Goal: Transaction & Acquisition: Purchase product/service

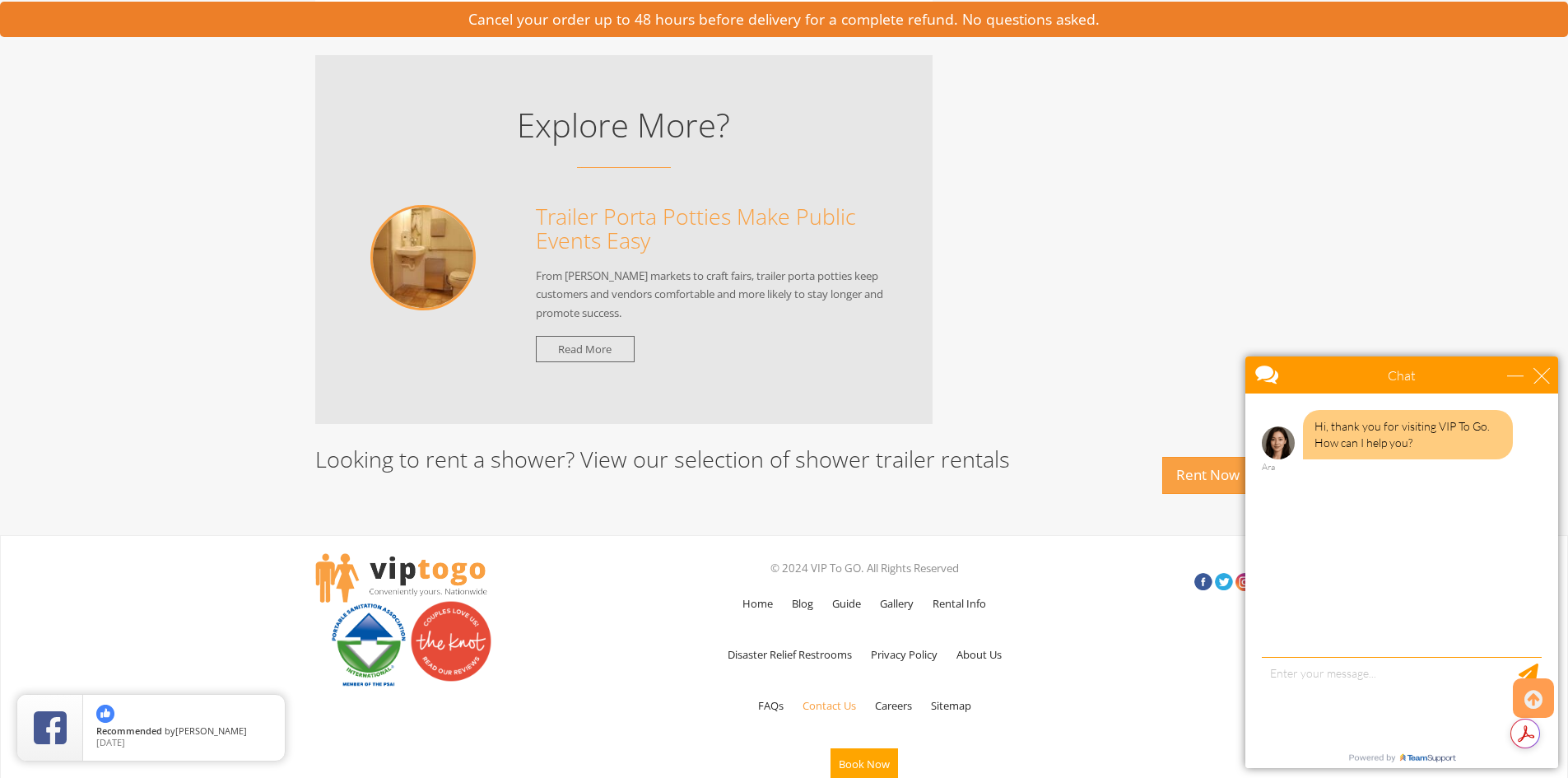
scroll to position [3927, 0]
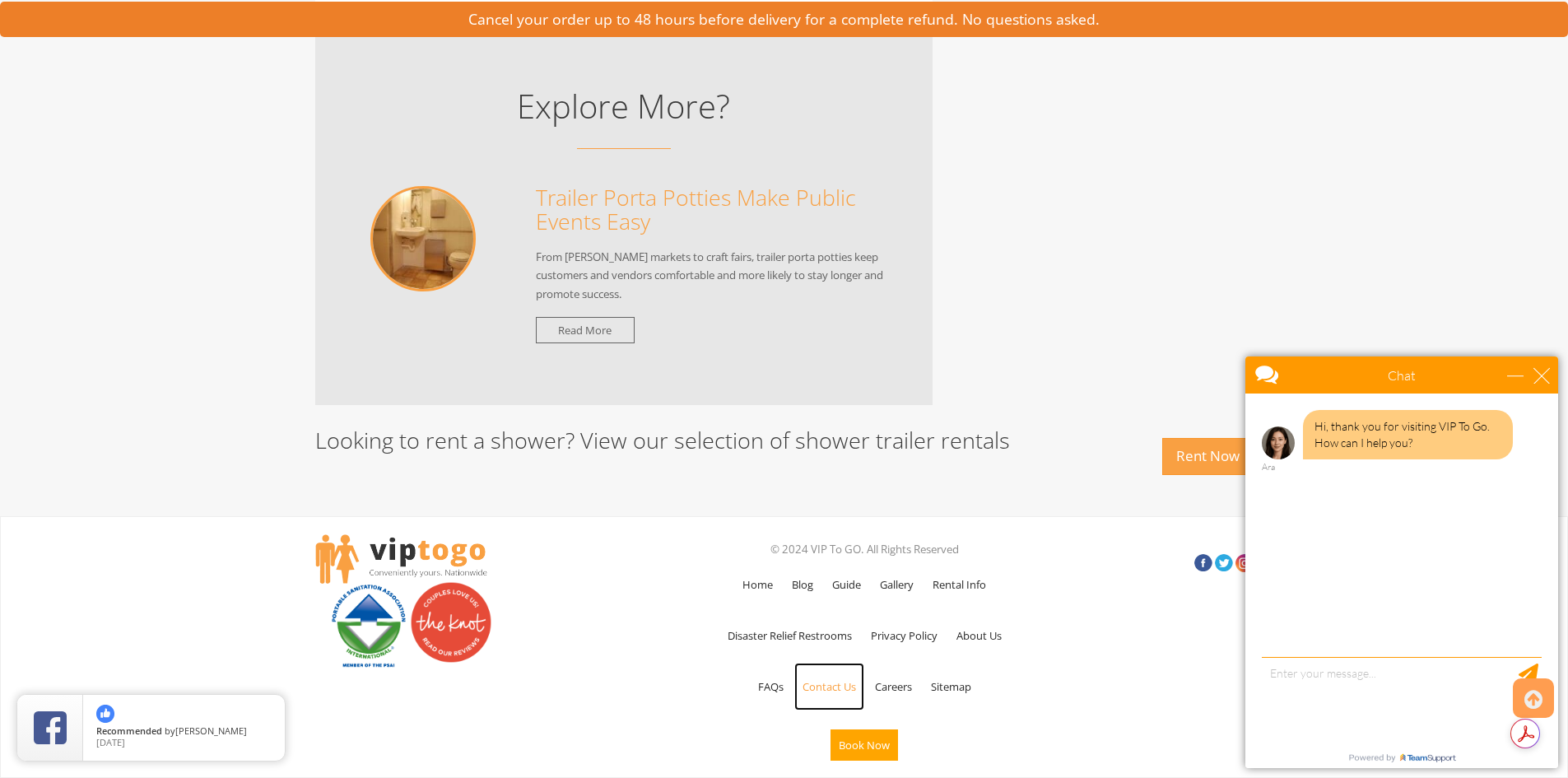
click at [829, 672] on link "Contact Us" at bounding box center [830, 686] width 70 height 47
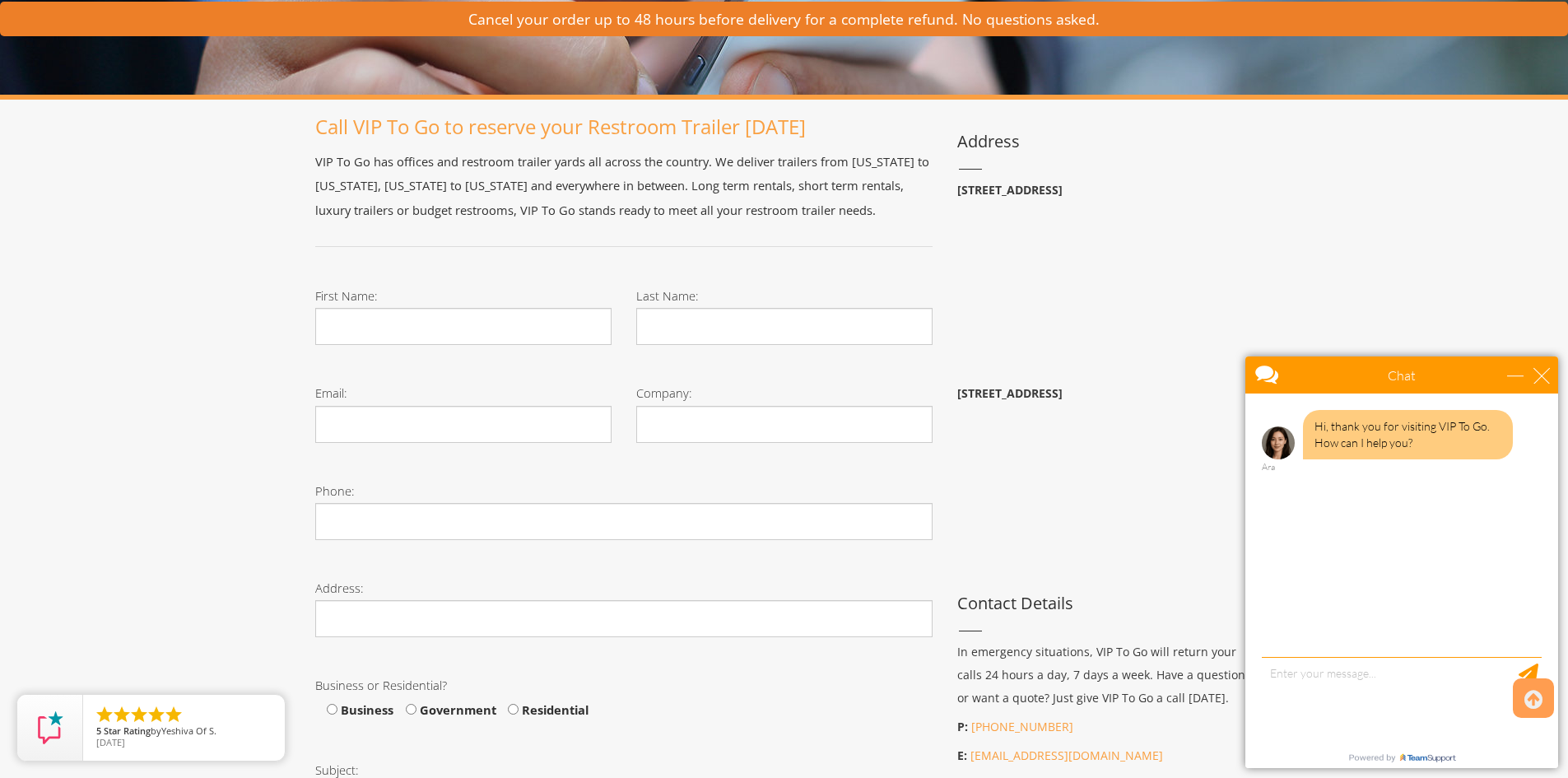
scroll to position [247, 0]
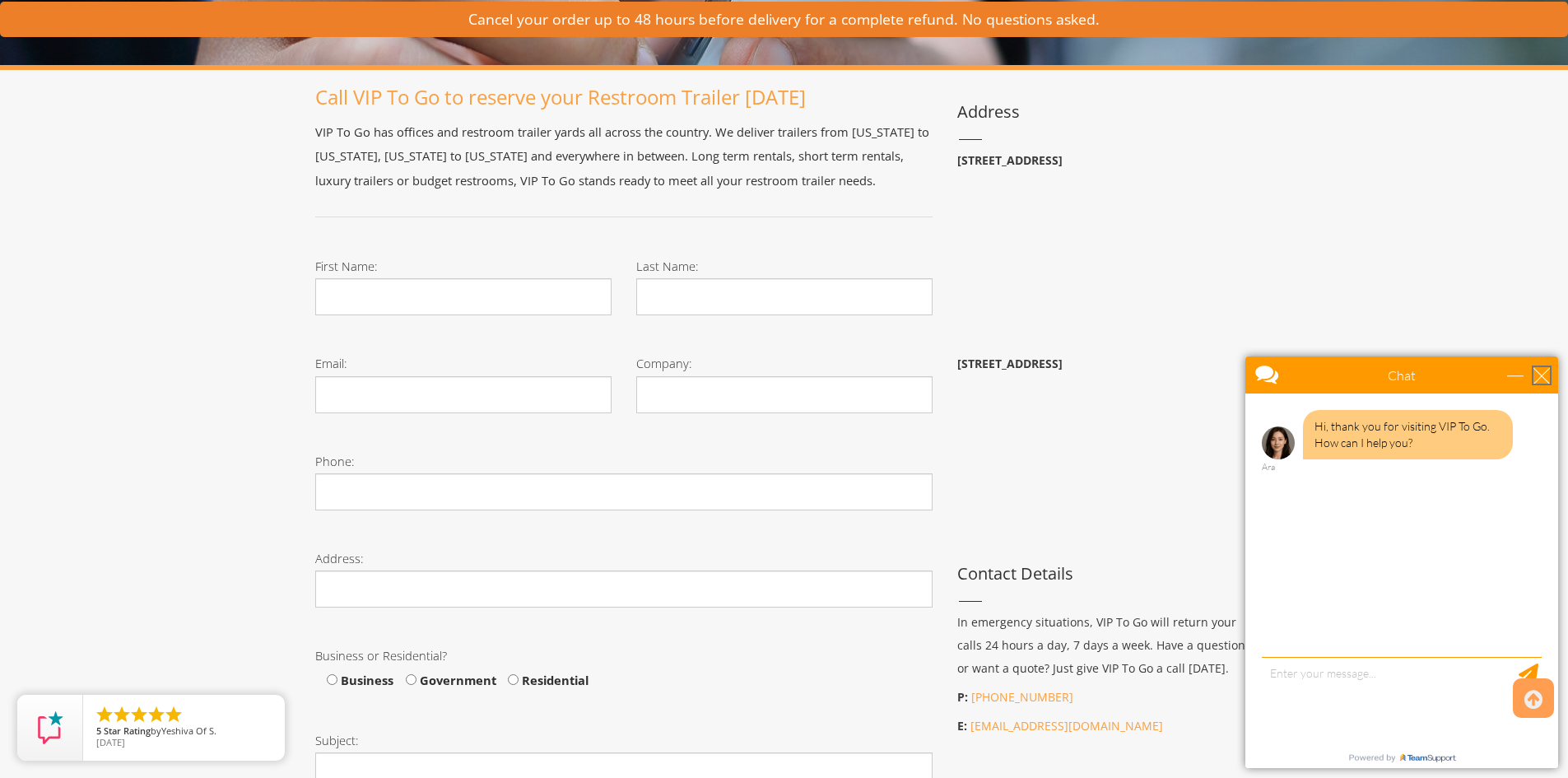
click at [1549, 374] on div "close" at bounding box center [1542, 375] width 17 height 17
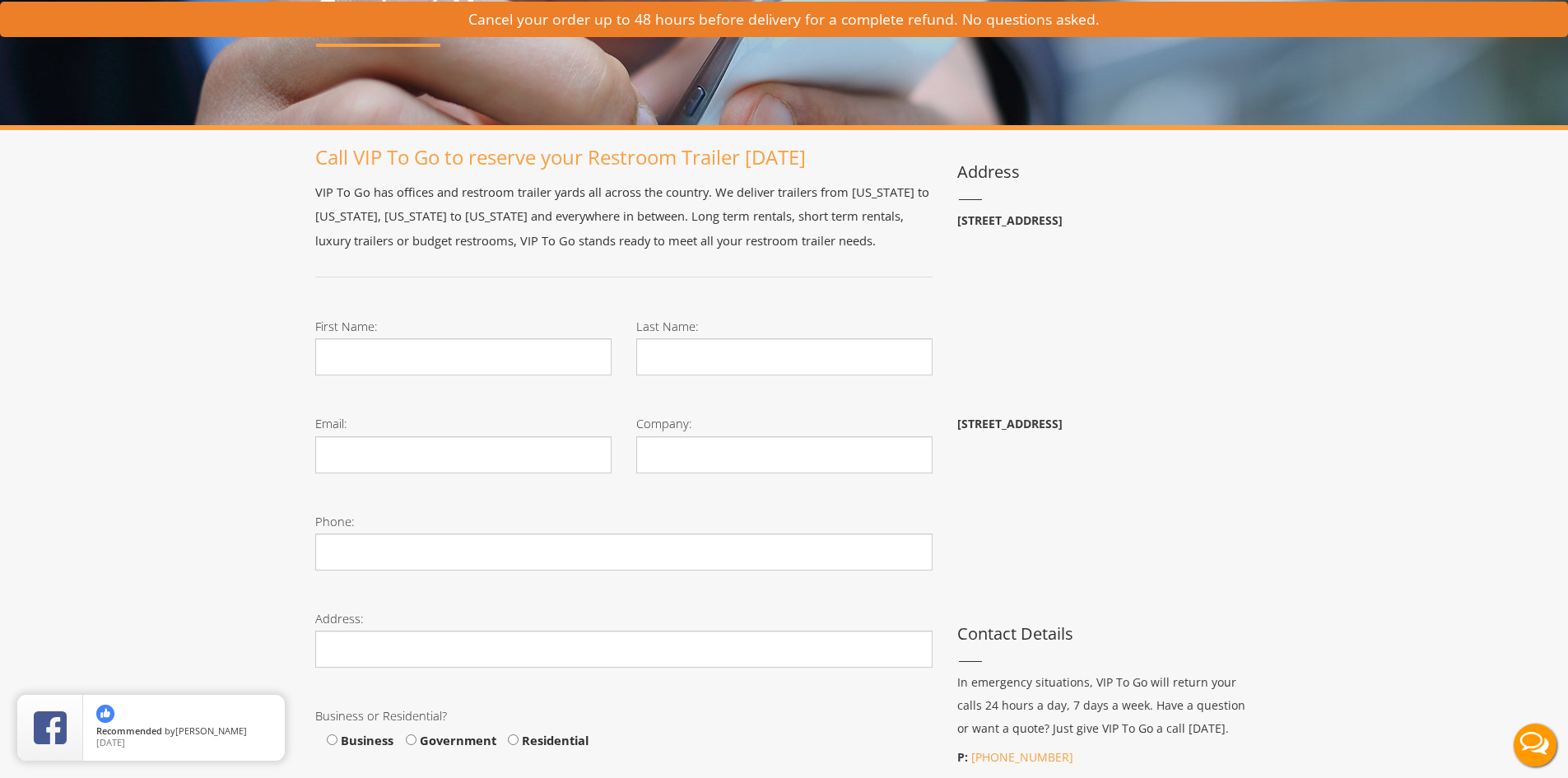
scroll to position [0, 0]
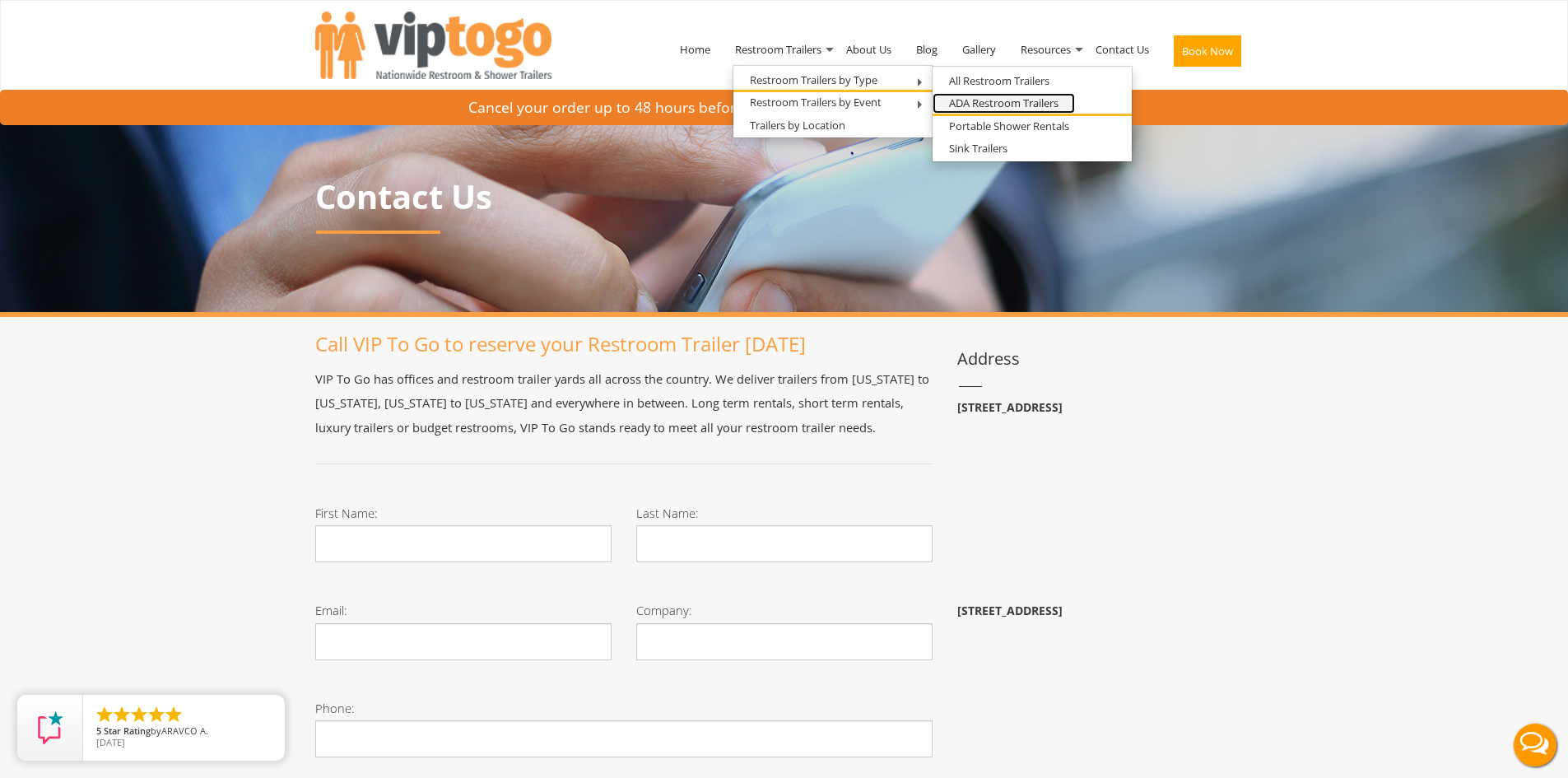
click at [1001, 103] on link "ADA Restroom Trailers" at bounding box center [1004, 103] width 142 height 21
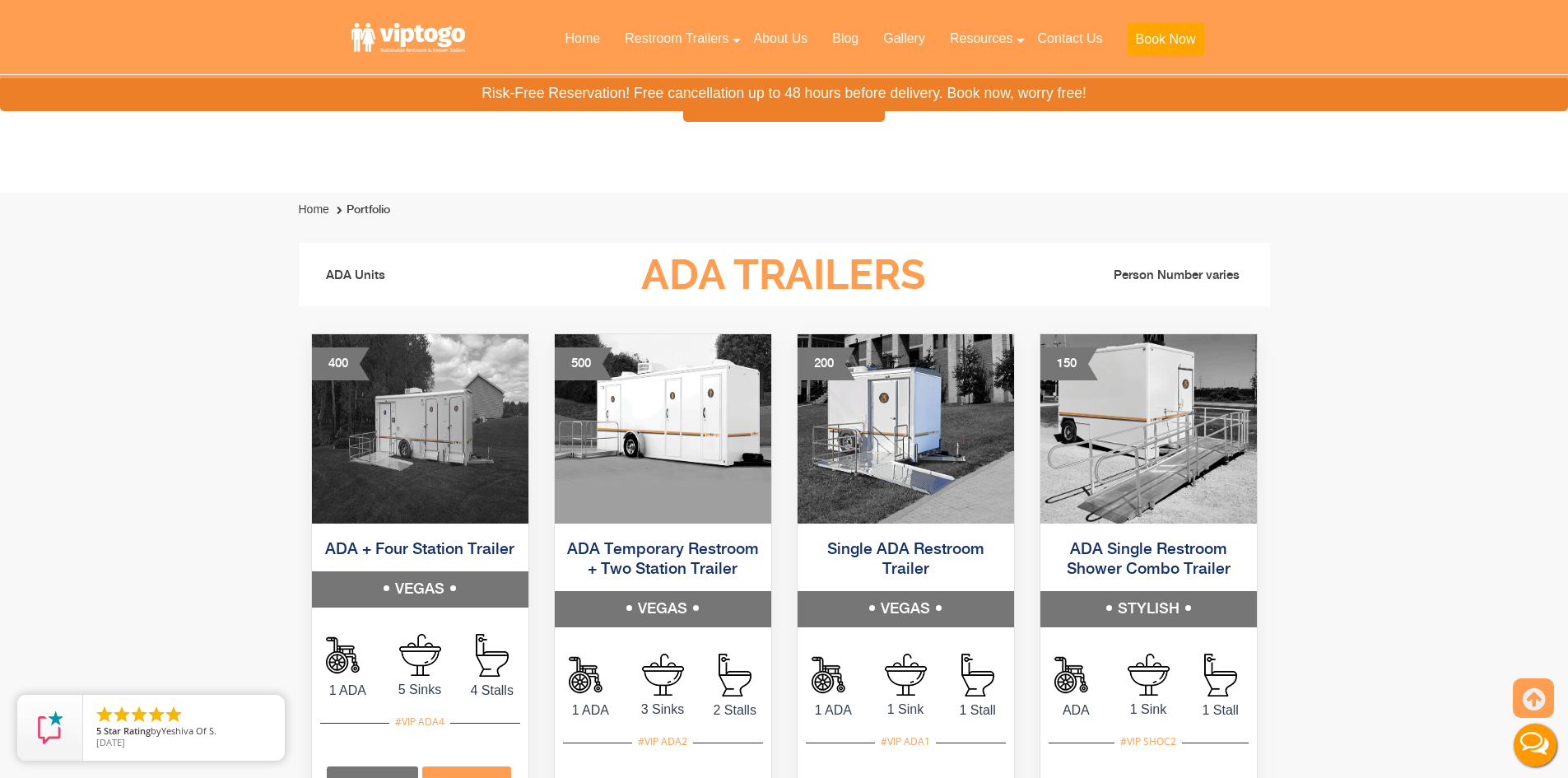
scroll to position [823, 0]
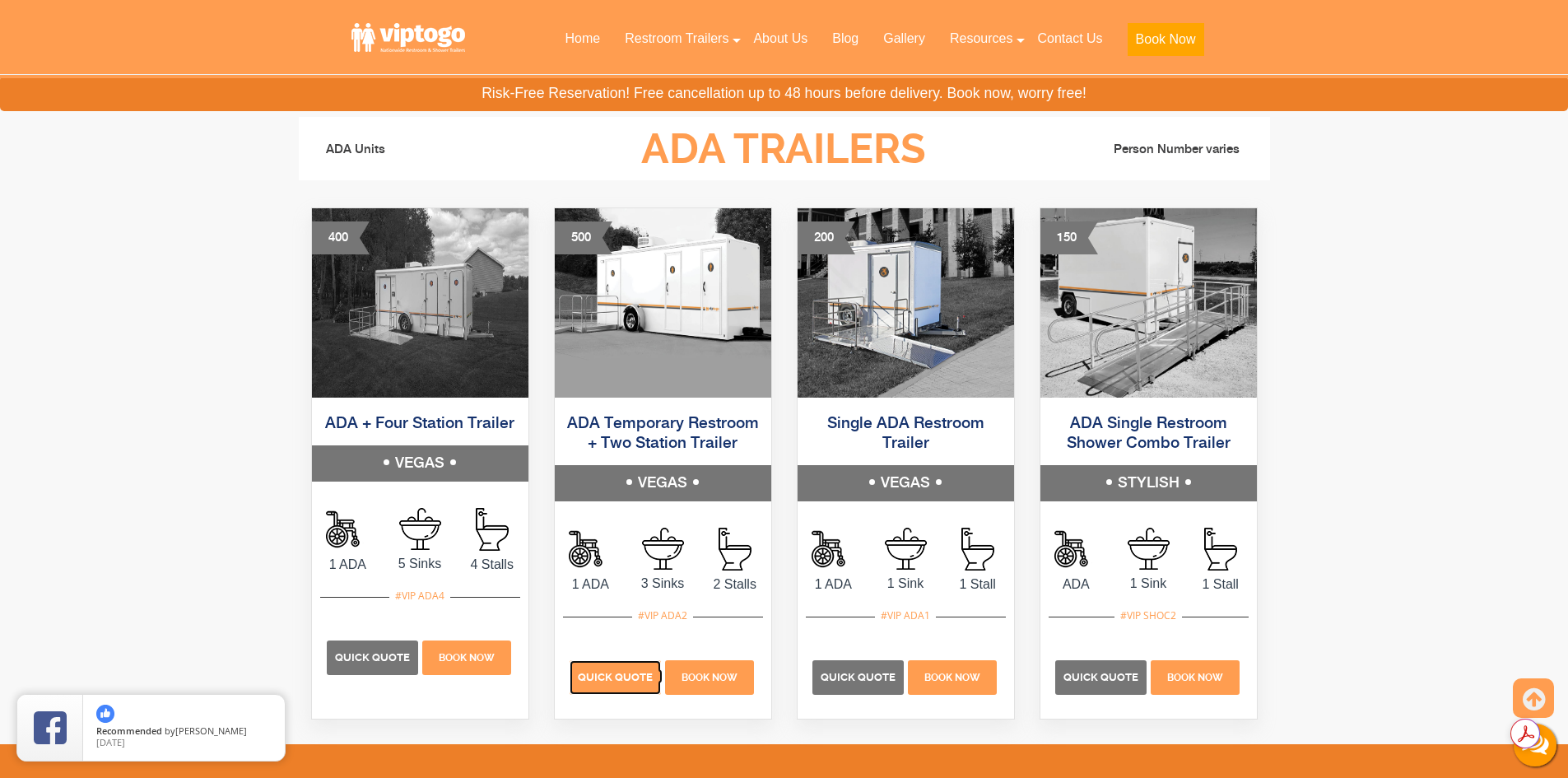
click at [619, 666] on p "Quick Quote" at bounding box center [615, 677] width 92 height 35
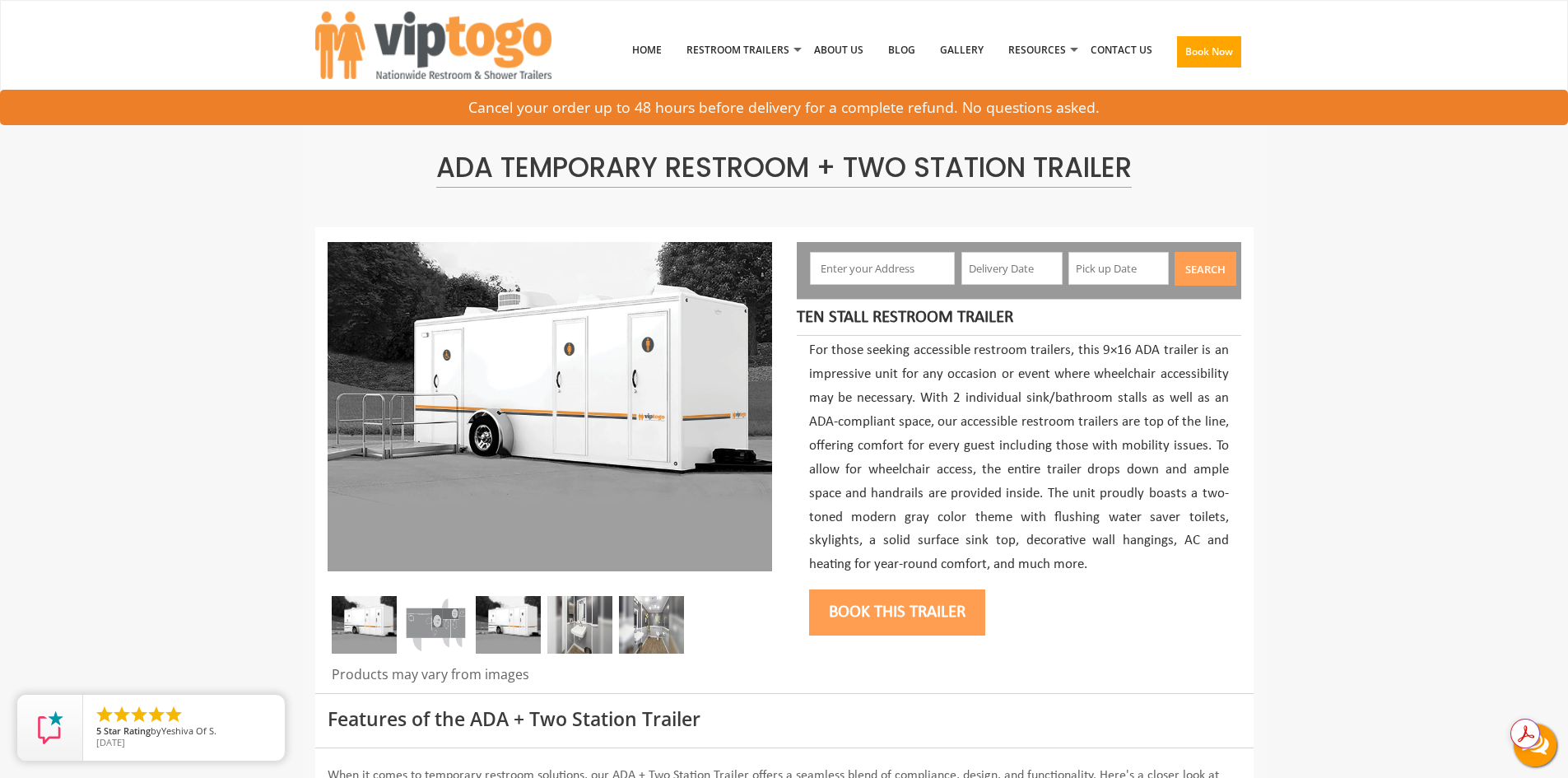
click at [580, 627] on img at bounding box center [580, 624] width 65 height 57
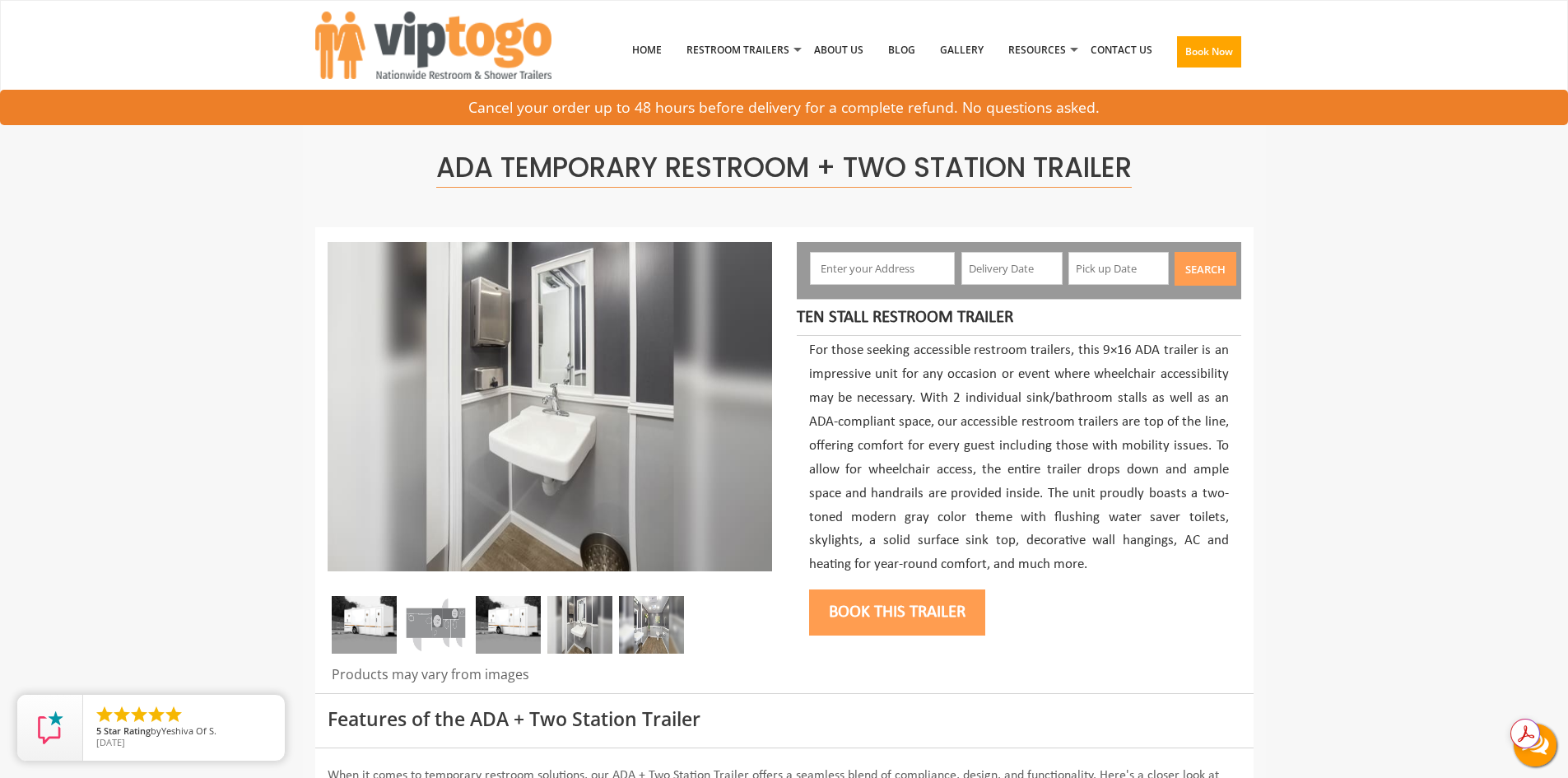
click at [651, 627] on img at bounding box center [652, 624] width 65 height 57
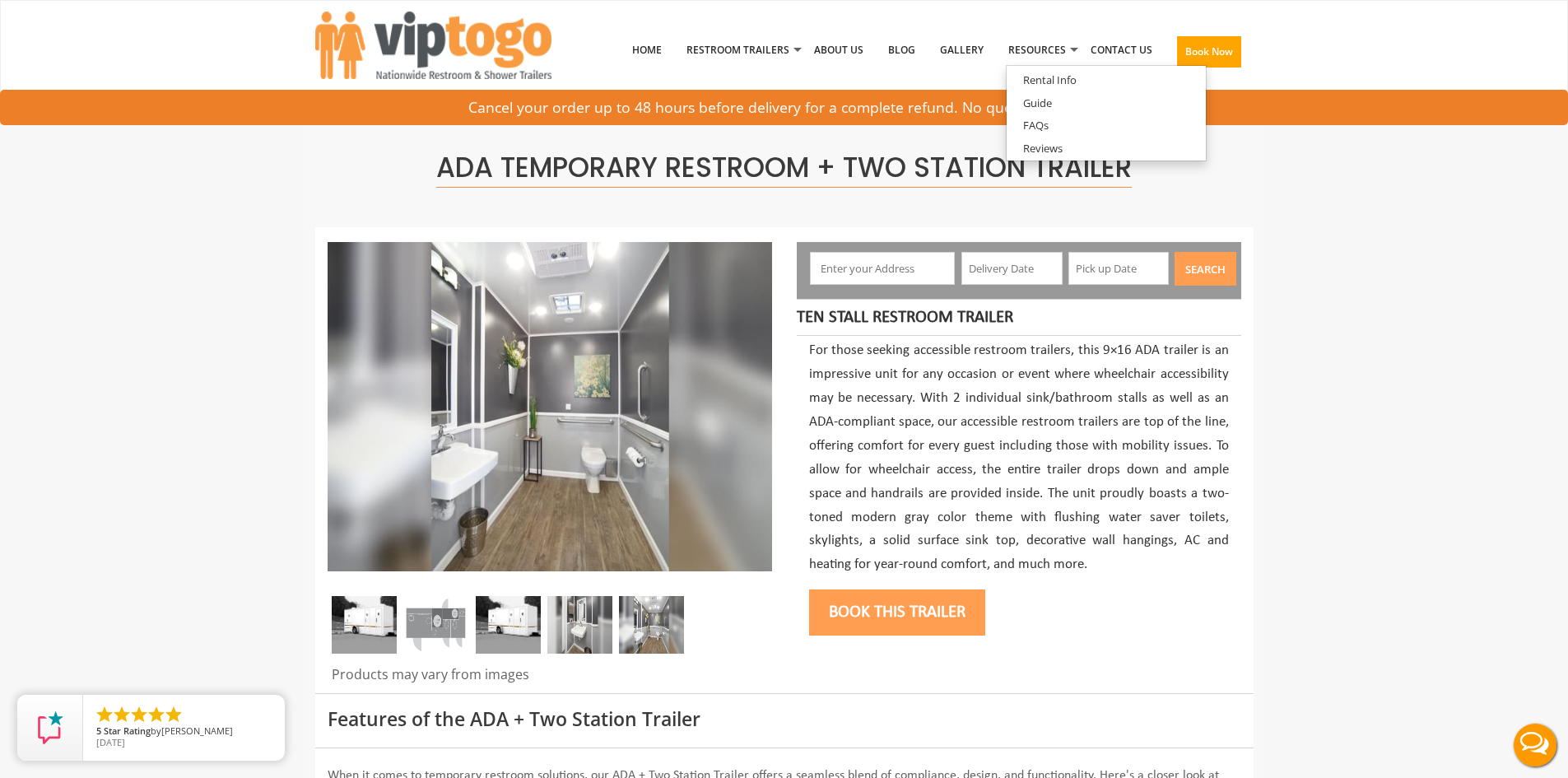
click at [897, 265] on input "text" at bounding box center [882, 269] width 145 height 33
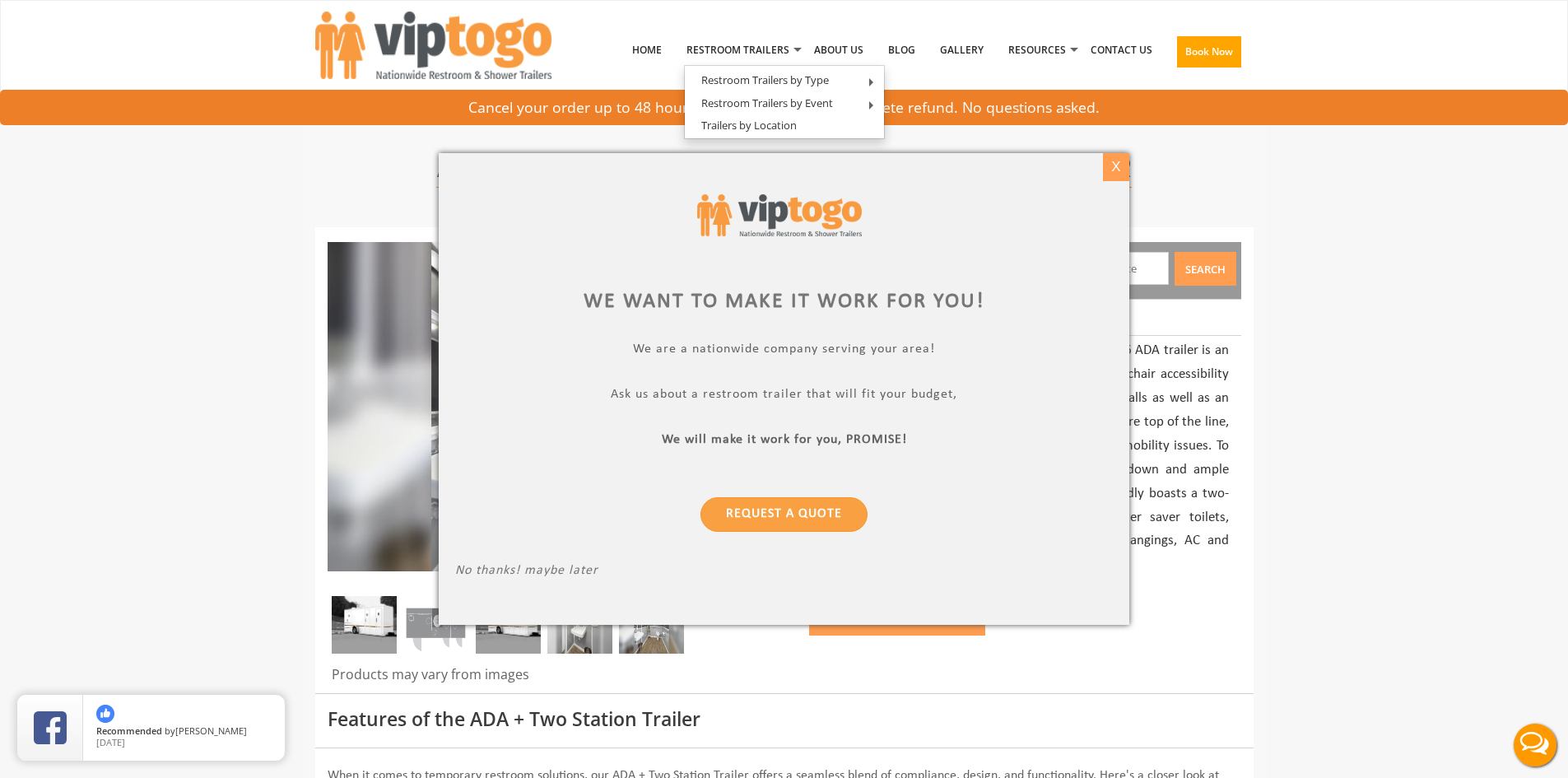
click at [1116, 166] on div "X" at bounding box center [1115, 167] width 26 height 28
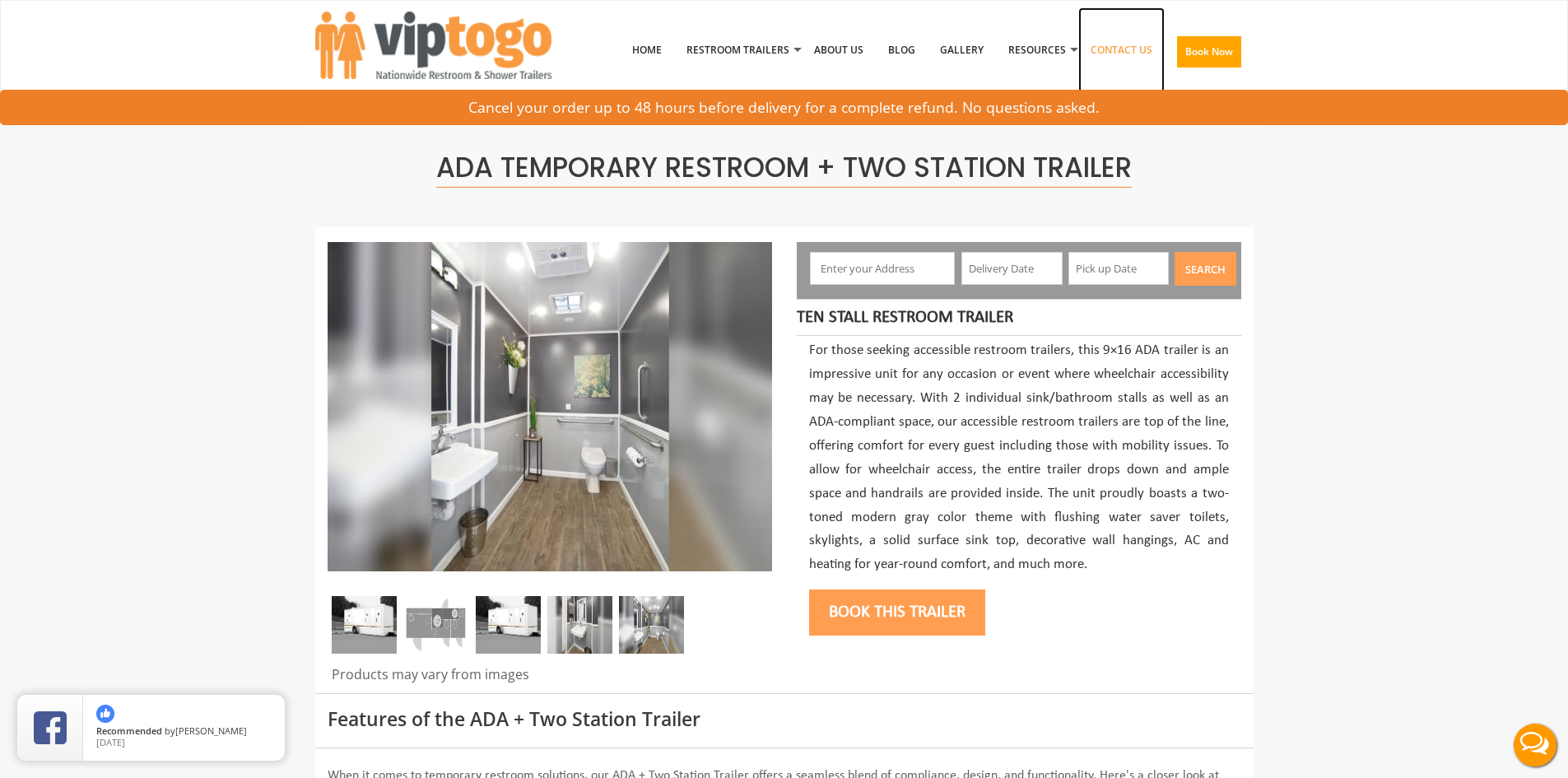
click at [1109, 52] on link "Contact Us" at bounding box center [1122, 50] width 87 height 86
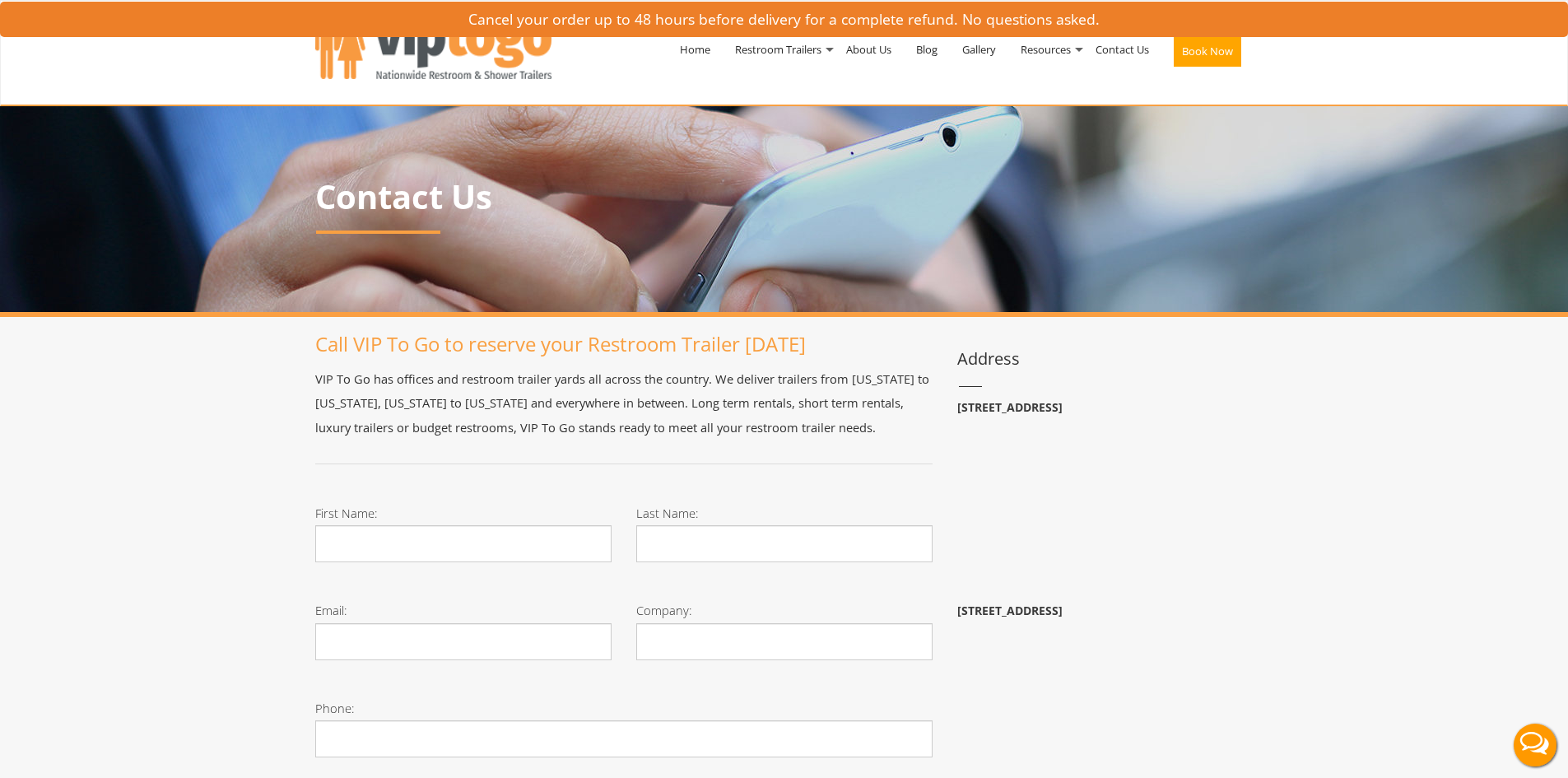
scroll to position [493, 0]
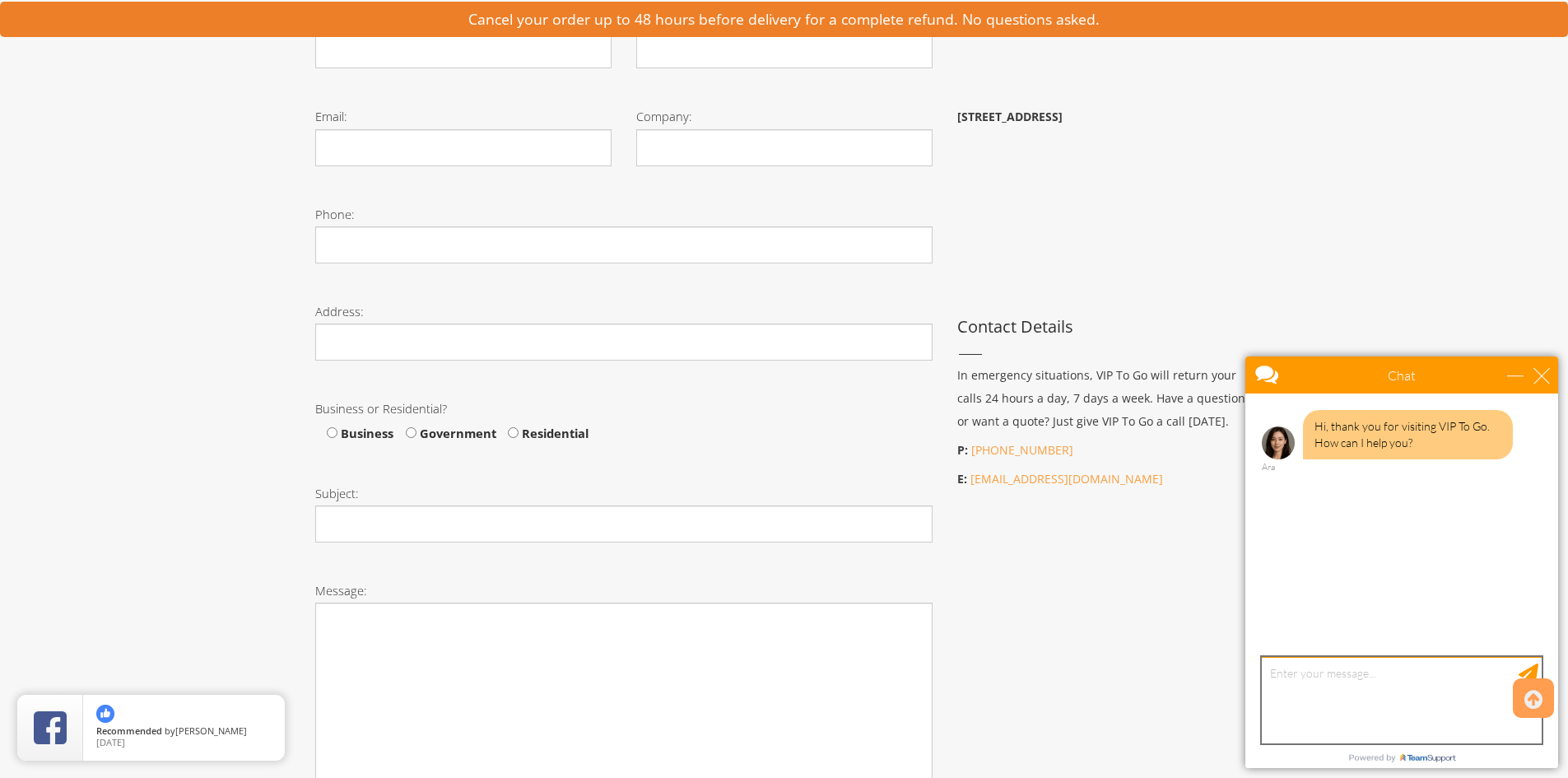
click at [1314, 670] on textarea "type your message" at bounding box center [1402, 700] width 280 height 87
type textarea "I'm wondering what the cost is to rent for 5 months"
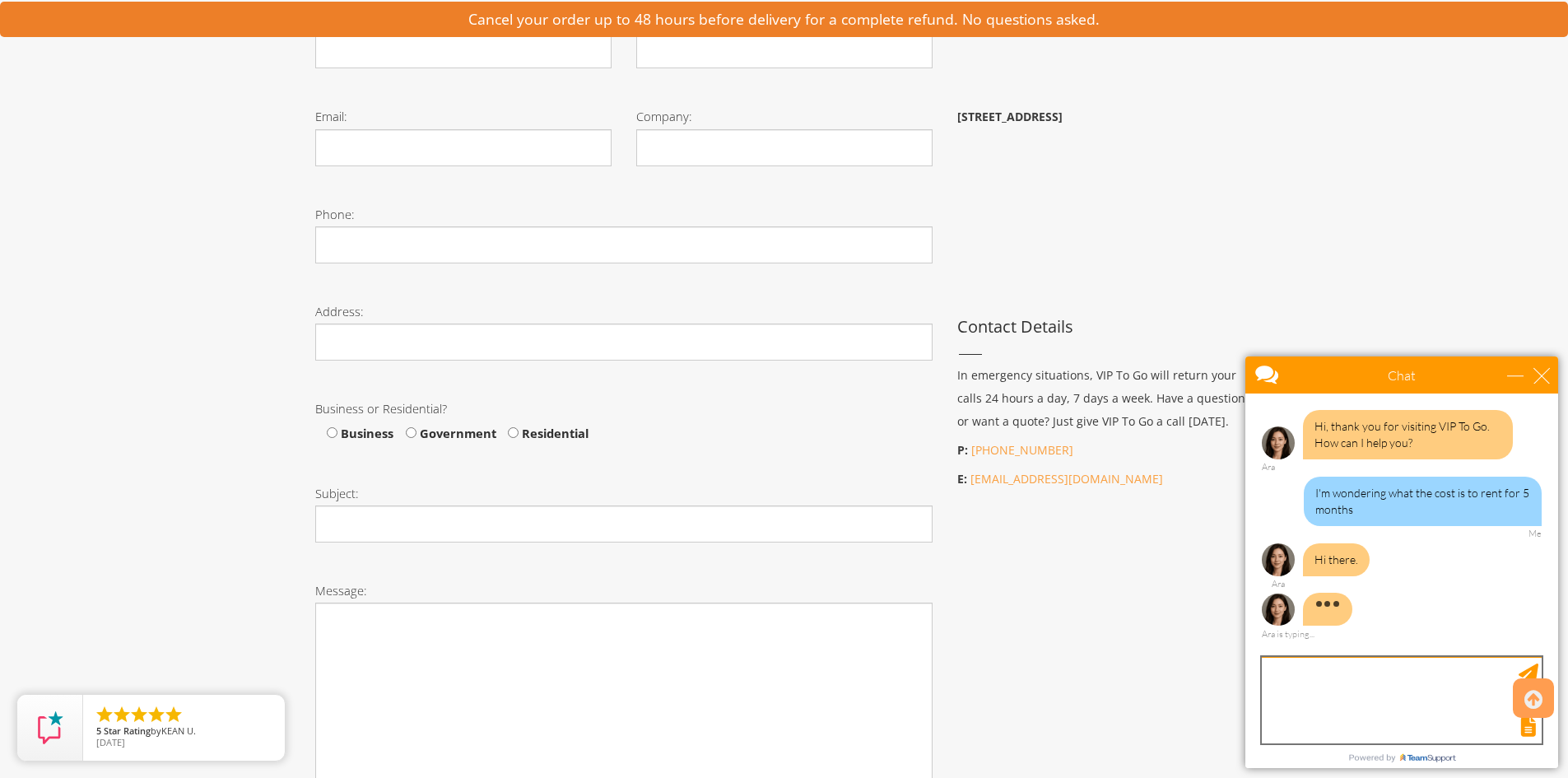
scroll to position [2, 0]
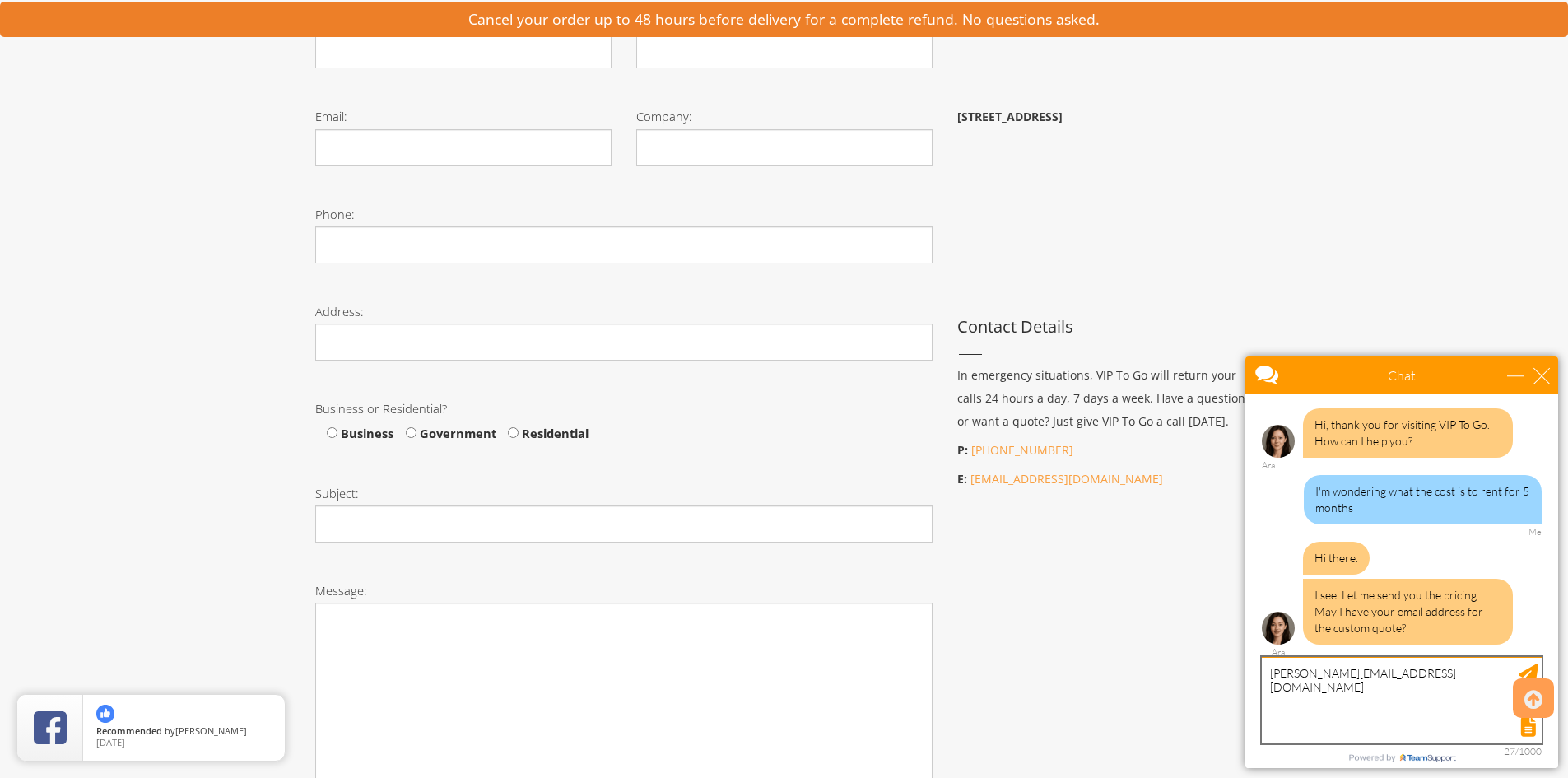
type textarea "[PERSON_NAME][EMAIL_ADDRESS][DOMAIN_NAME]"
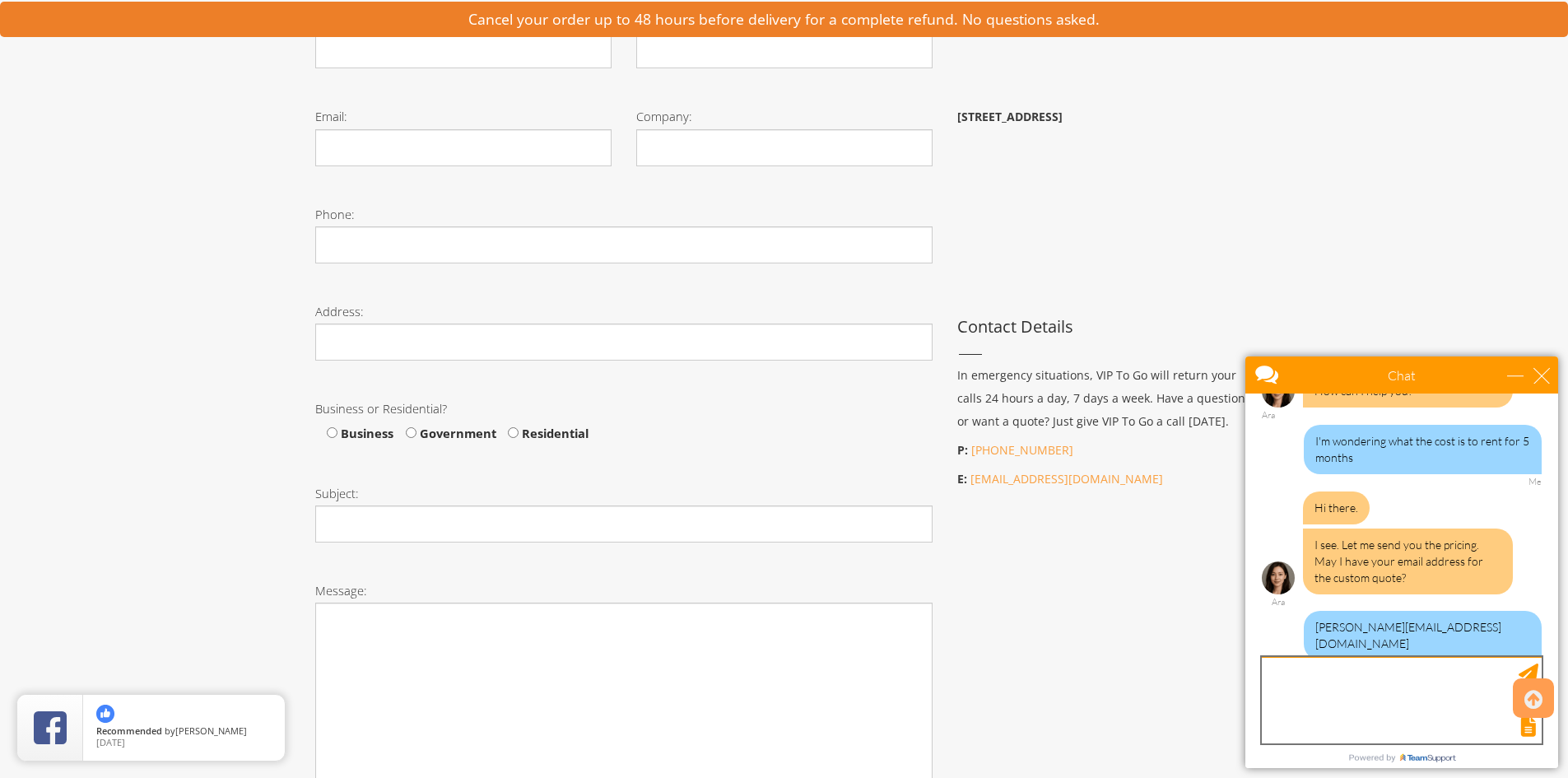
click at [1338, 687] on textarea "type your message" at bounding box center [1402, 700] width 280 height 87
type textarea "Thank you"
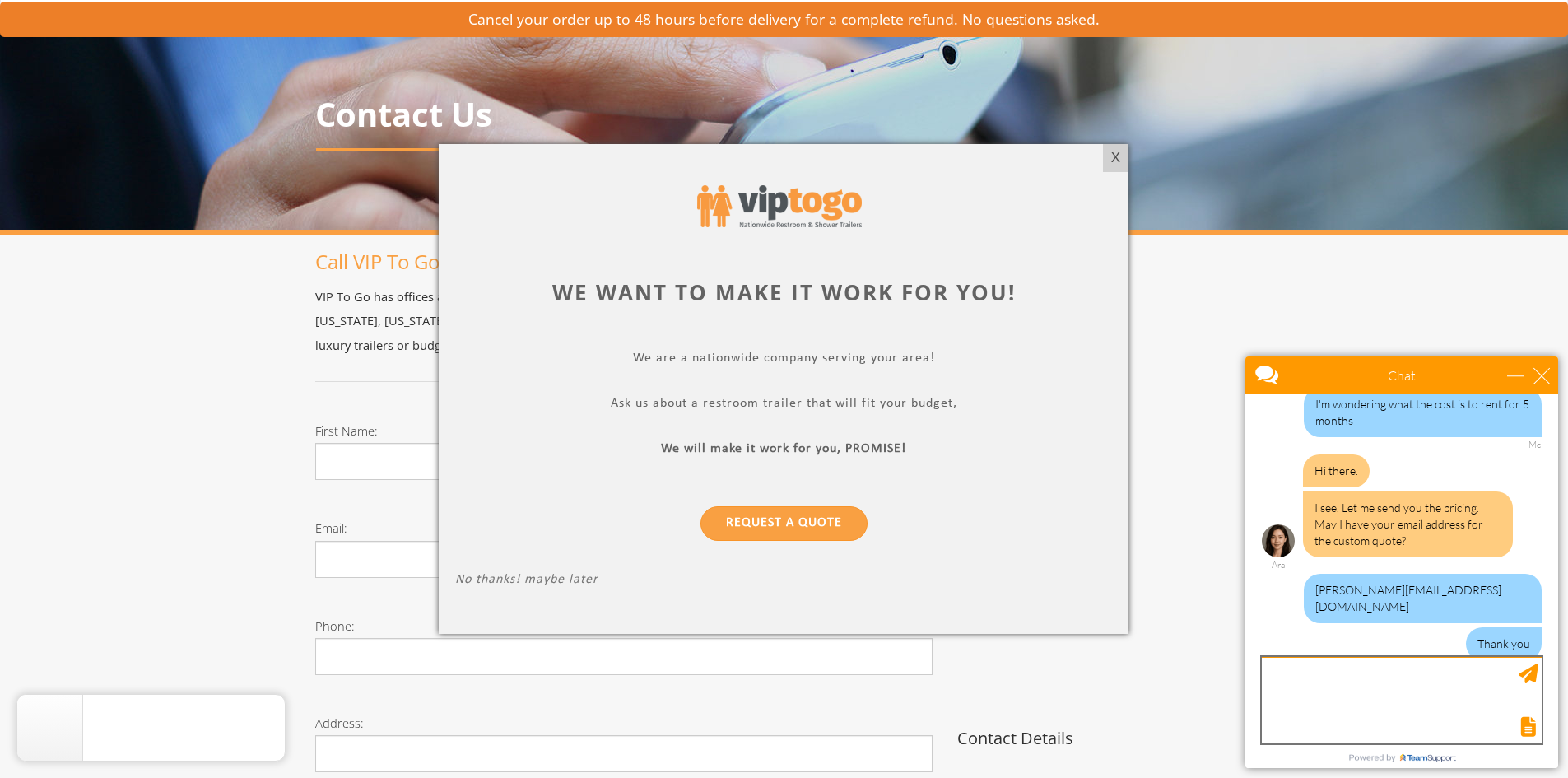
scroll to position [139, 0]
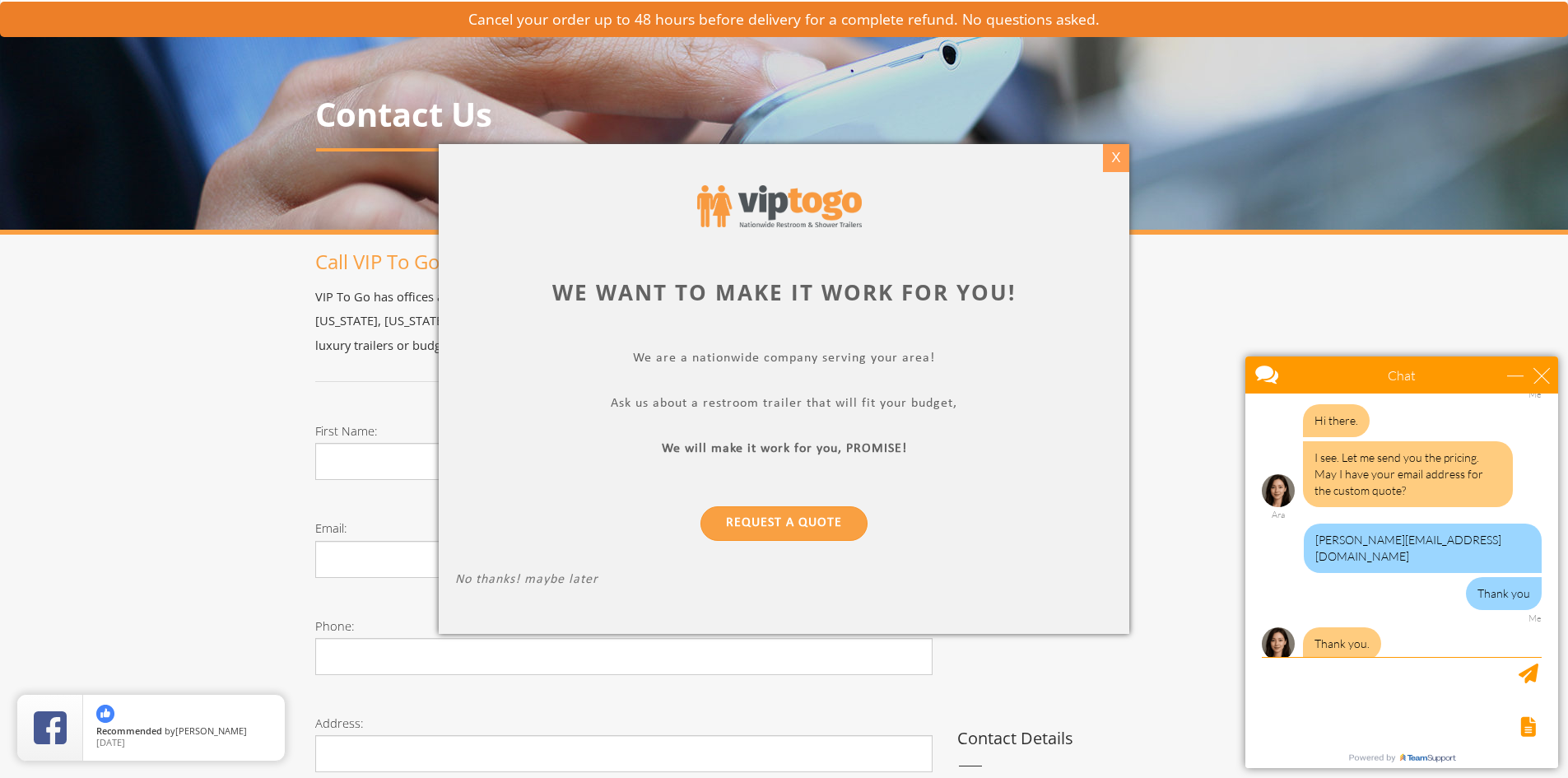
click at [1116, 154] on div "X" at bounding box center [1115, 158] width 26 height 28
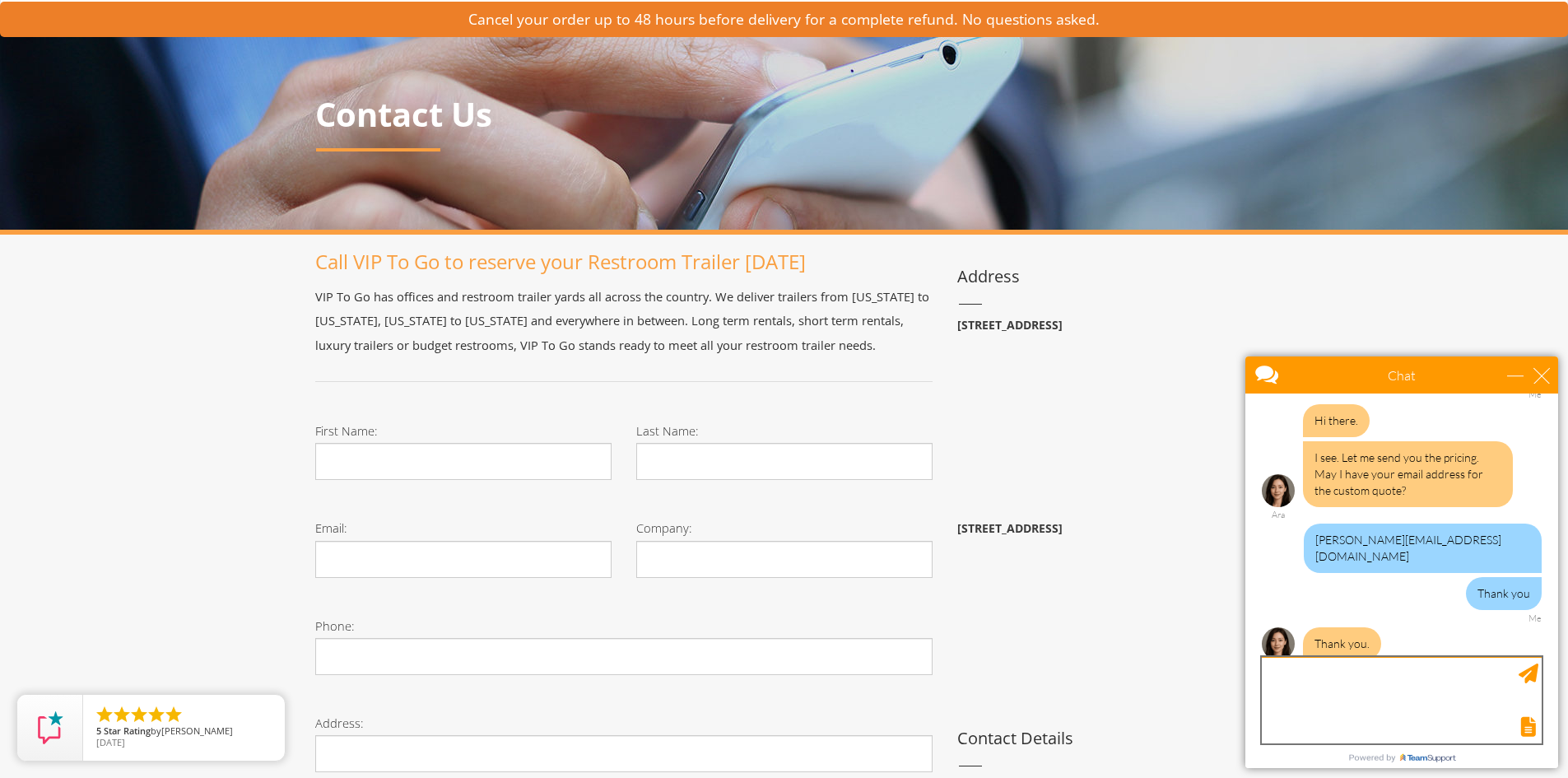
click at [1323, 690] on textarea "type your message" at bounding box center [1402, 700] width 280 height 87
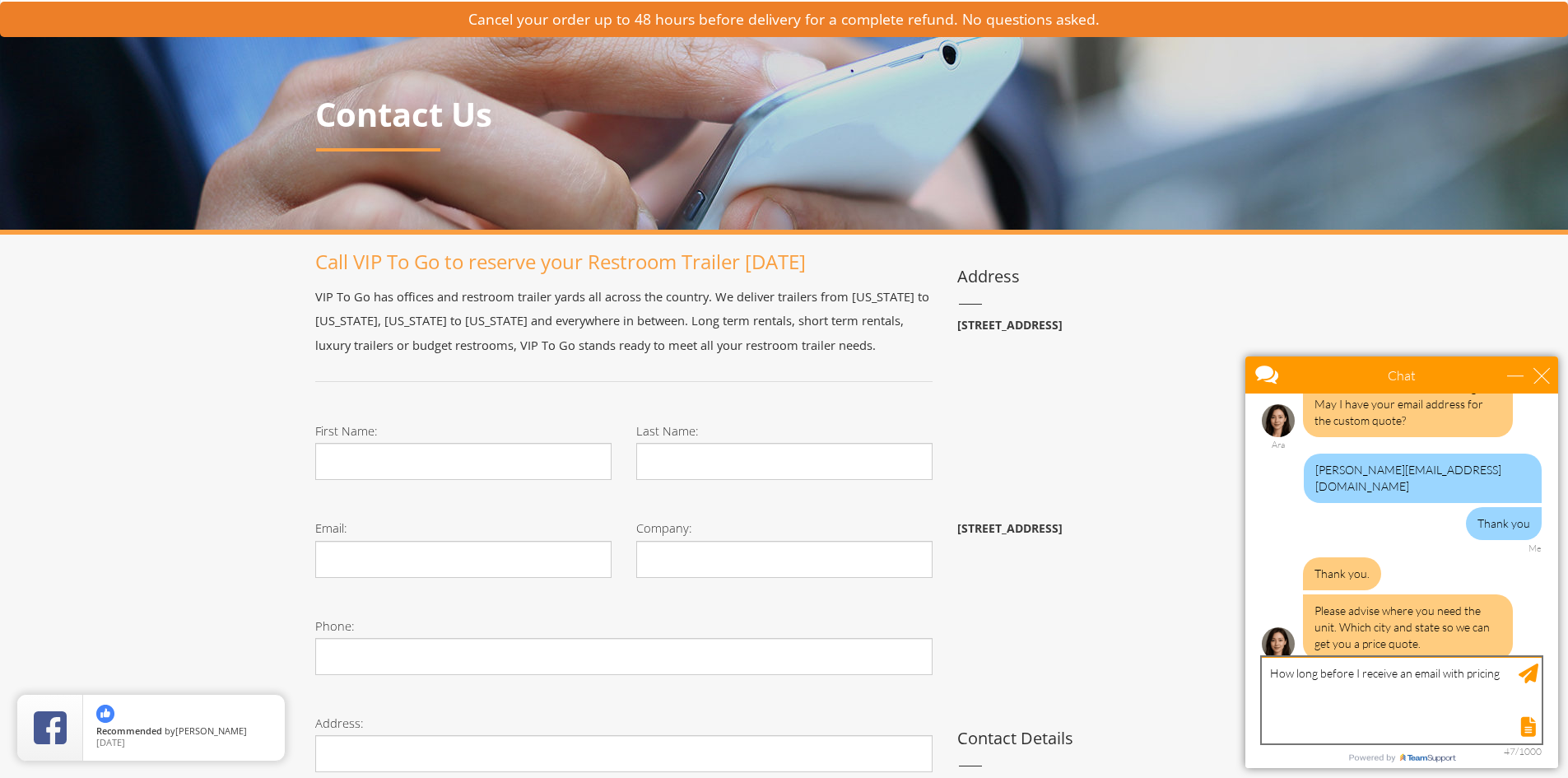
click at [1312, 665] on textarea "How long before I receive an email with pricing" at bounding box center [1402, 700] width 280 height 87
type textarea "[GEOGRAPHIC_DATA][PERSON_NAME][US_STATE]"
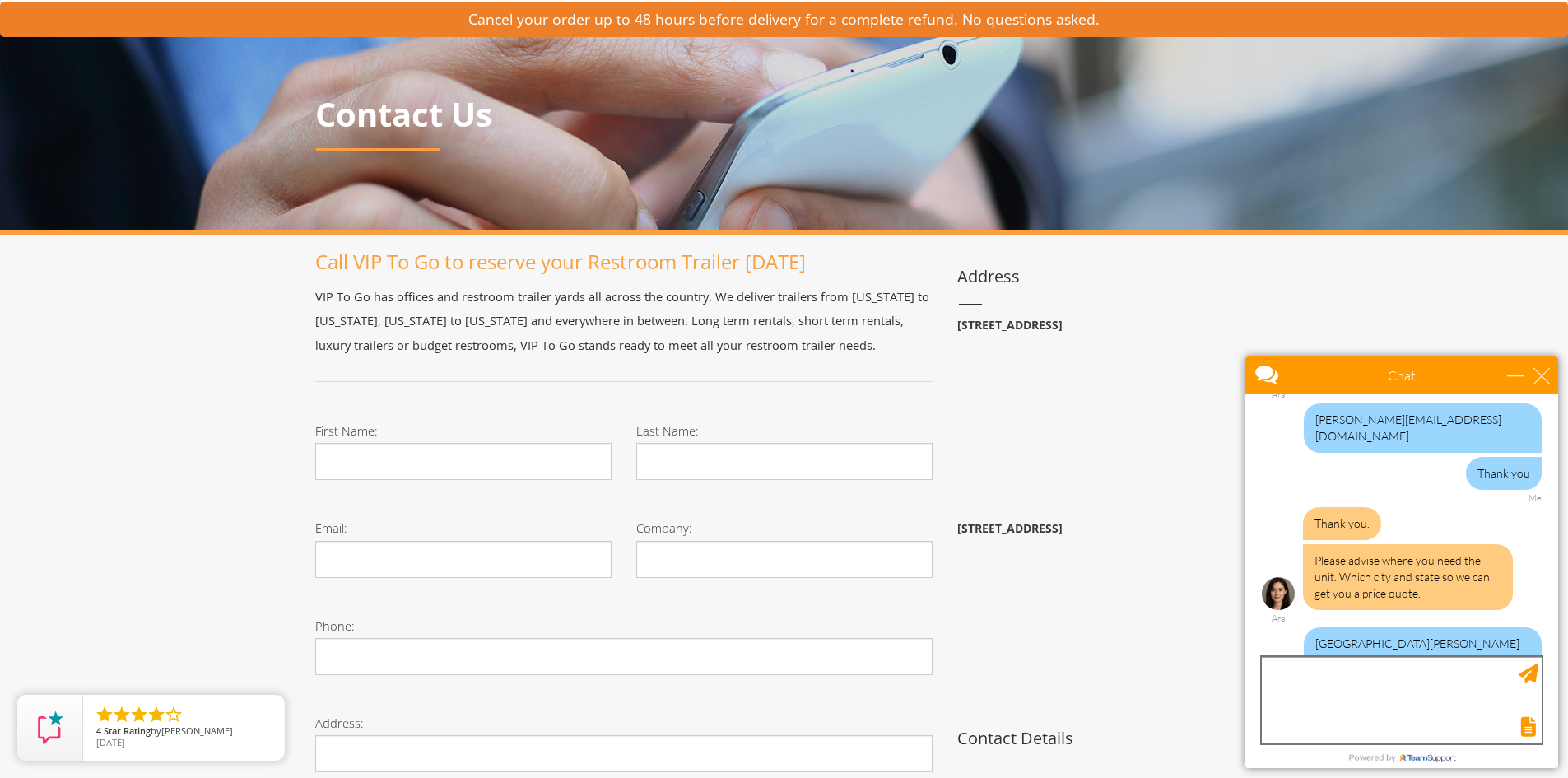
scroll to position [363, 0]
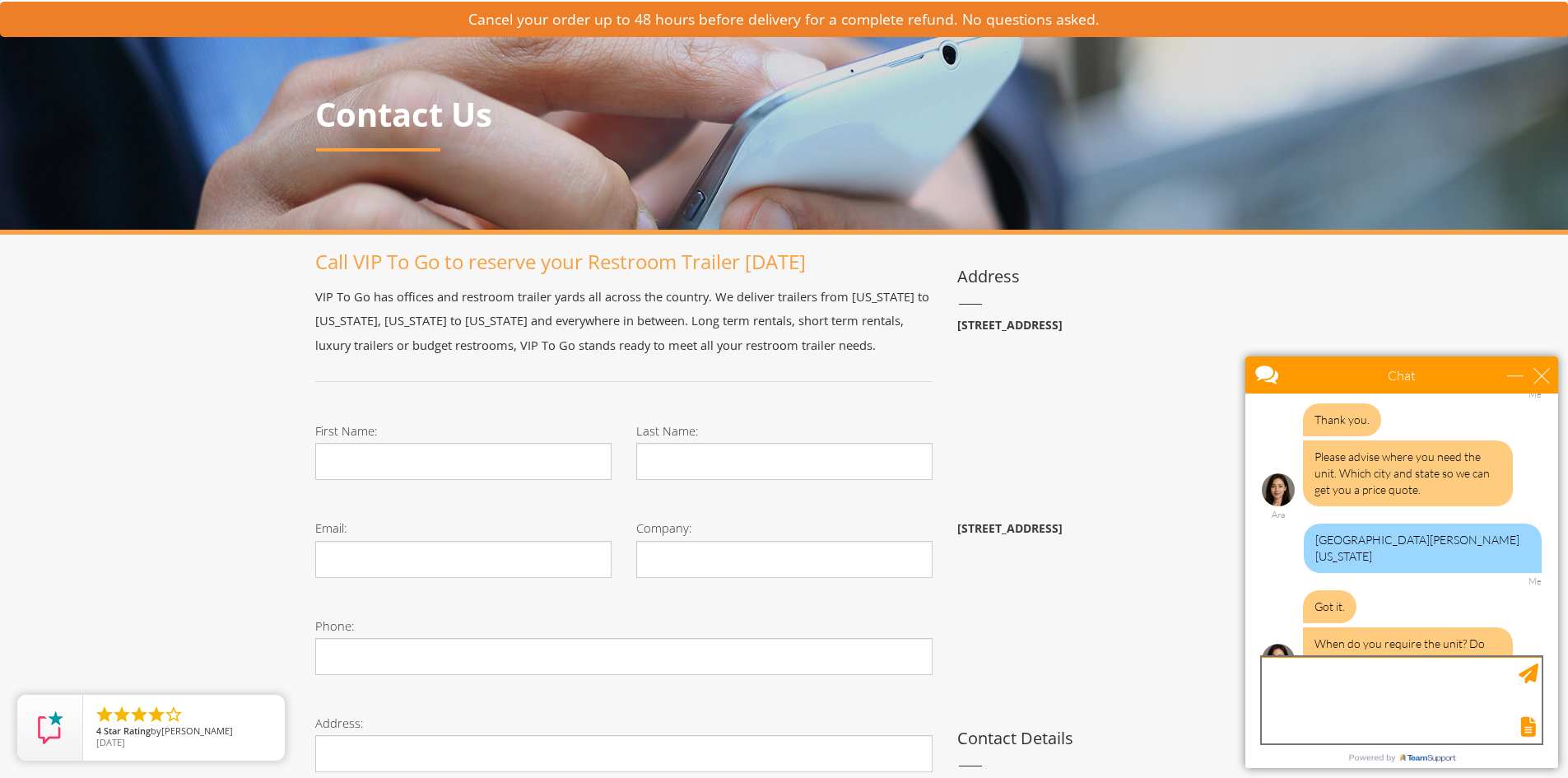
click at [1313, 705] on textarea "type your message" at bounding box center [1402, 700] width 280 height 87
type textarea "Not yet but I'm thinking [DATE] - [DATE]"
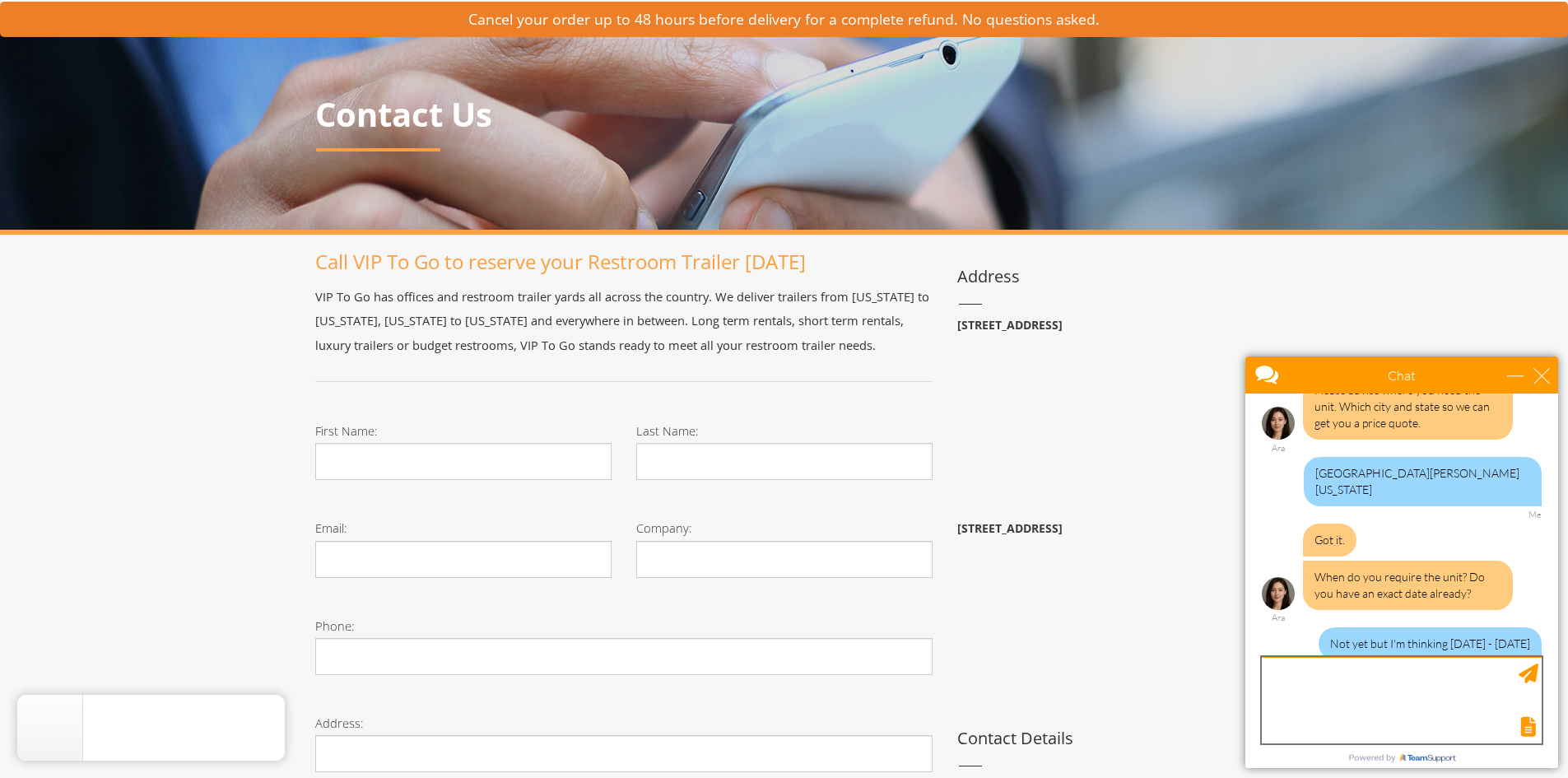
click at [1315, 688] on textarea "type your message" at bounding box center [1402, 700] width 280 height 87
type textarea "B"
type textarea "K"
click at [1277, 668] on textarea "thats an estimated time frame." at bounding box center [1402, 700] width 280 height 87
type textarea "Thats an estimated time frame."
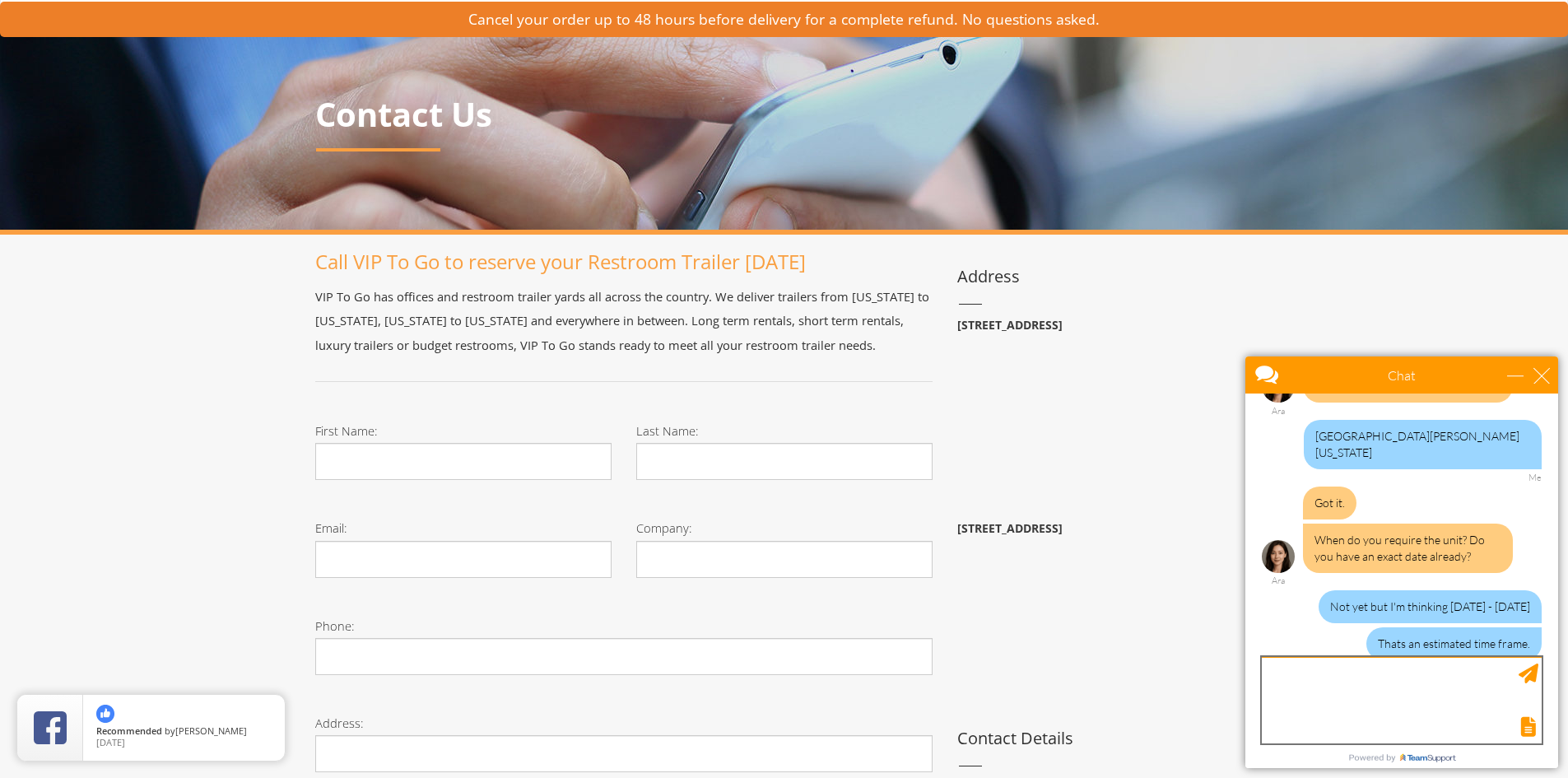
scroll to position [602, 0]
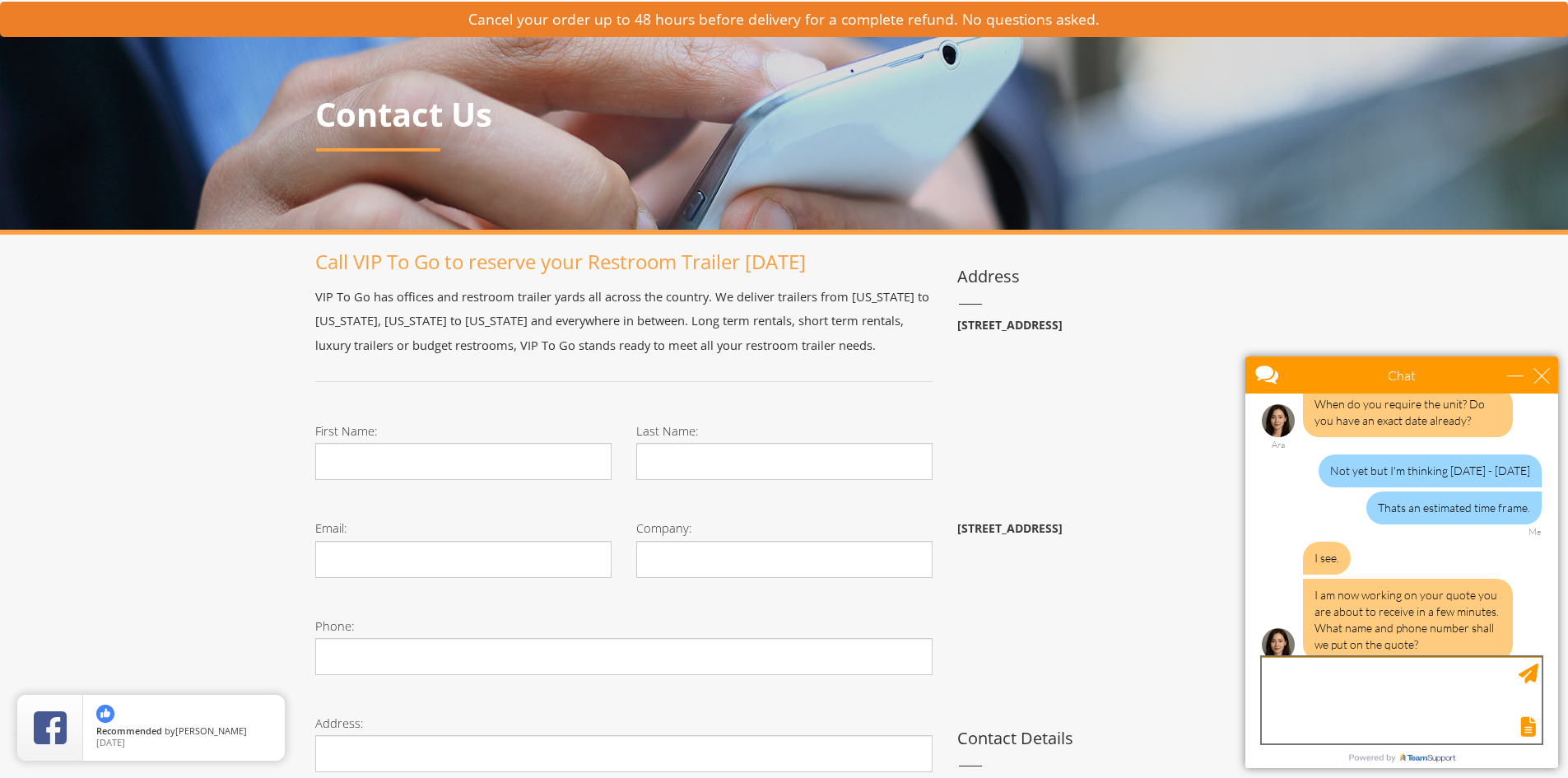
click at [1333, 697] on textarea "type your message" at bounding box center [1402, 700] width 280 height 87
type textarea "[PERSON_NAME] / [PHONE_NUMBER]"
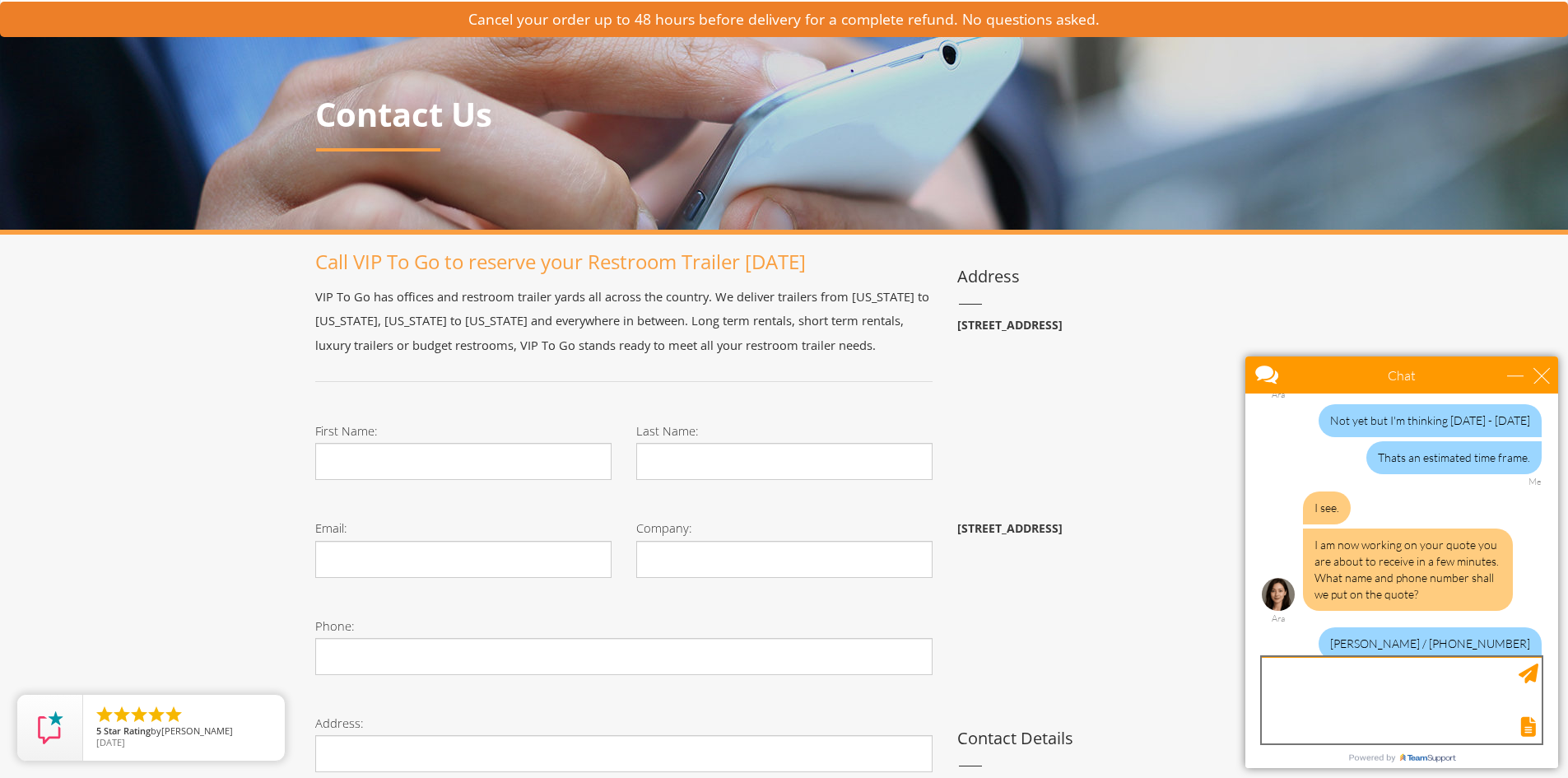
scroll to position [875, 0]
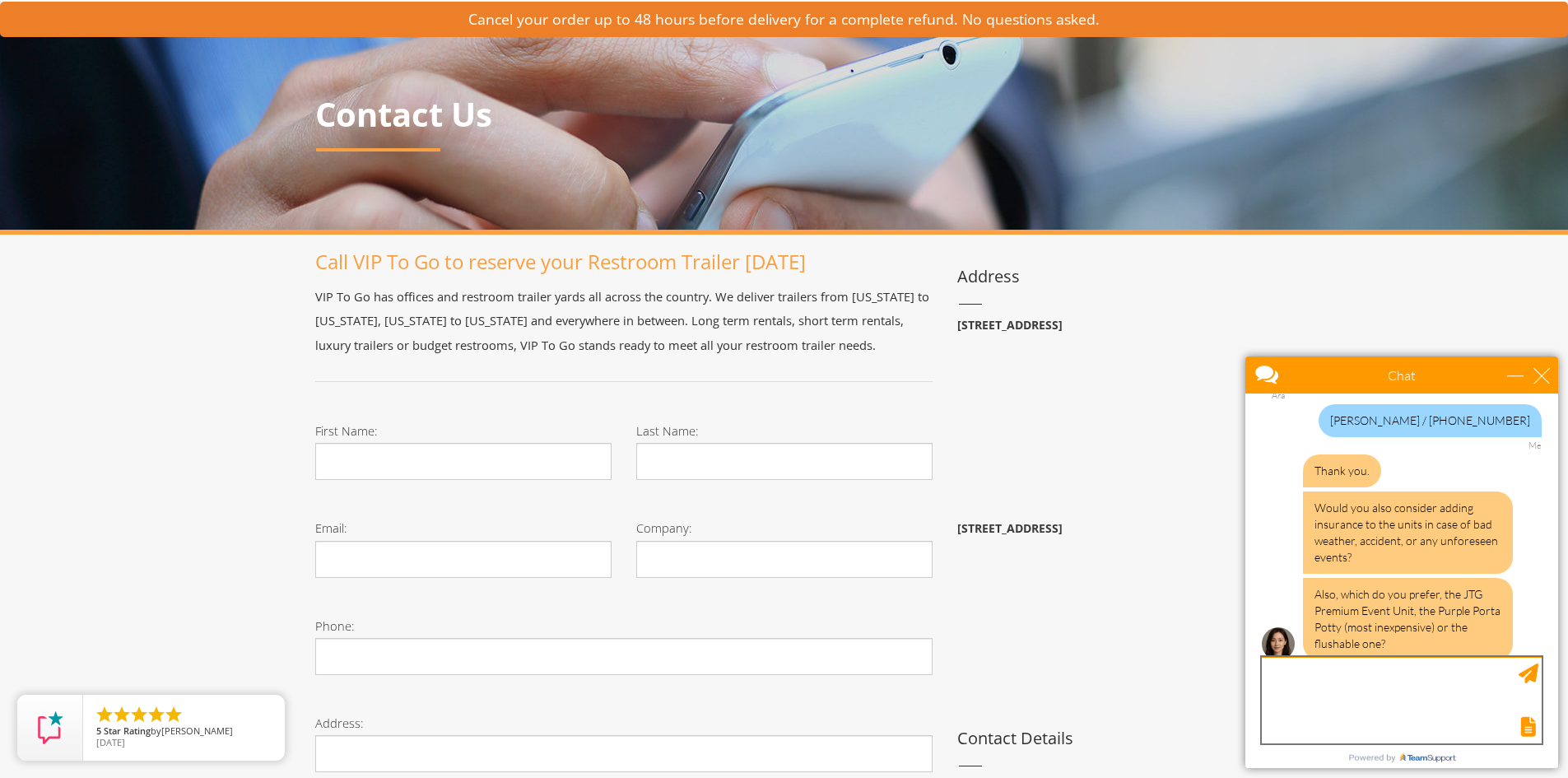
click at [1386, 680] on textarea "type your message" at bounding box center [1402, 700] width 280 height 87
type textarea "Just need something for Crowds at high school baseball games."
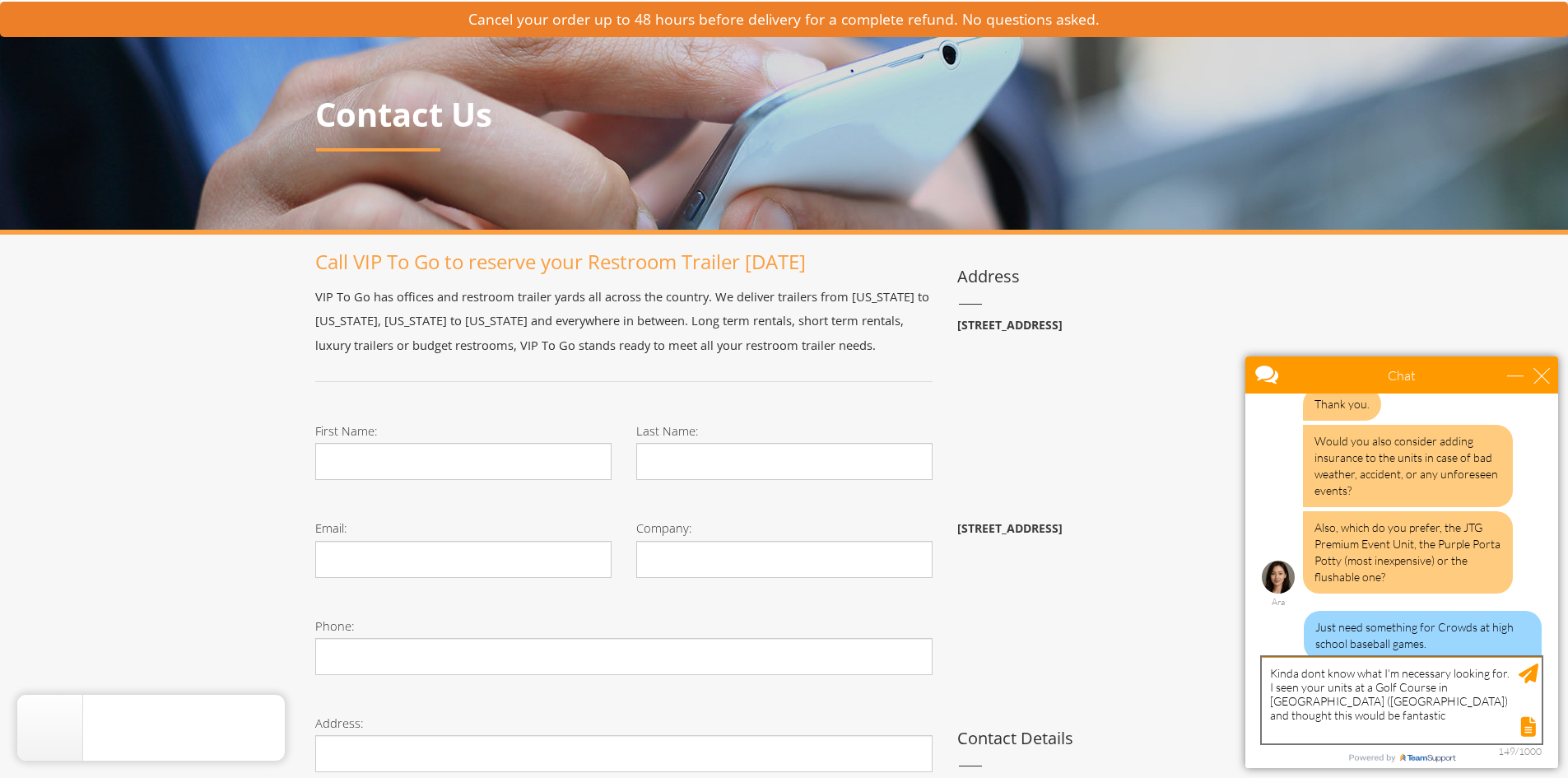
type textarea "Kinda dont know what I'm necessary looking for. I seen your units at a Golf Cou…"
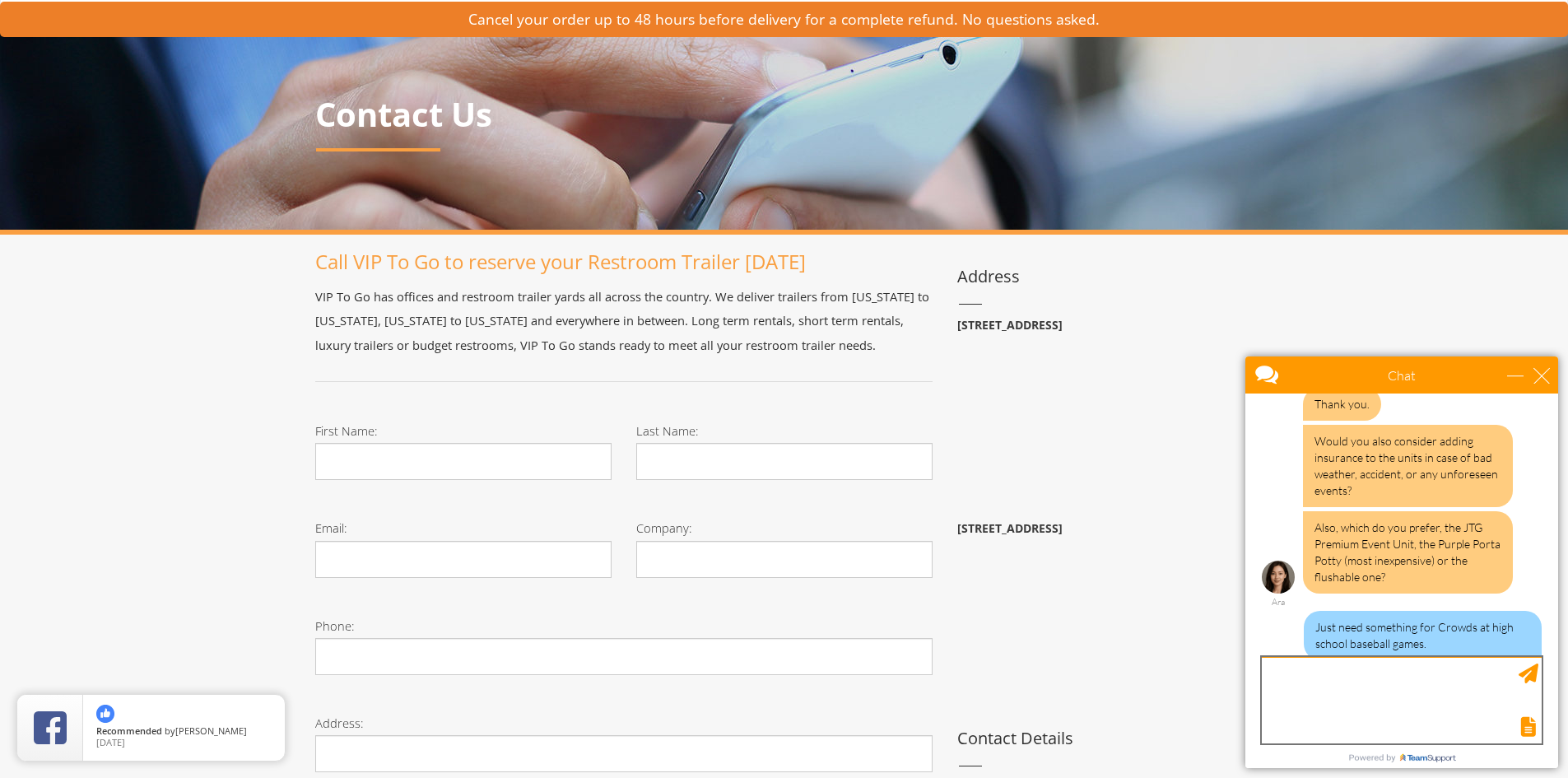
scroll to position [1028, 0]
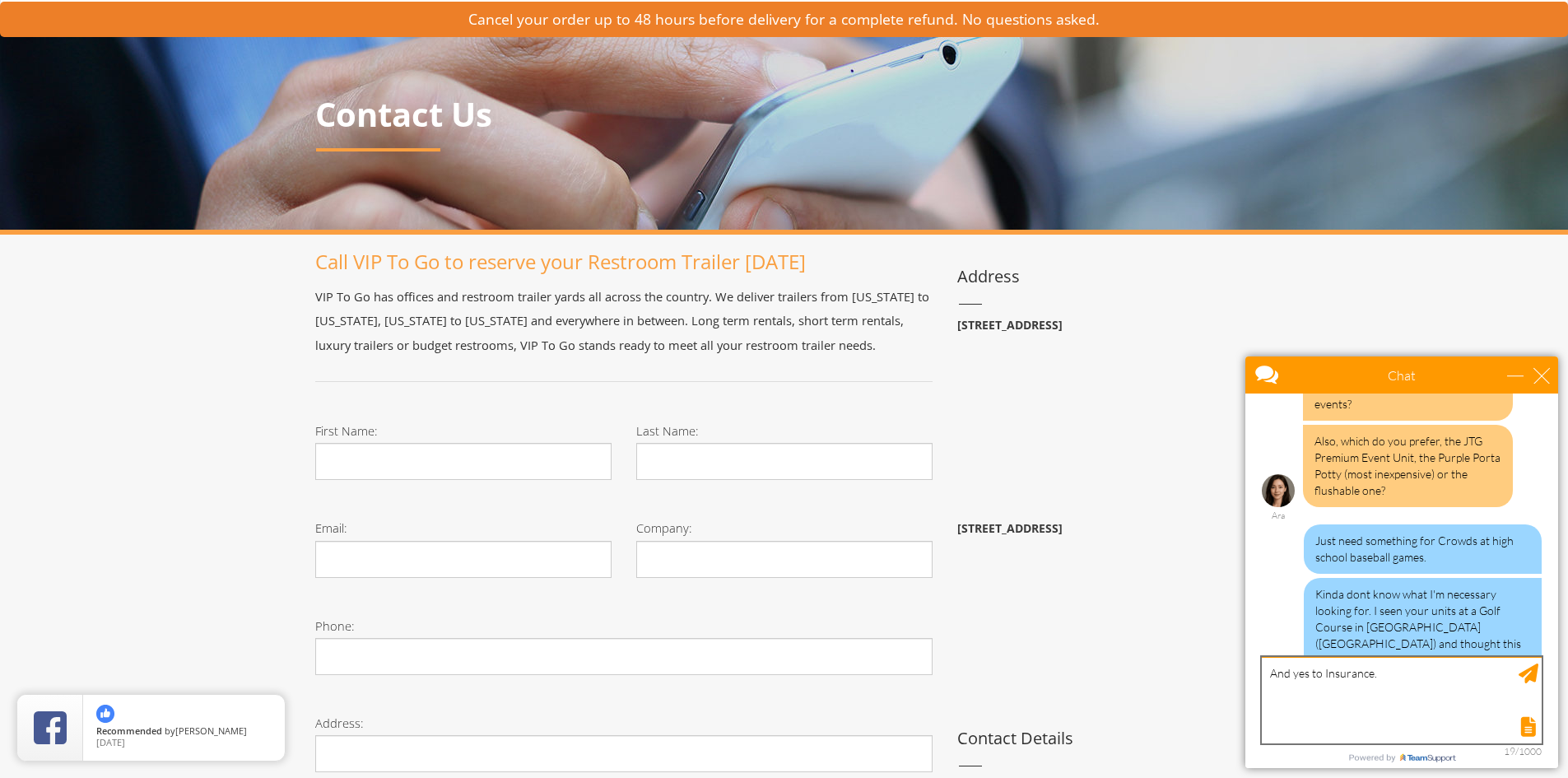
type textarea "And yes to Insurance."
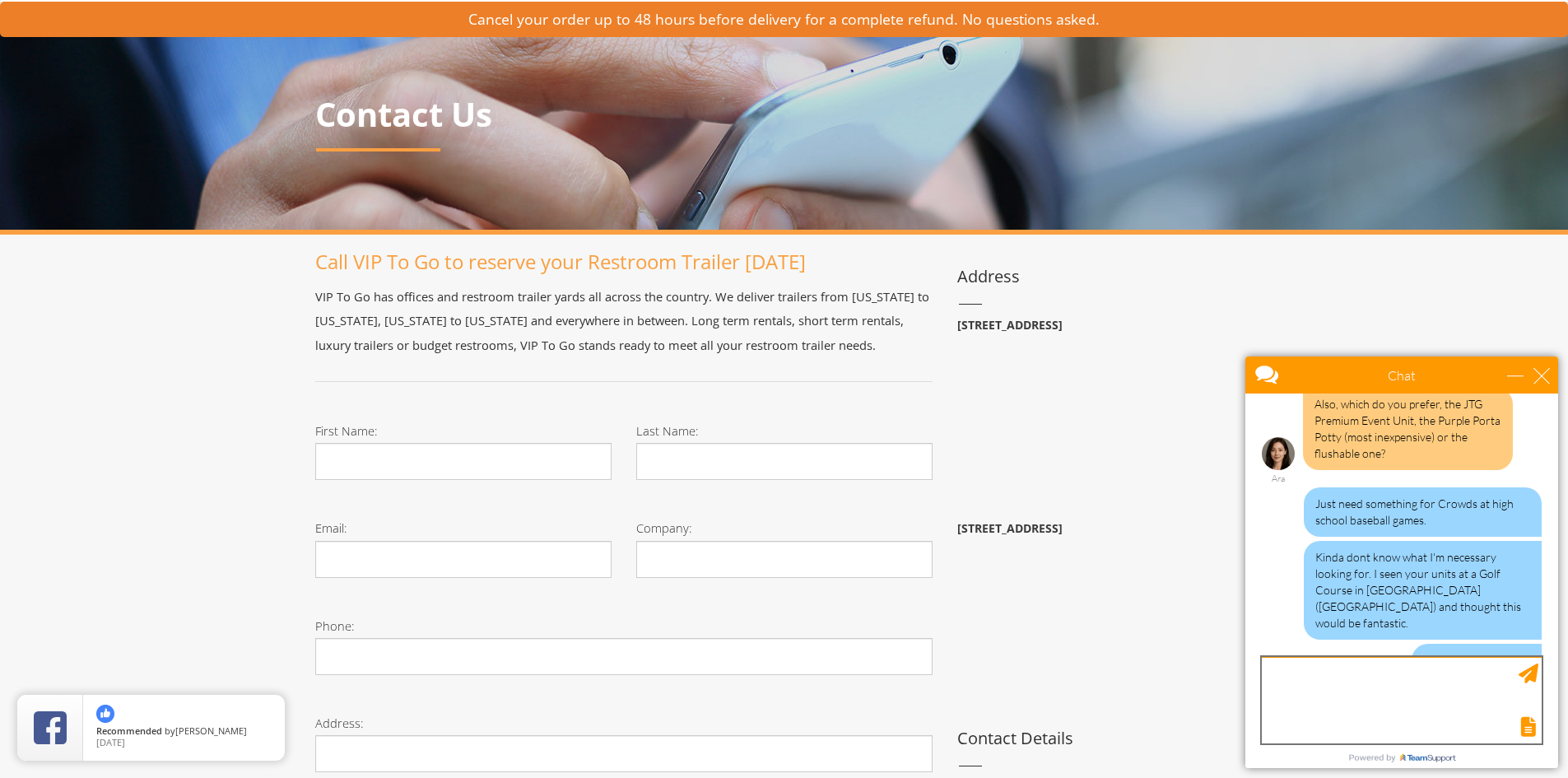
scroll to position [1116, 0]
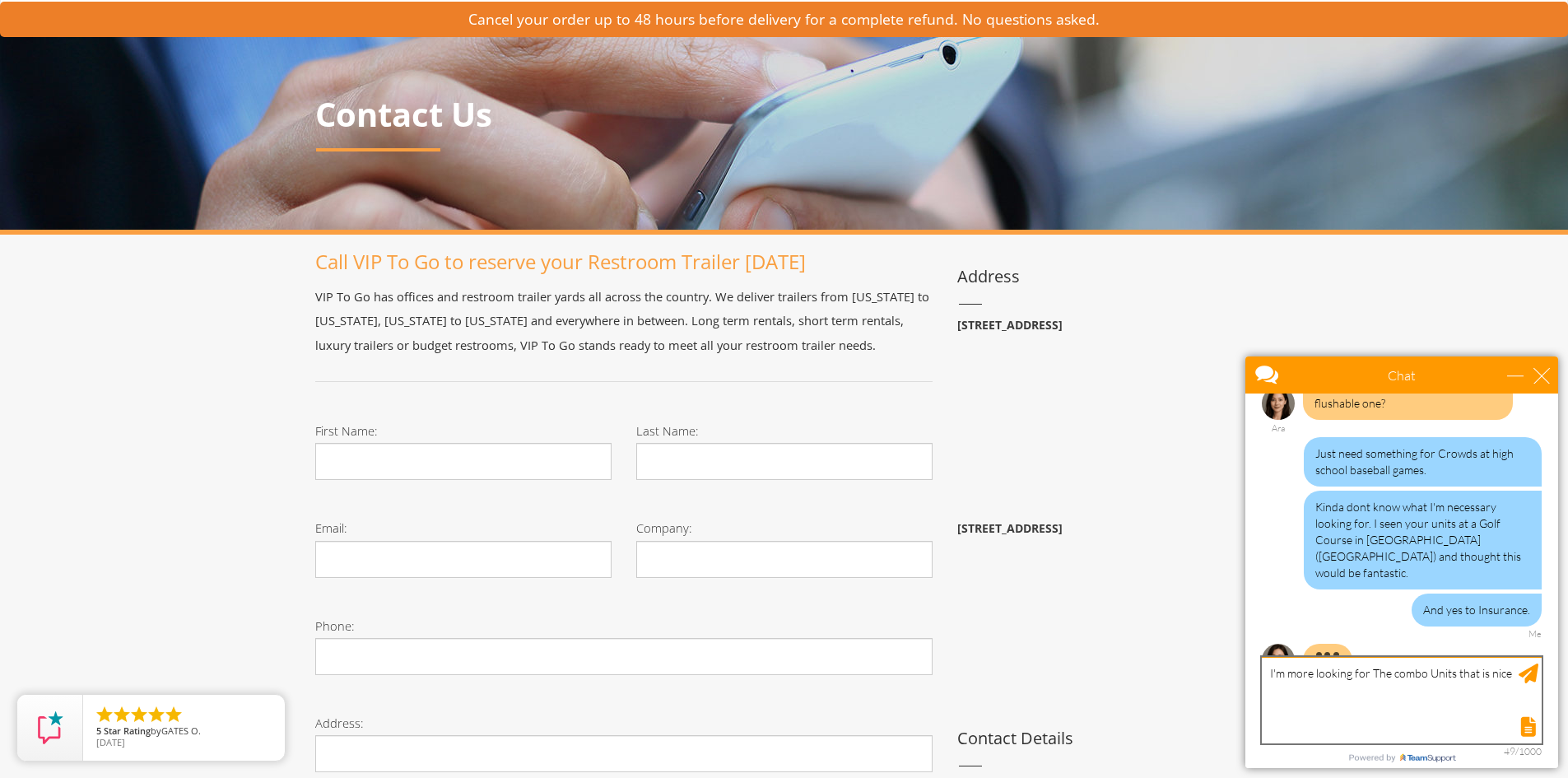
type textarea "I'm more looking for The combo Units that is nice."
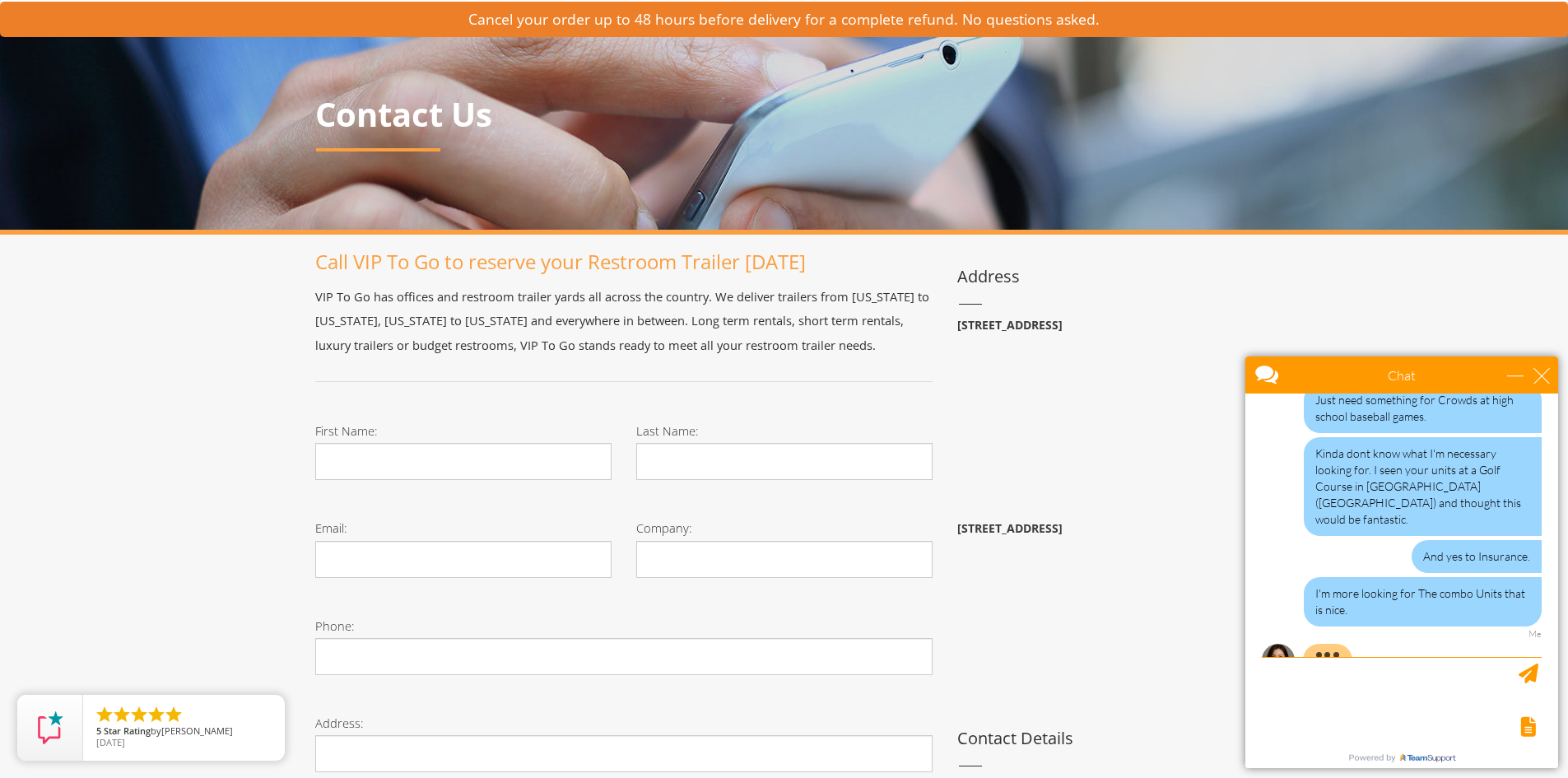
scroll to position [1236, 0]
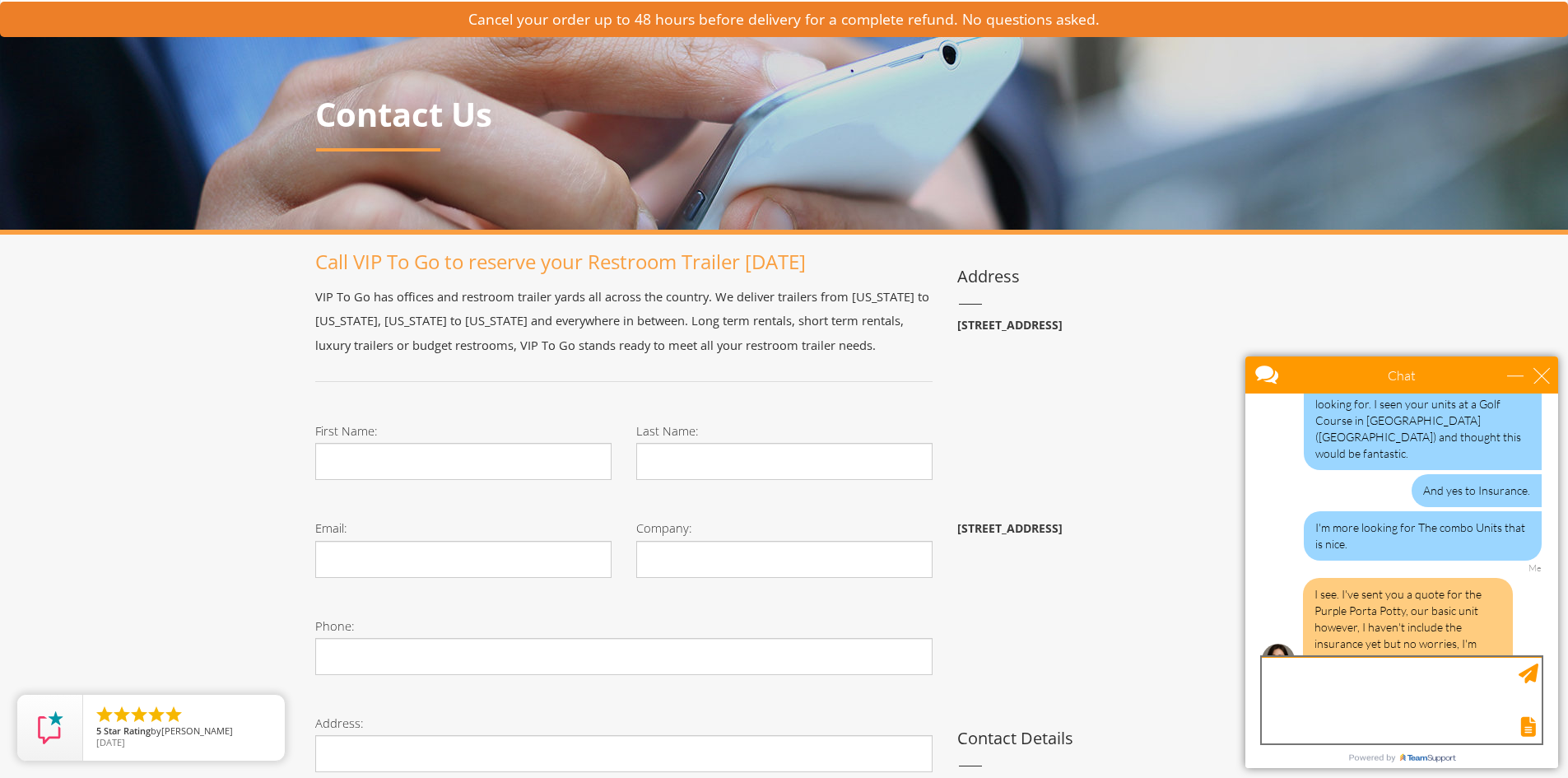
click at [1327, 701] on textarea "type your message" at bounding box center [1402, 700] width 280 height 87
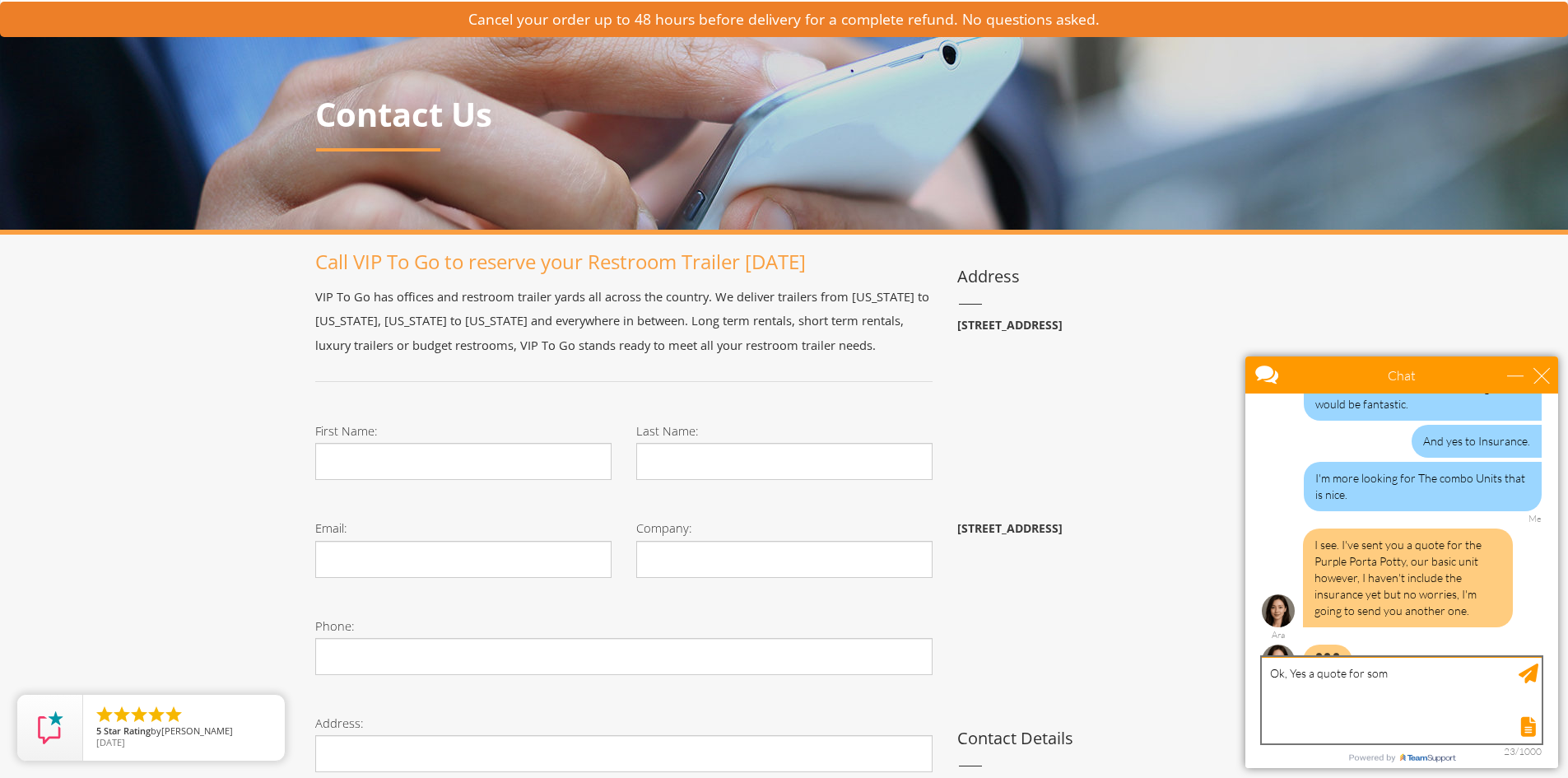
scroll to position [1272, 0]
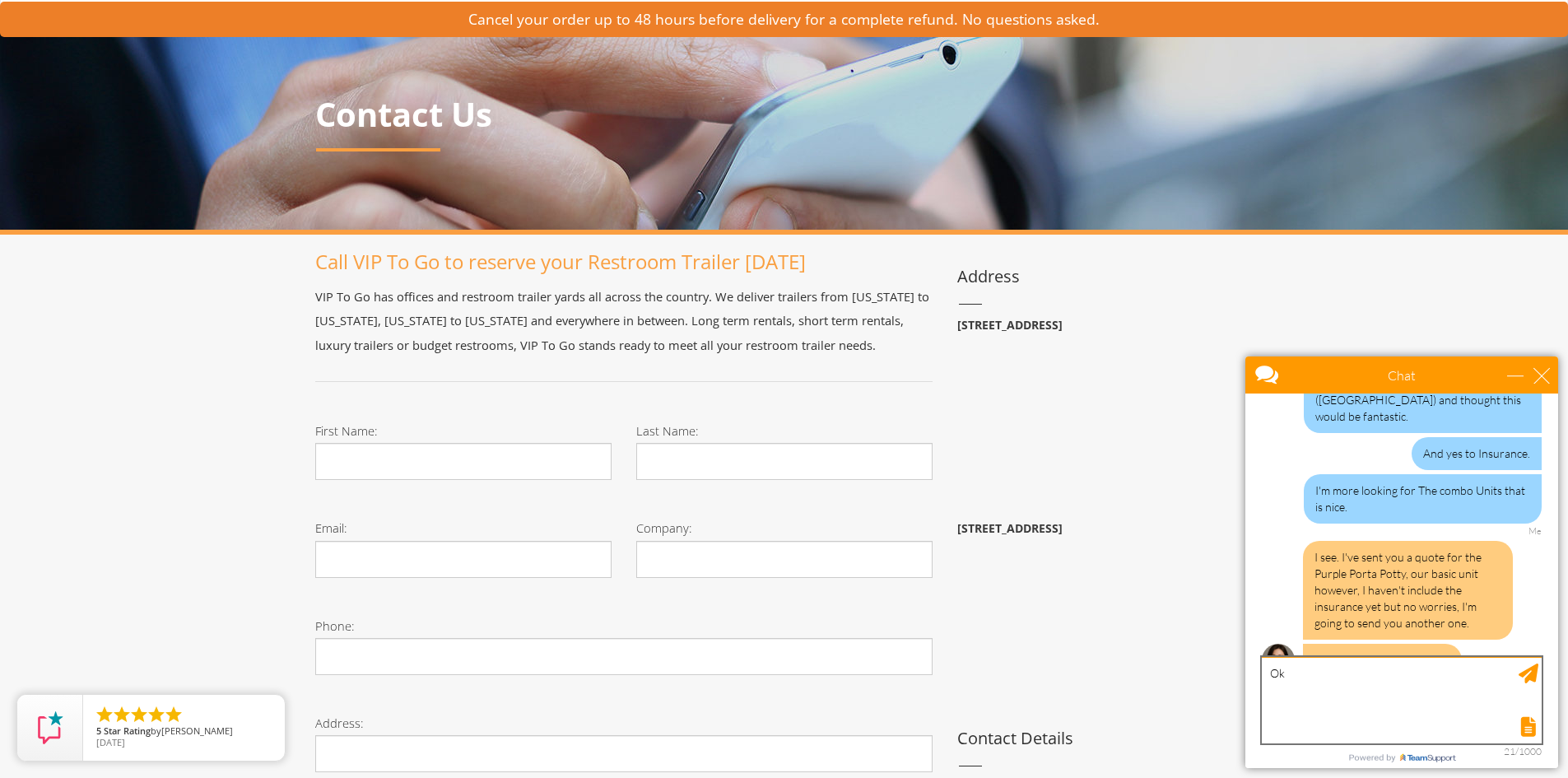
type textarea "O"
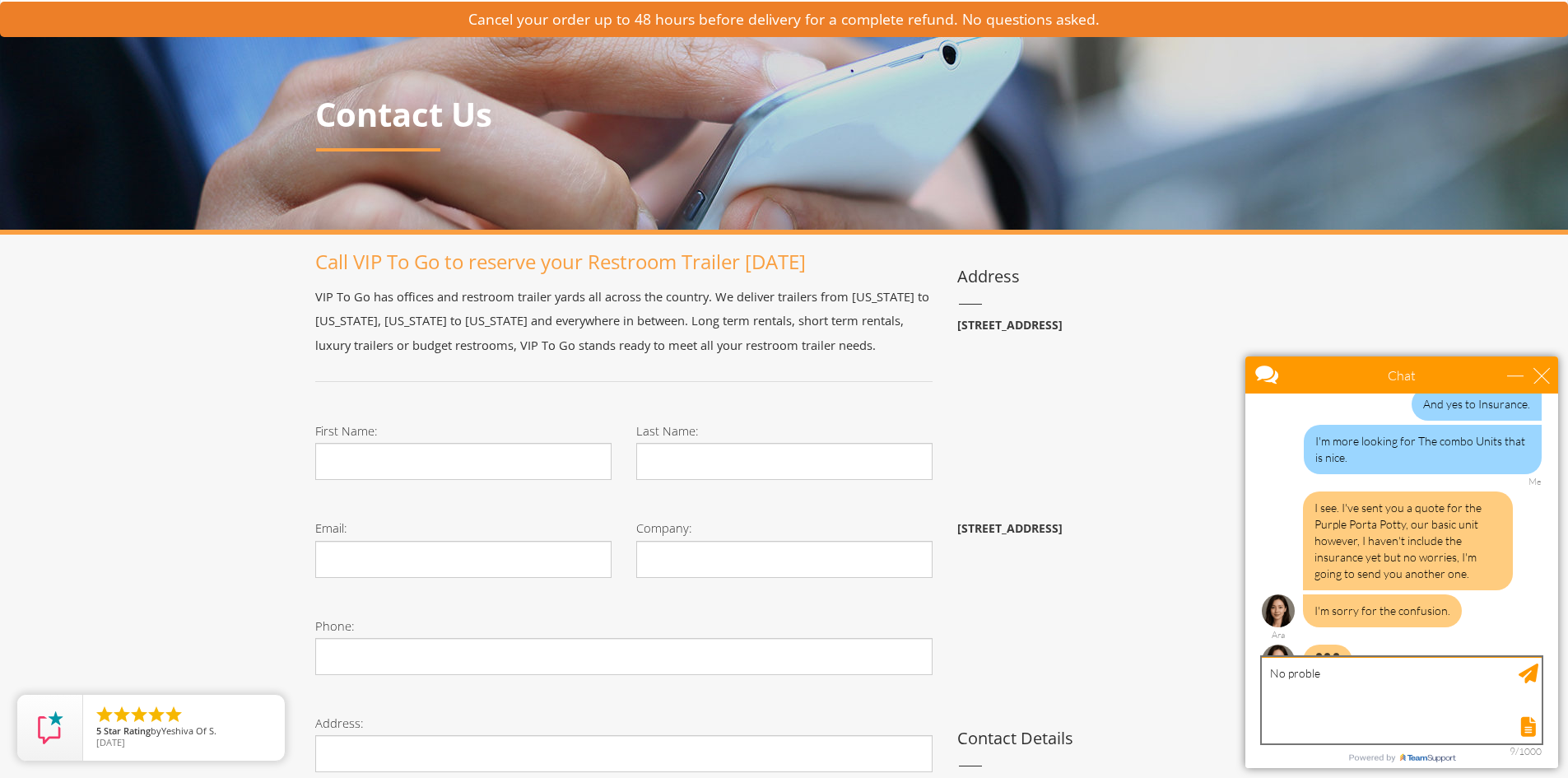
type textarea "No problem"
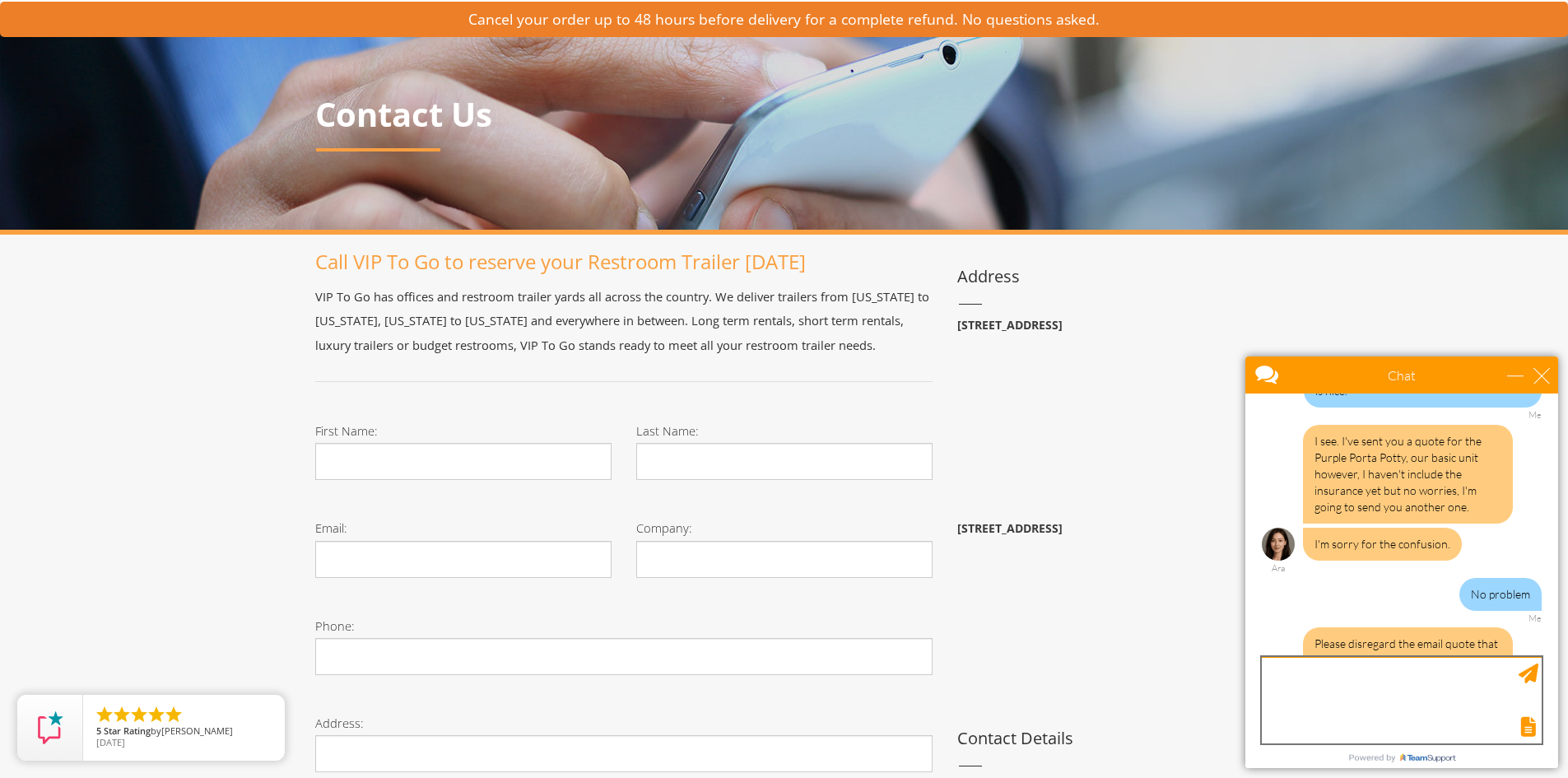
scroll to position [1999, 0]
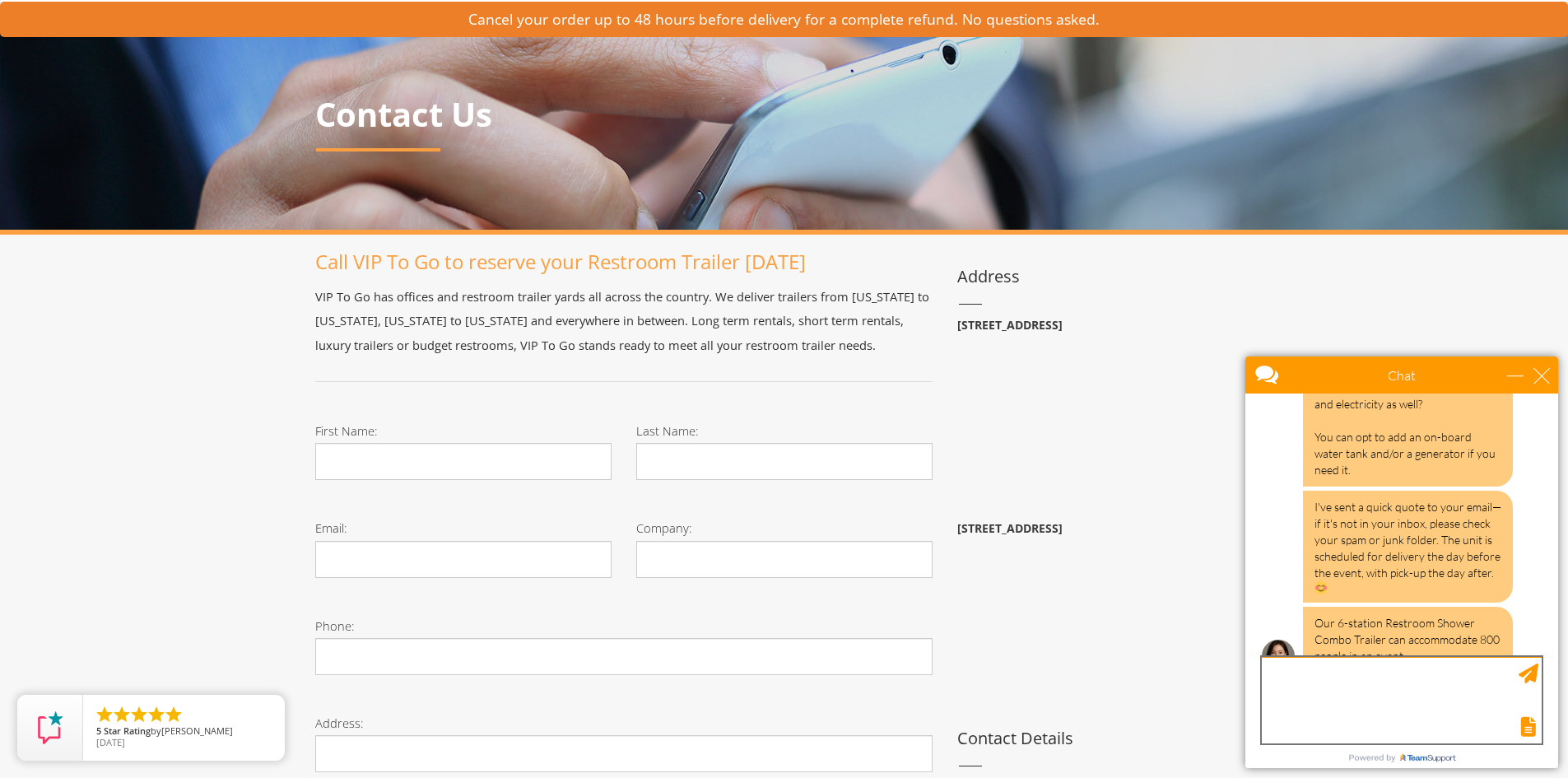
click at [1373, 706] on textarea "type your message" at bounding box center [1402, 700] width 280 height 87
type textarea "o"
type textarea "Ok i think this one is to big lol"
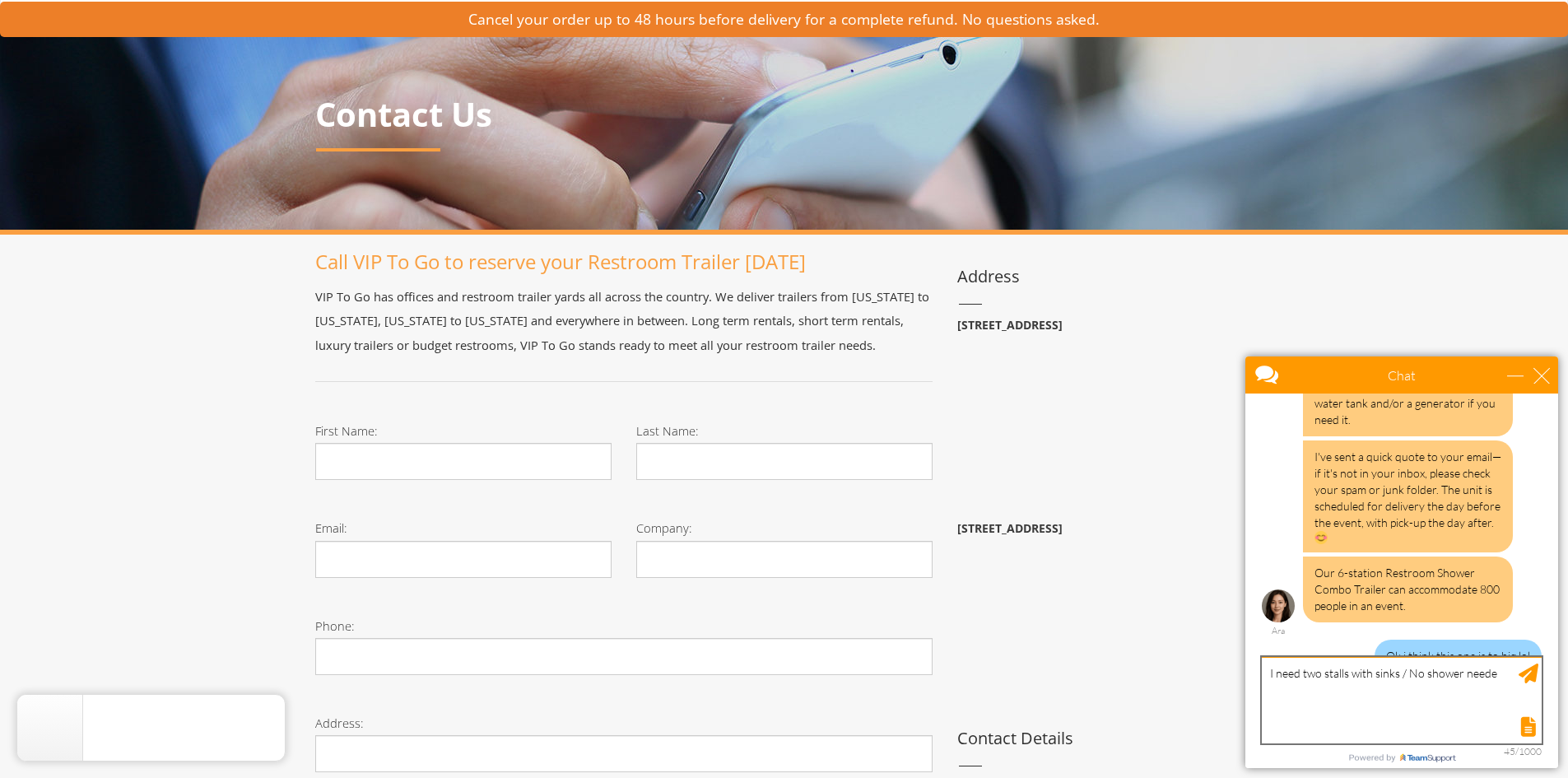
type textarea "I need two stalls with sinks / No shower needed"
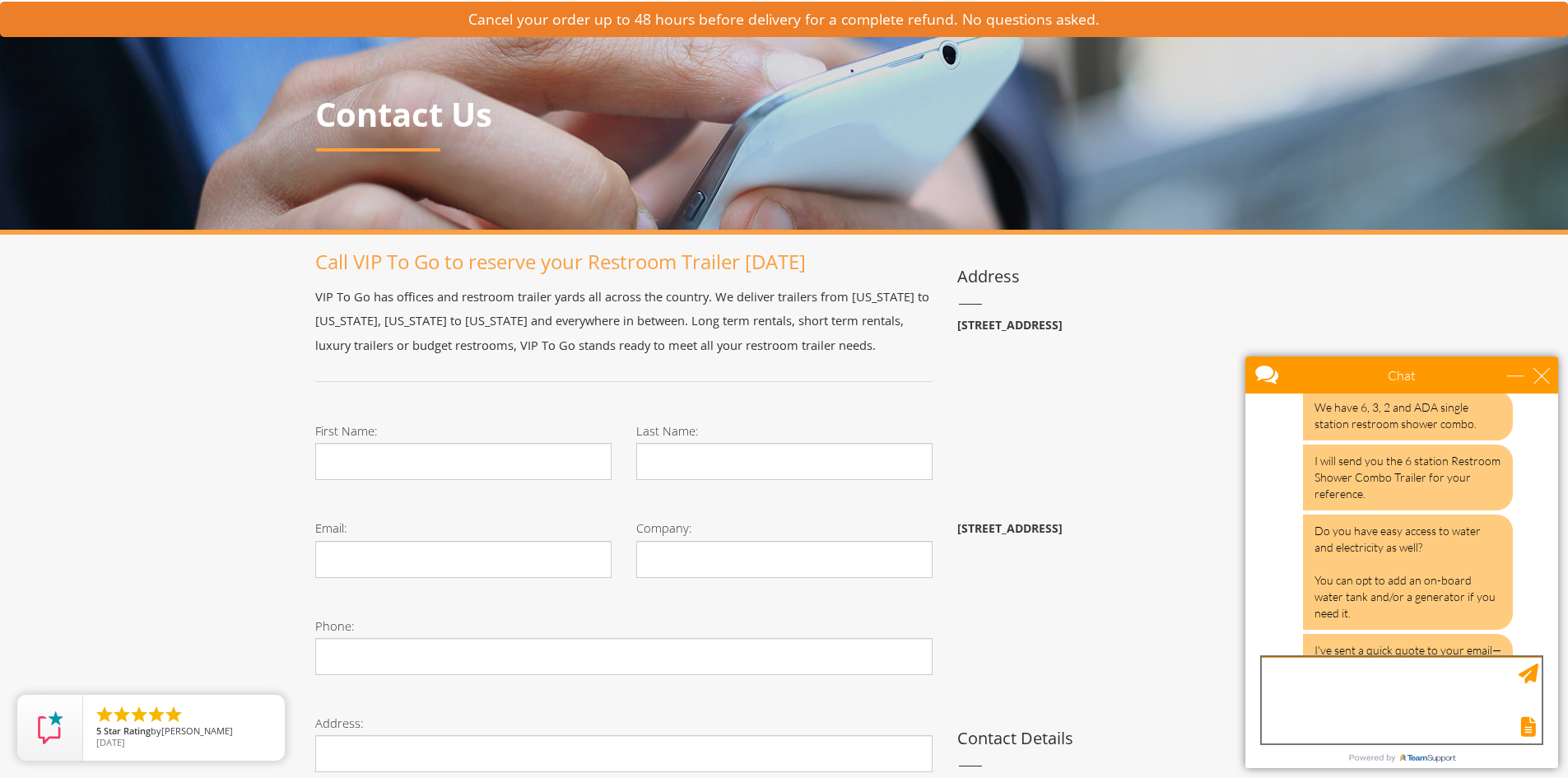
scroll to position [2102, 0]
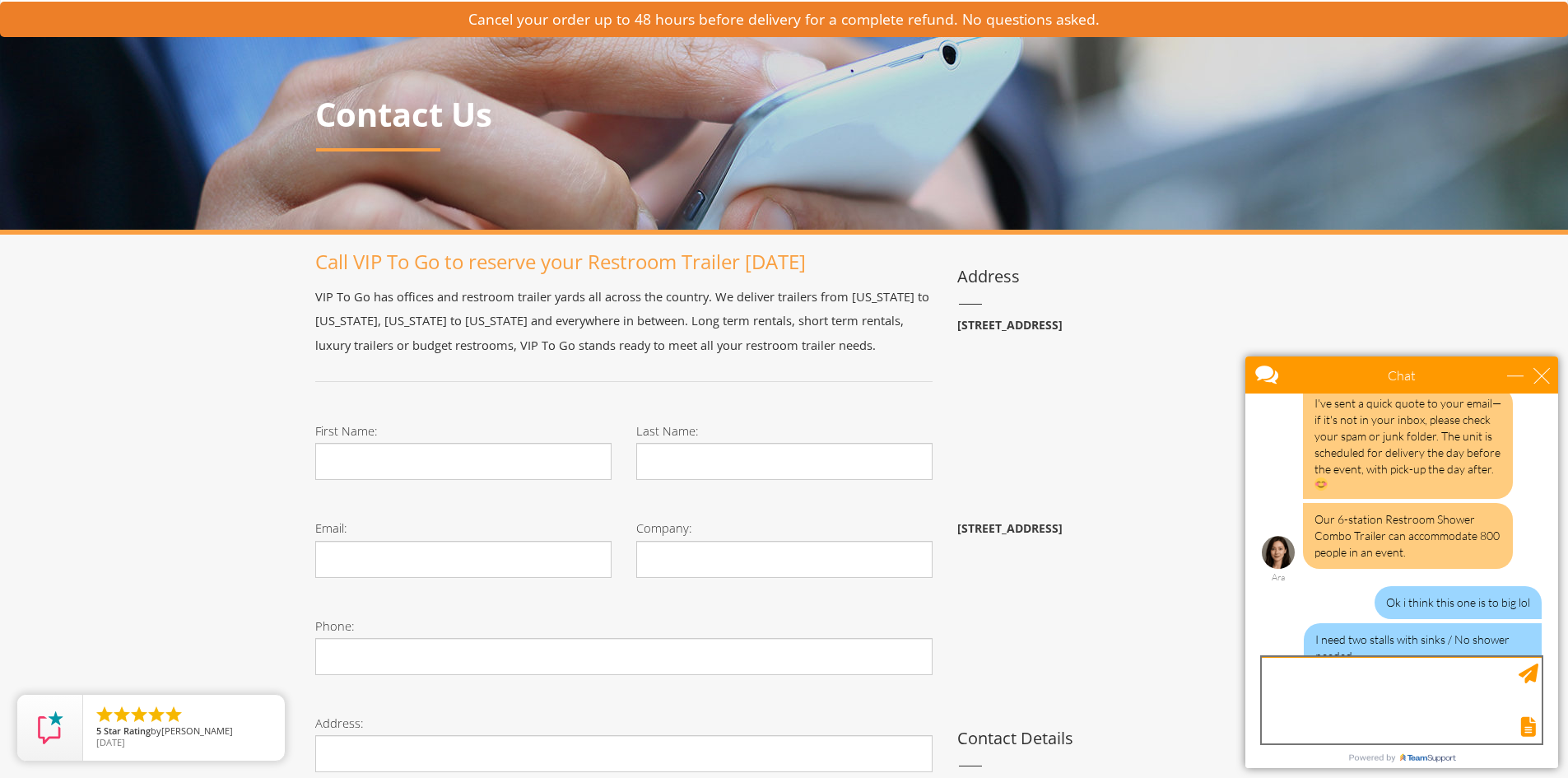
click at [1353, 677] on textarea "type your message" at bounding box center [1402, 700] width 280 height 87
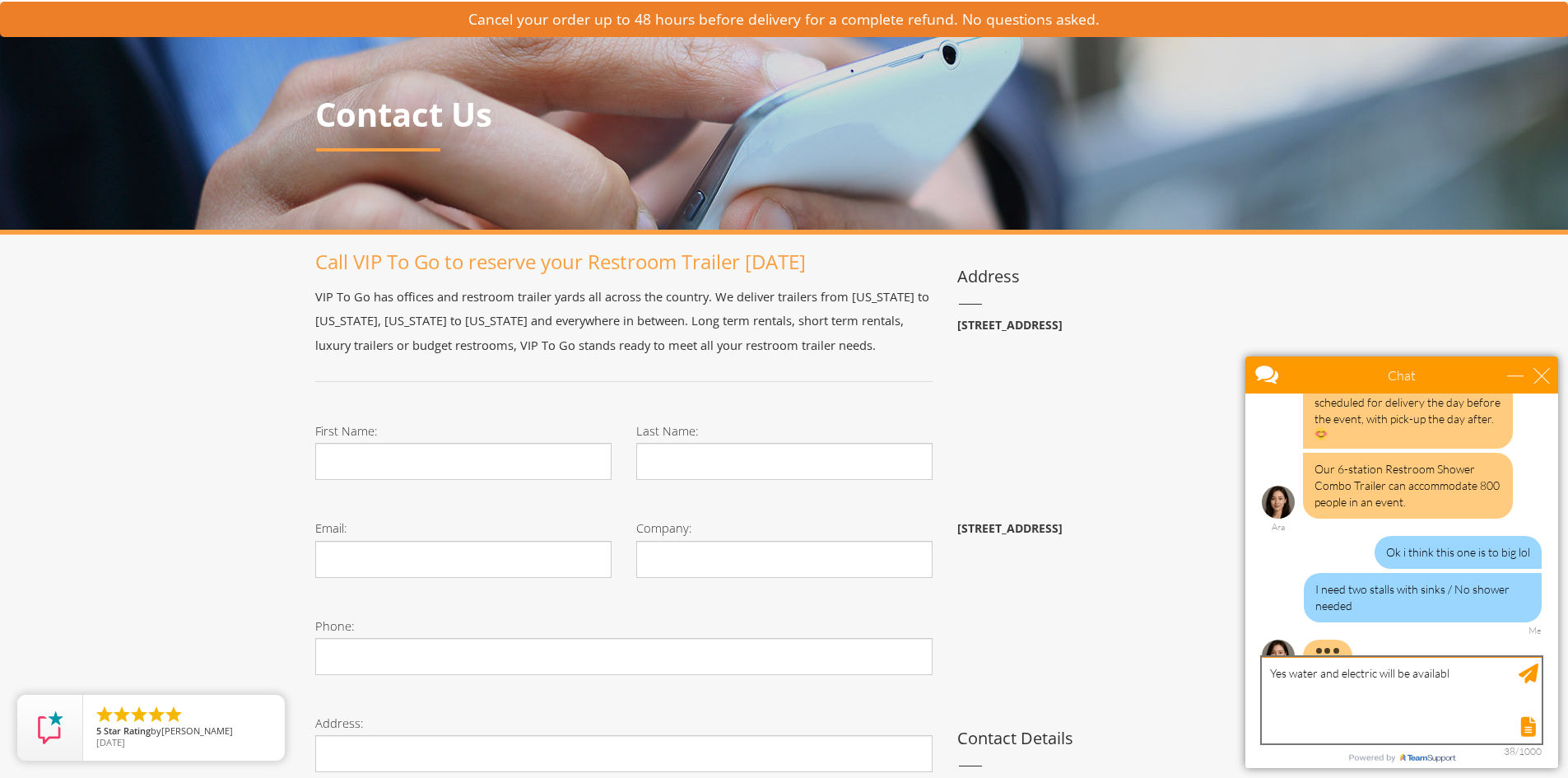
type textarea "Yes water and electric will be available"
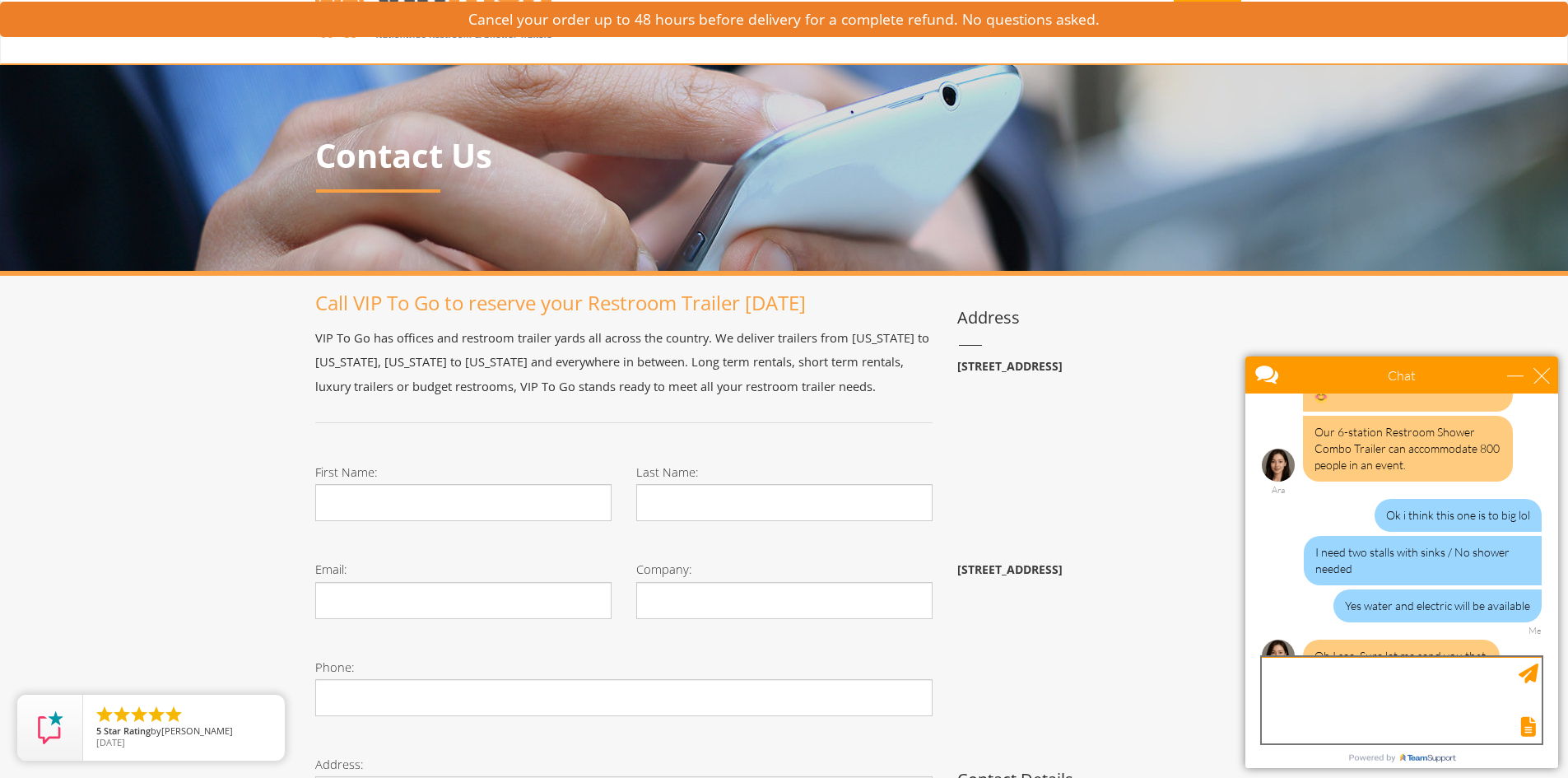
scroll to position [0, 0]
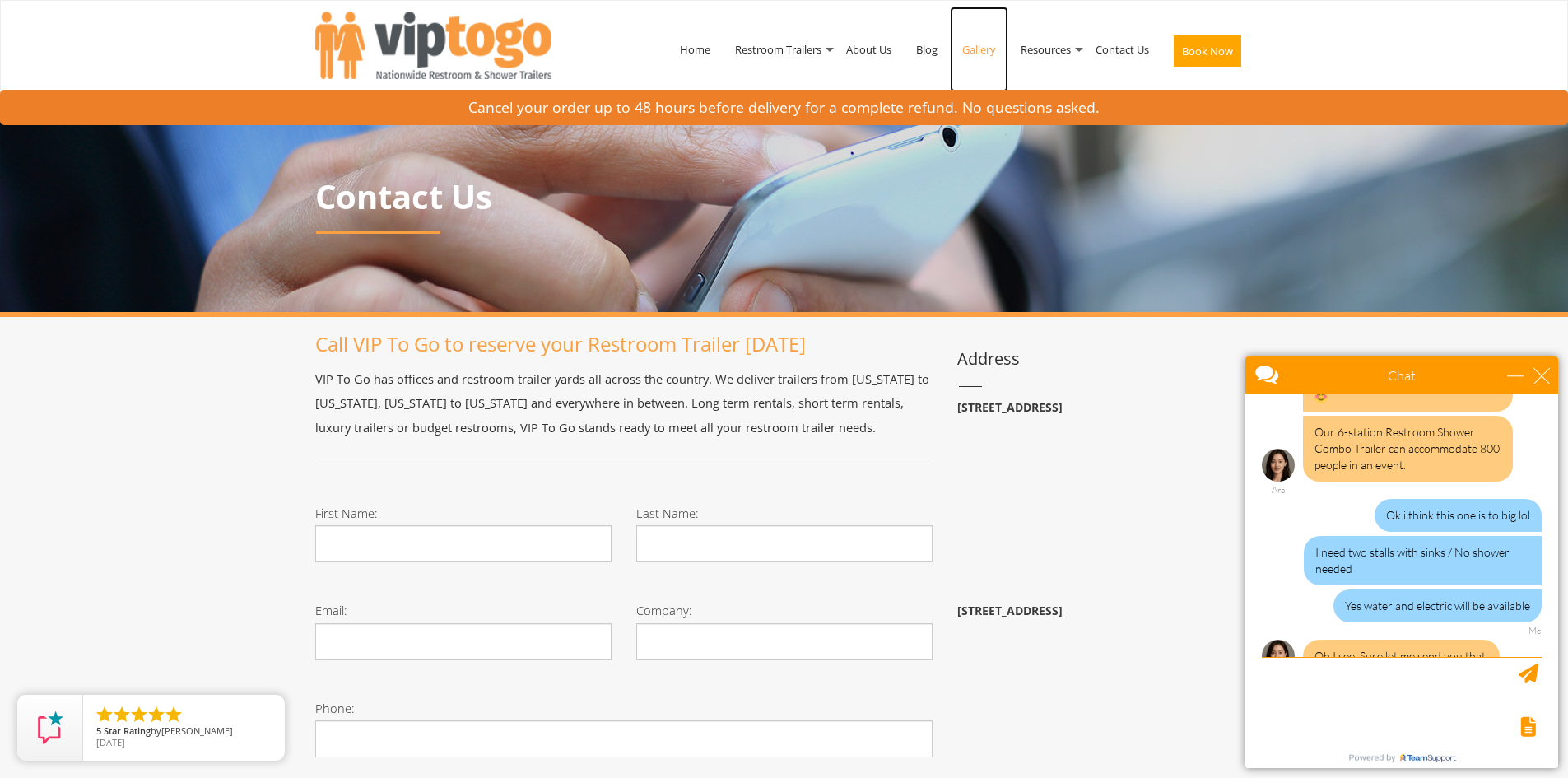
click at [987, 51] on link "Gallery" at bounding box center [979, 49] width 58 height 86
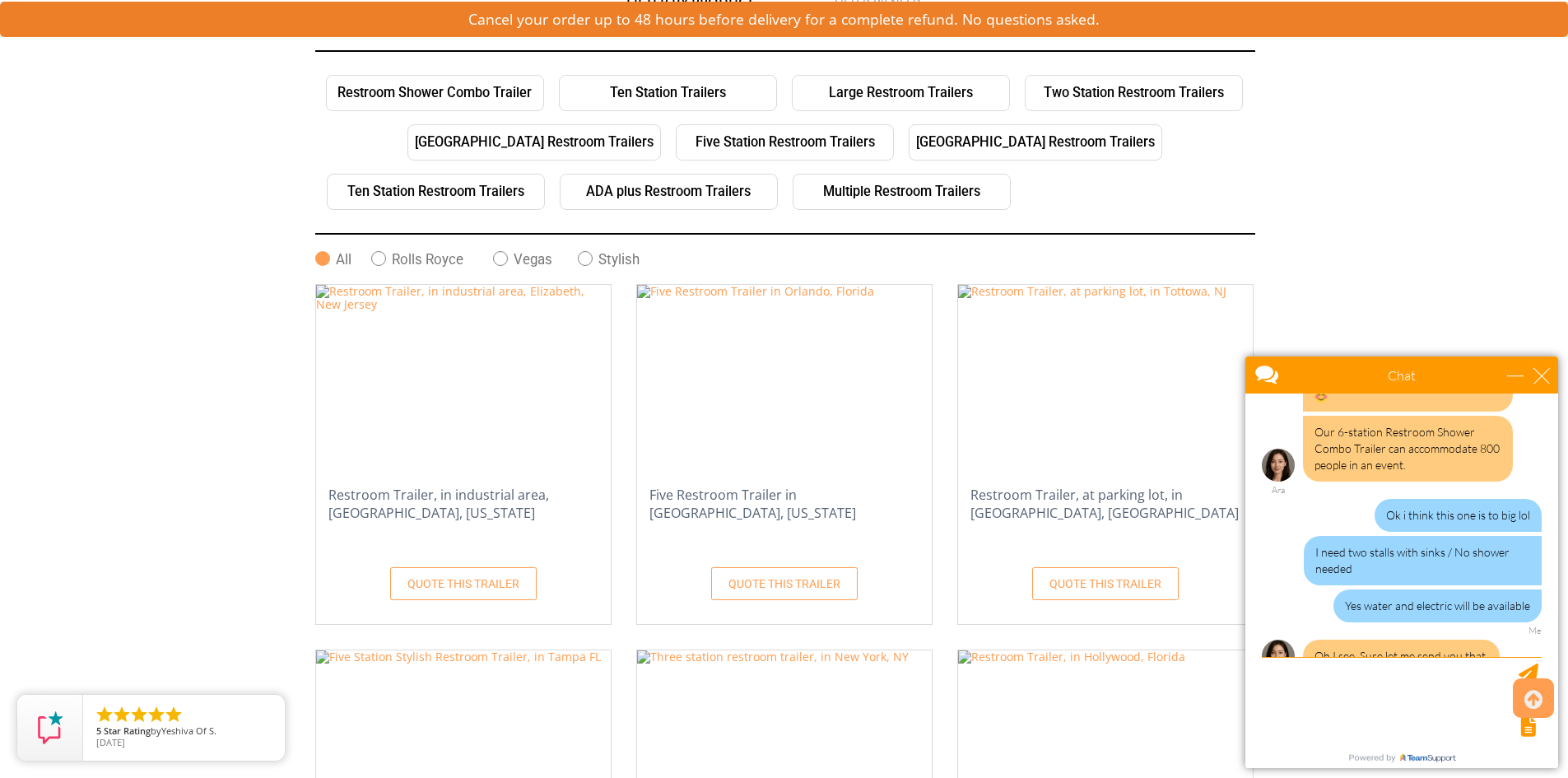
scroll to position [165, 0]
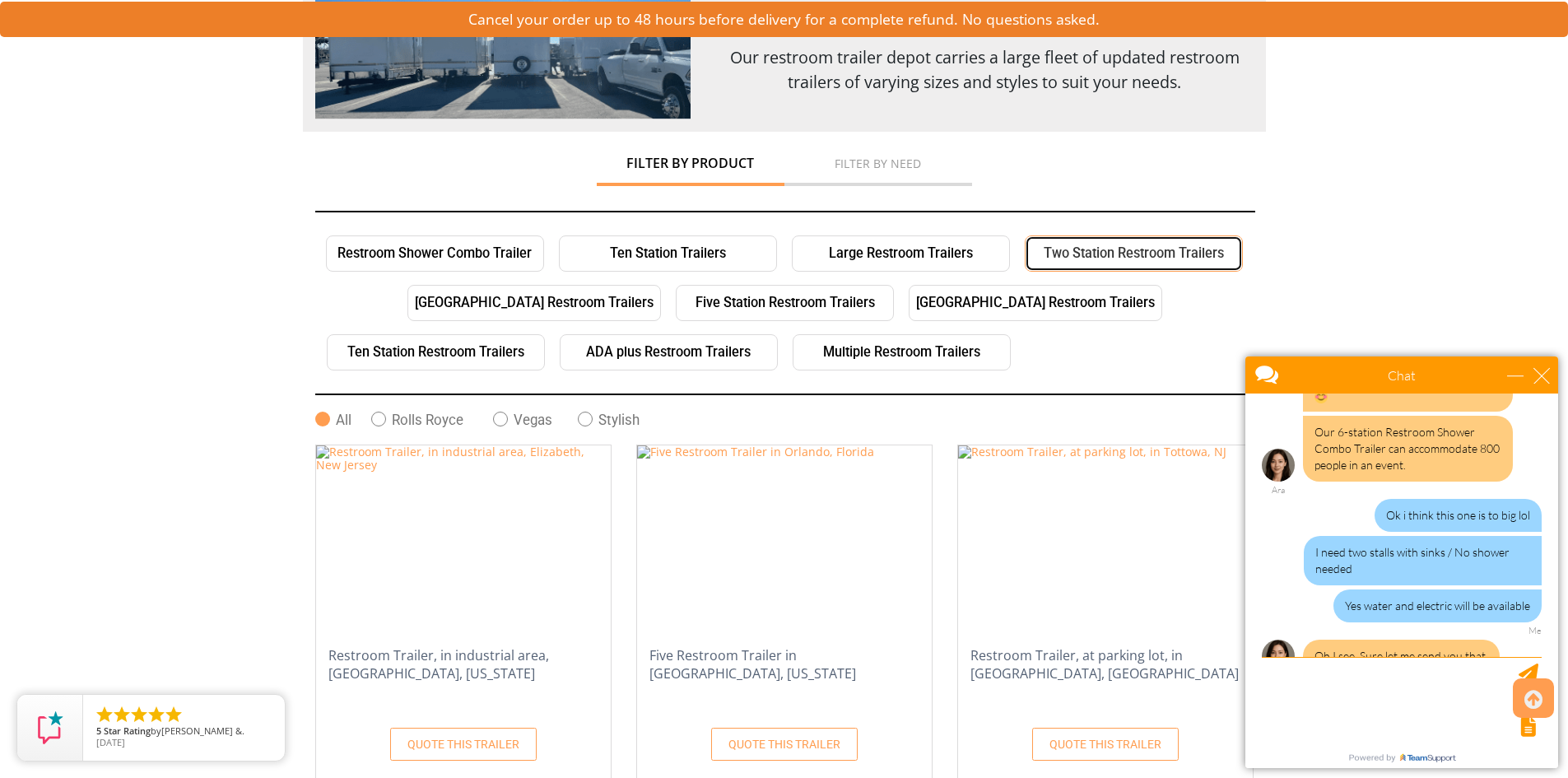
click at [1150, 253] on link "Two Station Restroom Trailers" at bounding box center [1134, 254] width 218 height 37
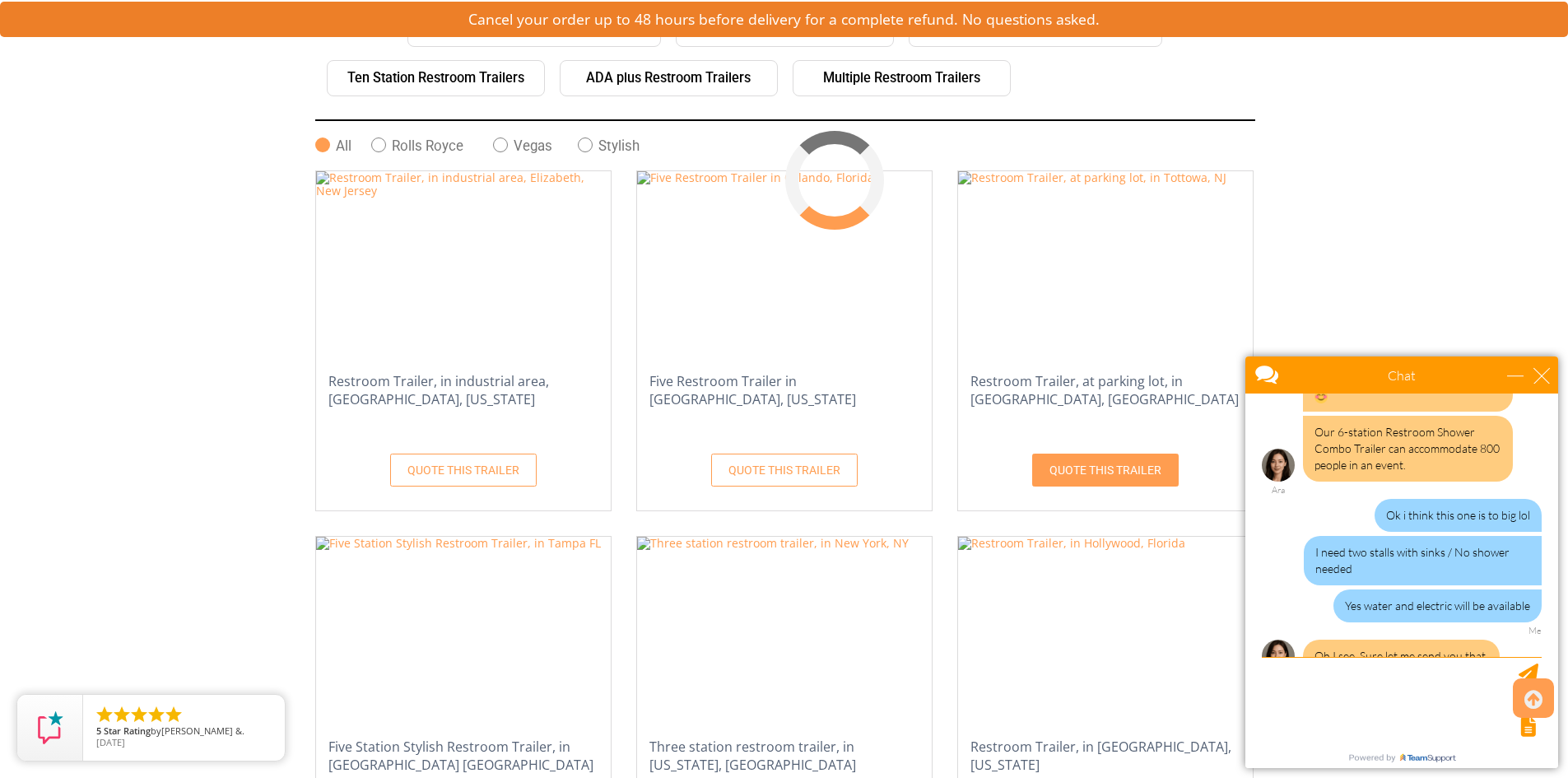
scroll to position [465, 0]
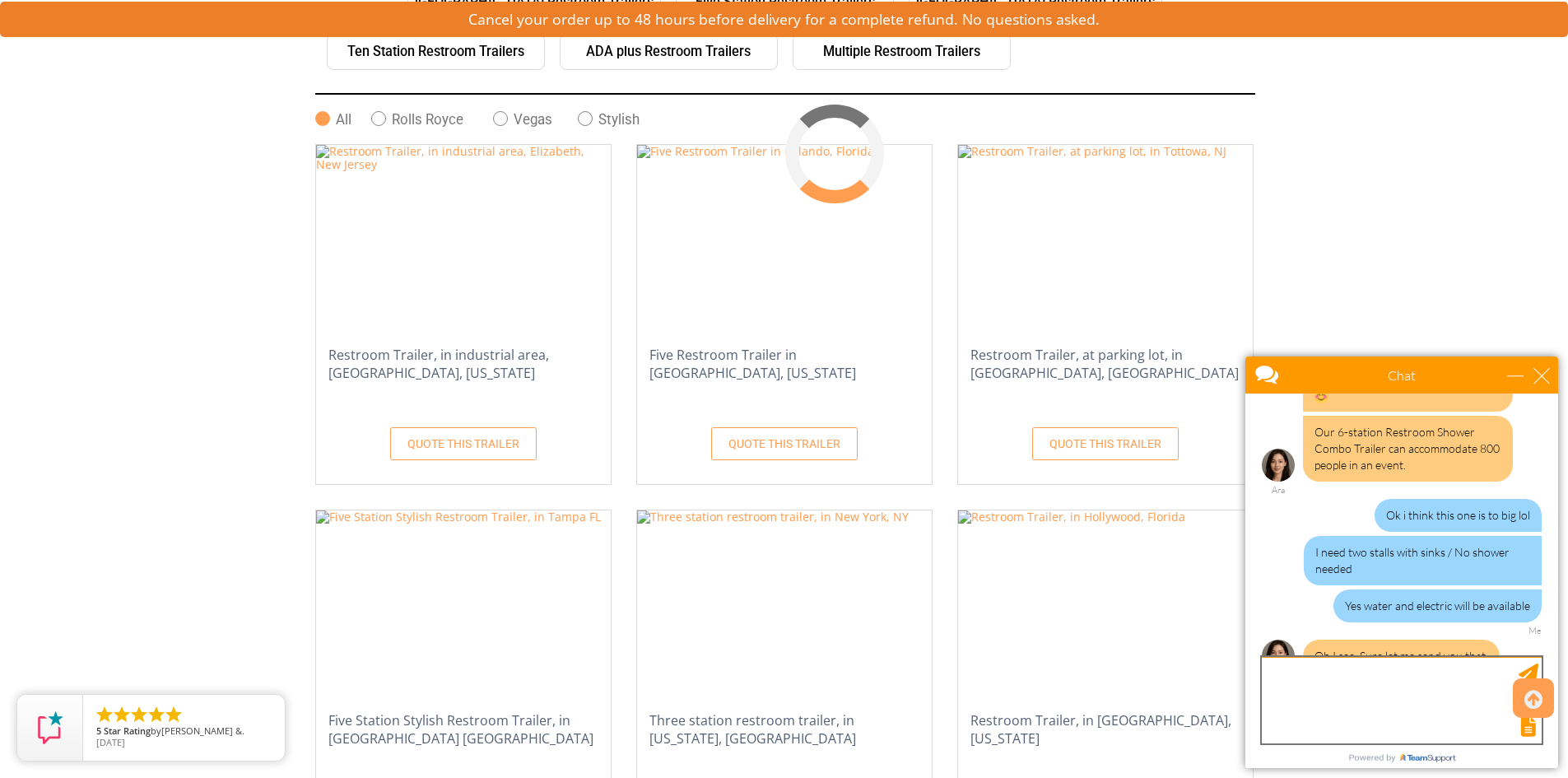
click at [1338, 704] on textarea "type your message" at bounding box center [1402, 700] width 280 height 87
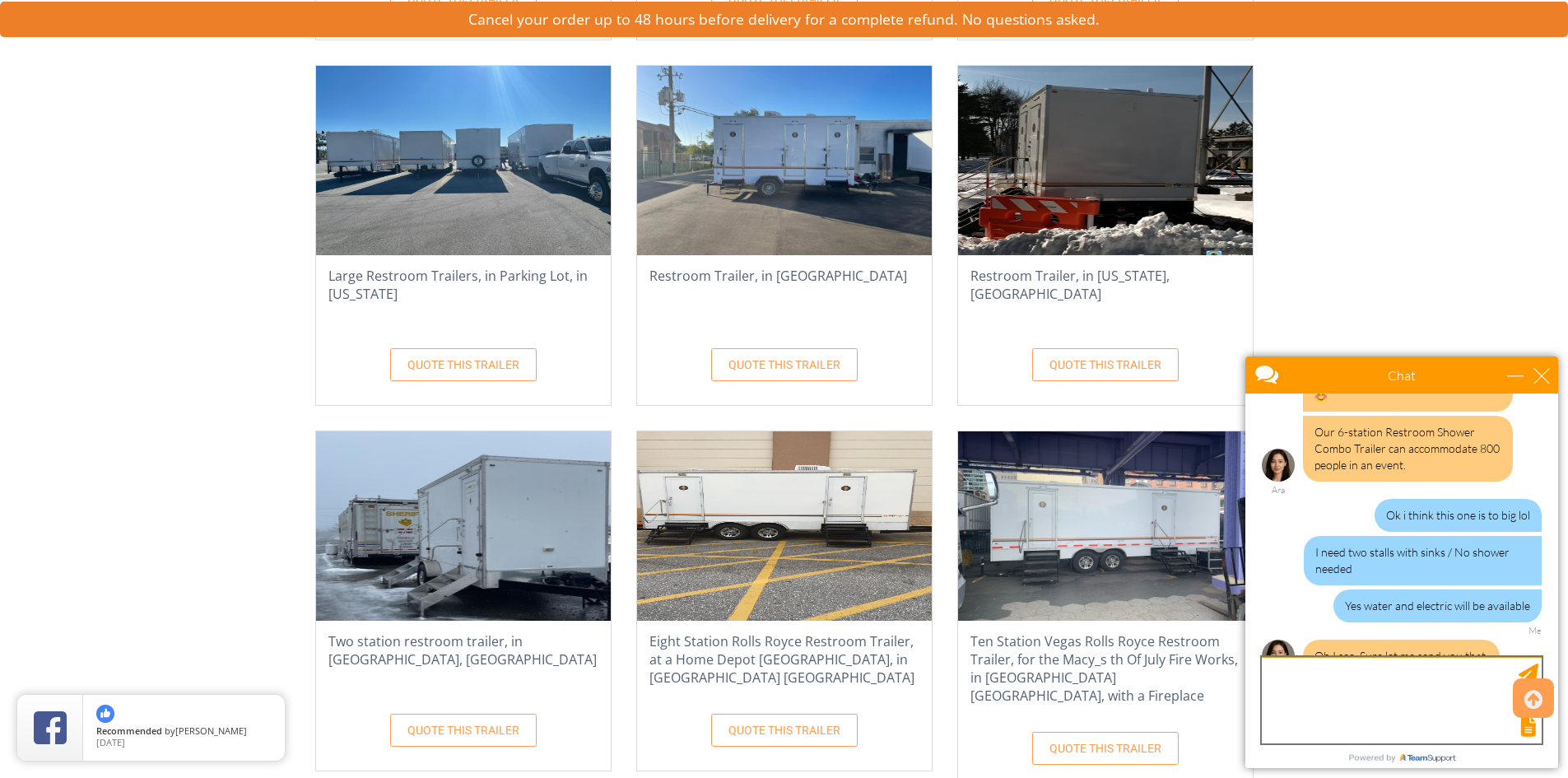
scroll to position [1288, 0]
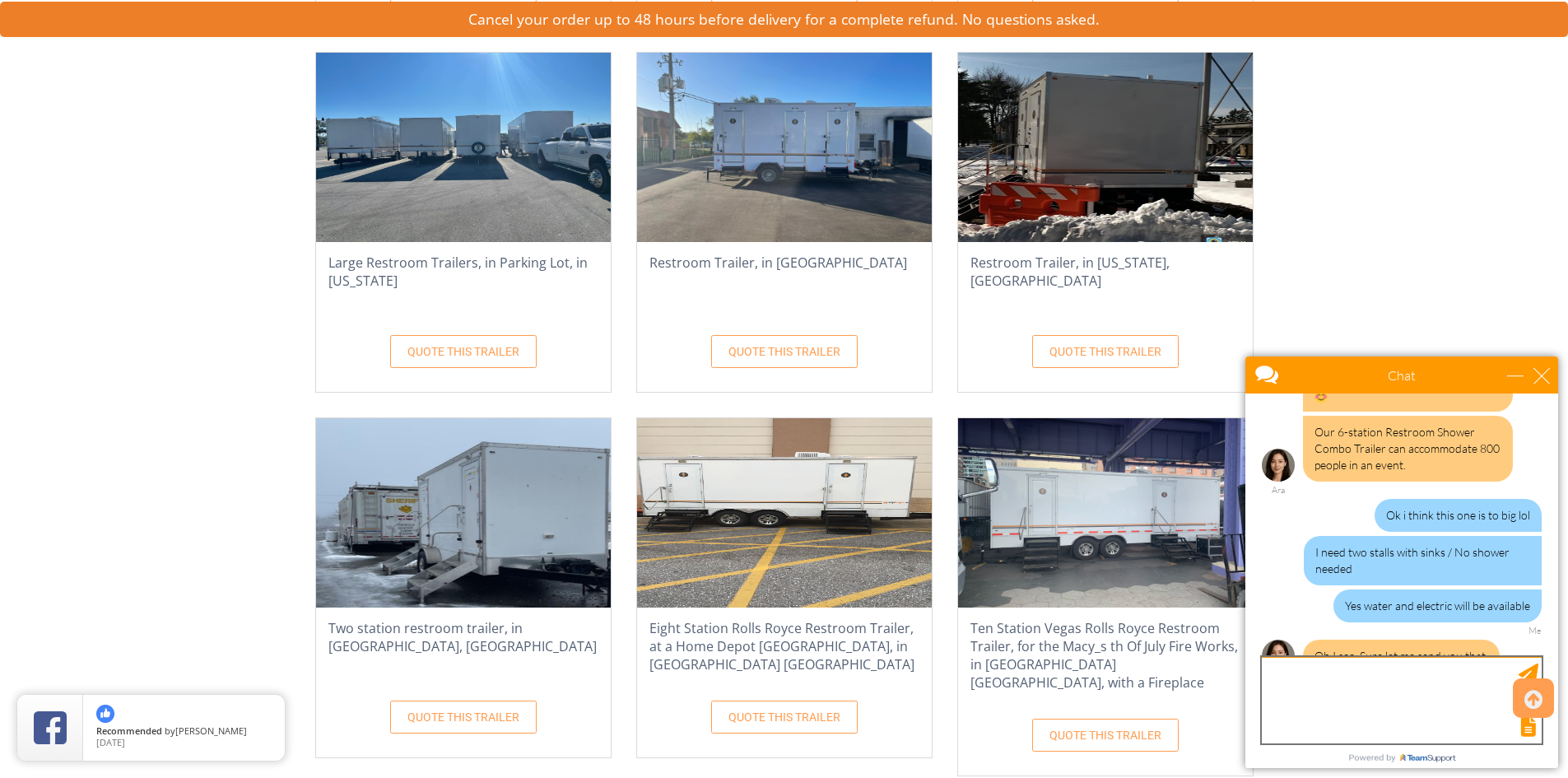
click at [1386, 685] on textarea "type your message" at bounding box center [1402, 700] width 280 height 87
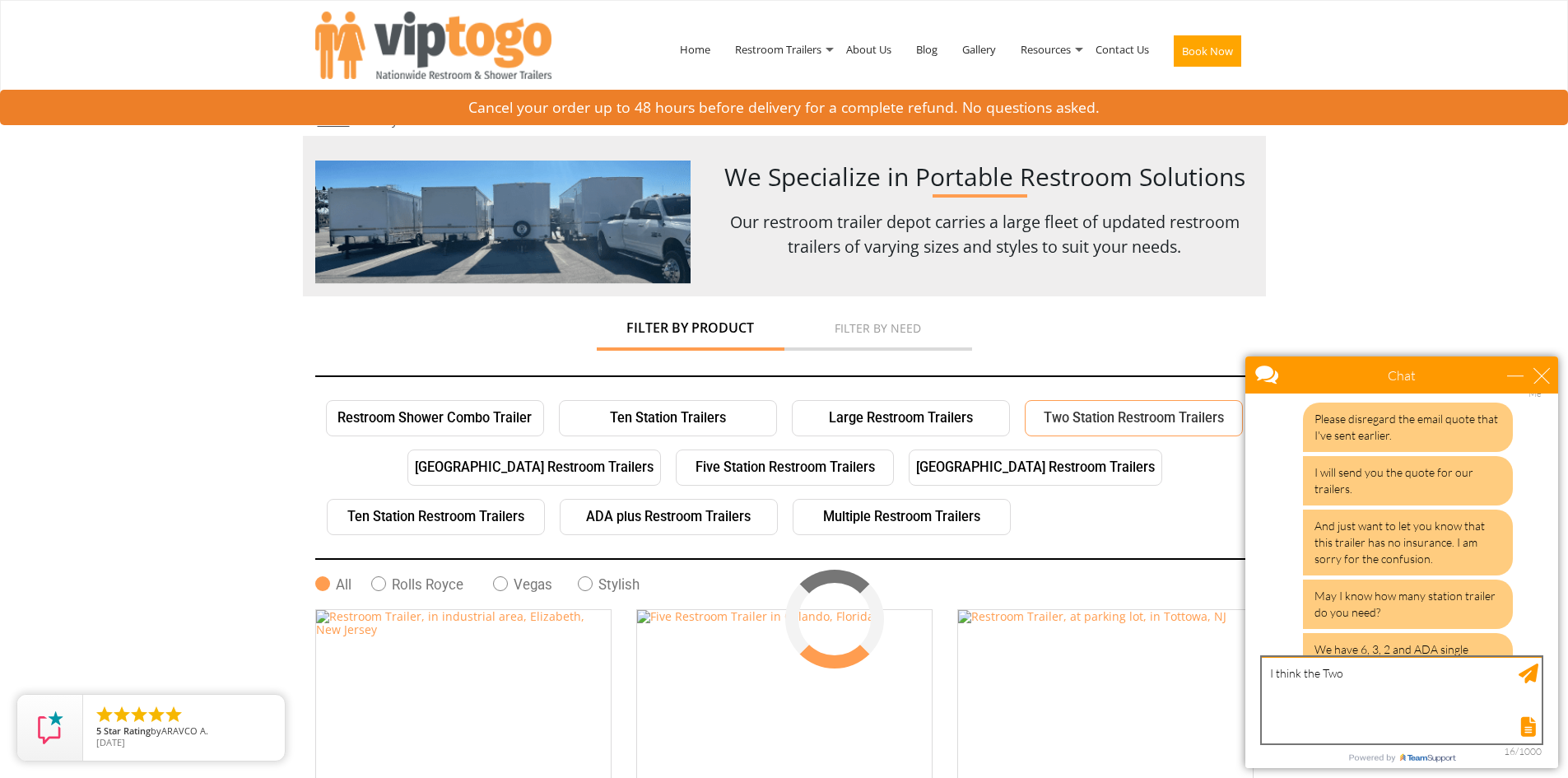
scroll to position [2239, 0]
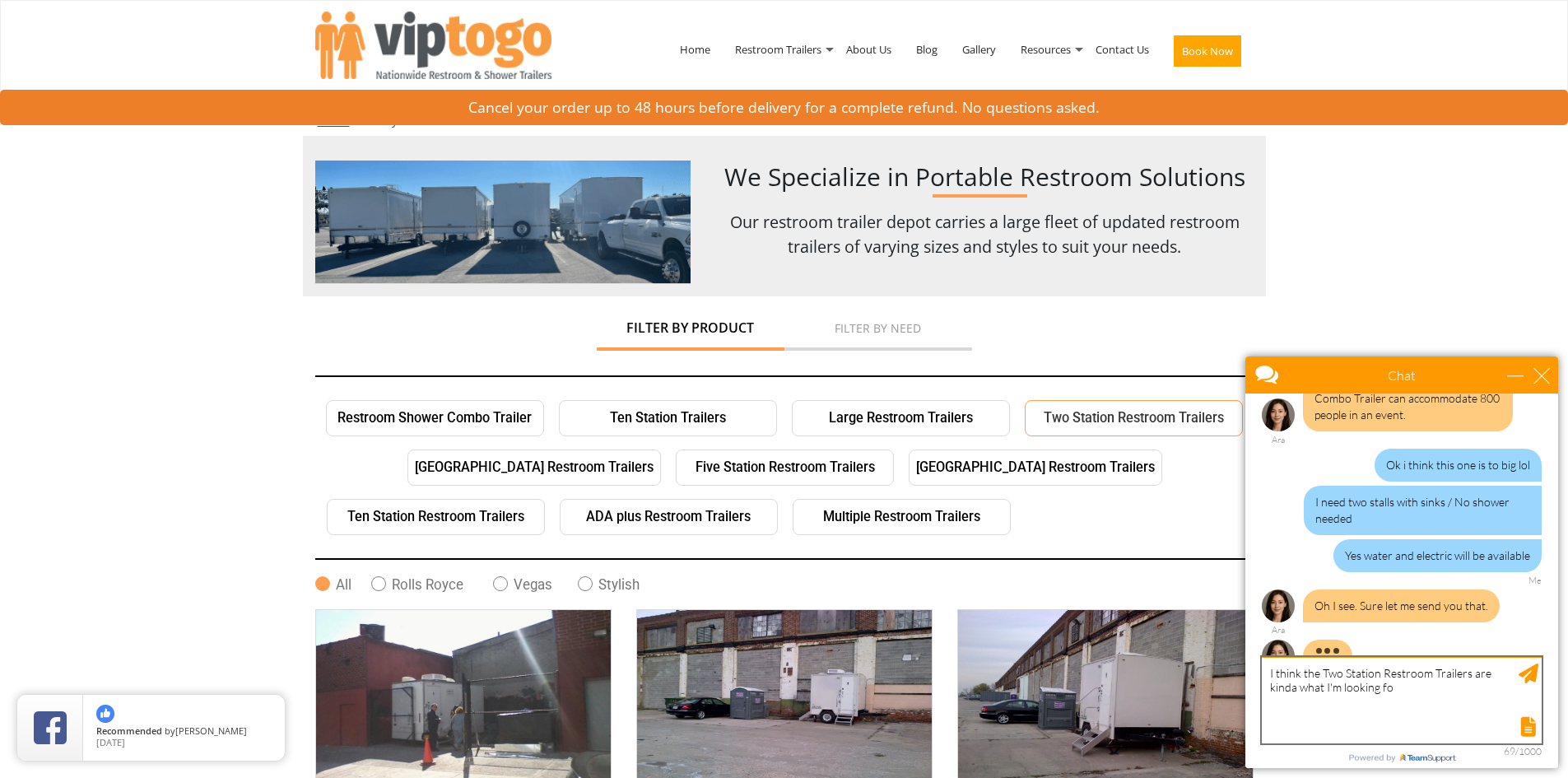
type textarea "I think the Two Station Restroom Trailers are kinda what I'm looking for"
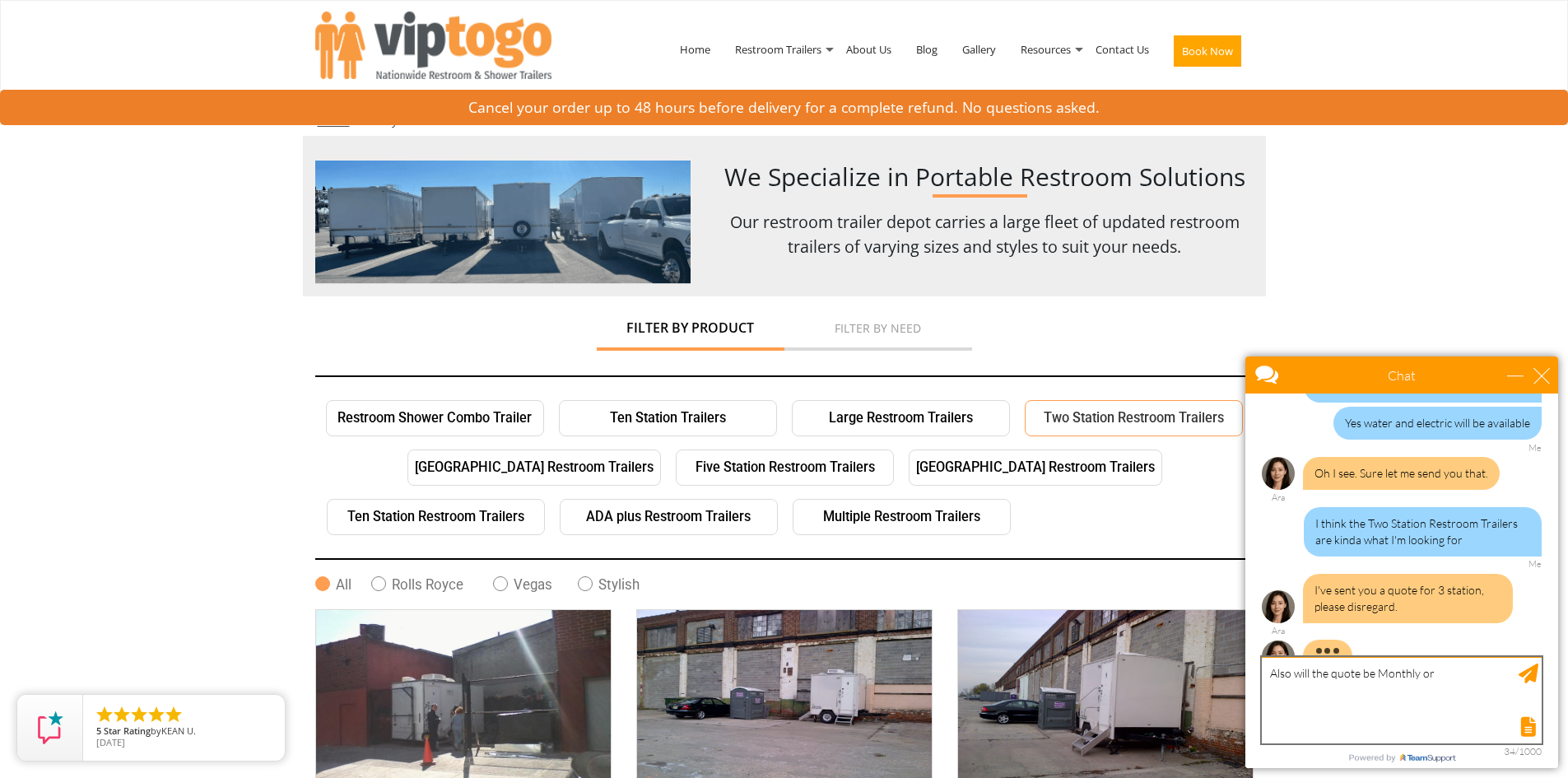
scroll to position [2359, 0]
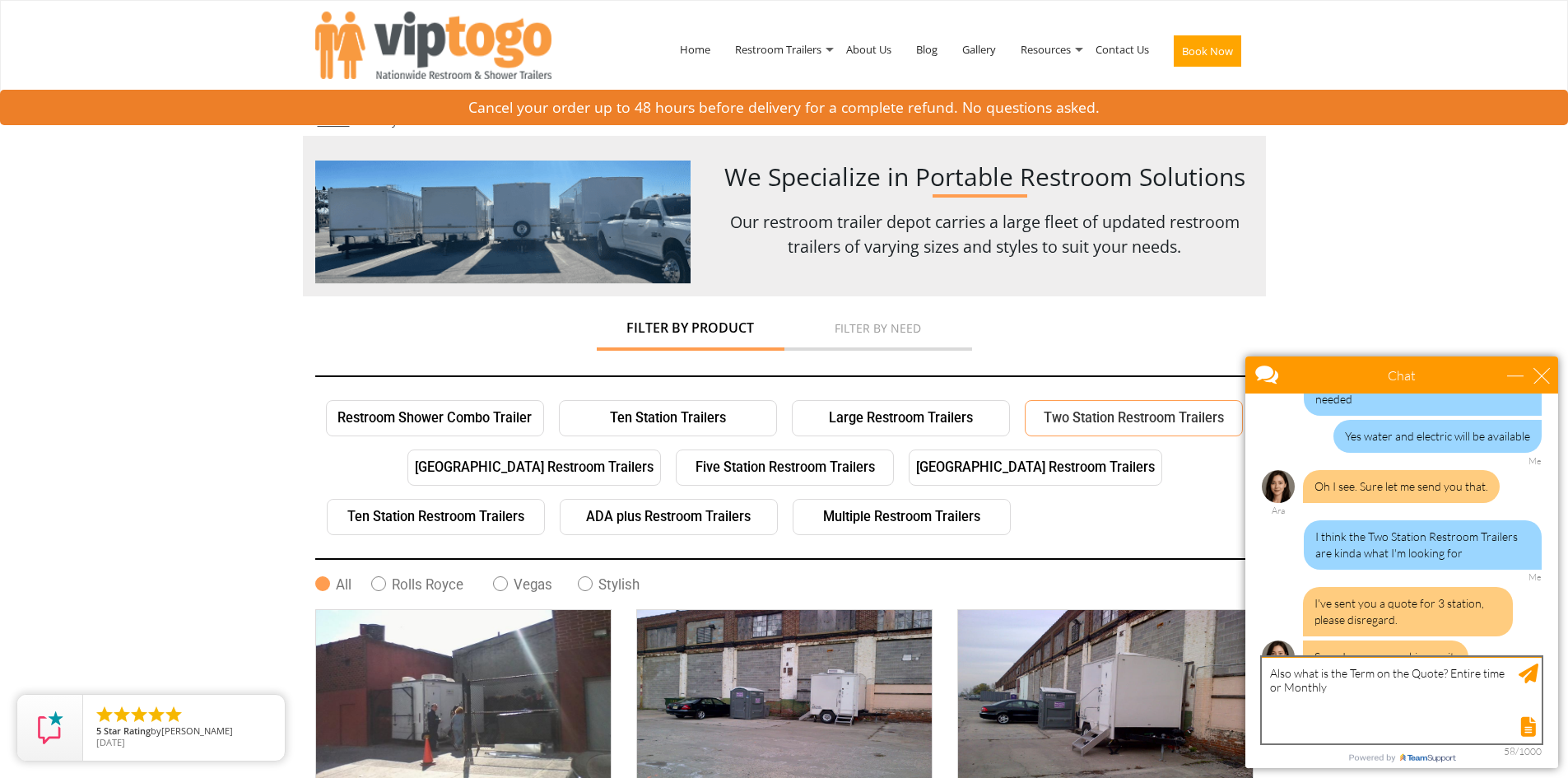
type textarea "Also what is the Term on the Quote? Entire time or Monthly?"
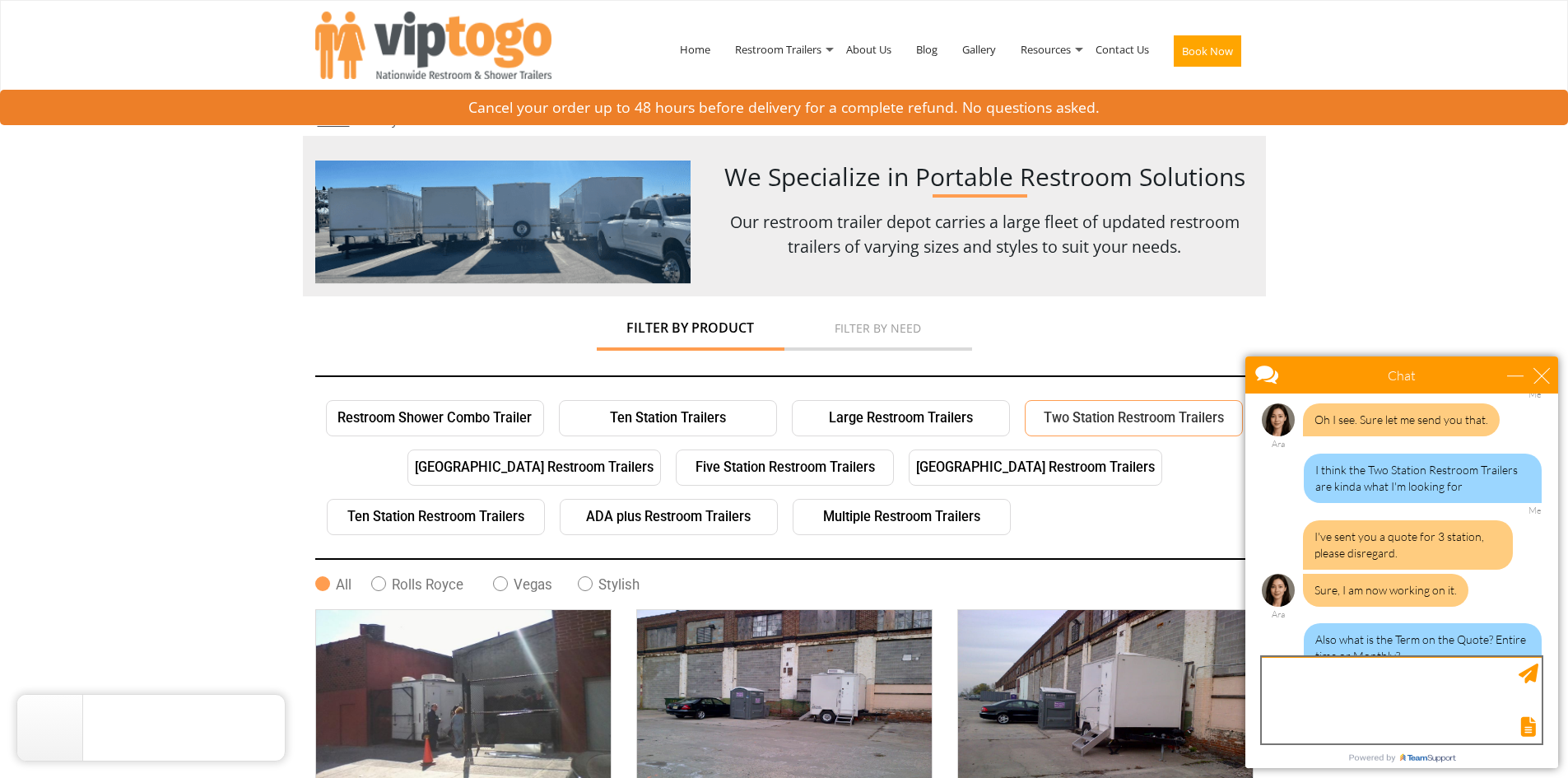
scroll to position [2426, 0]
click at [1367, 688] on textarea "type your message" at bounding box center [1402, 700] width 280 height 87
type textarea "N"
type textarea "O"
type textarea "I see the term on the prior quote so its a monthly thing, got it. I'll be on th…"
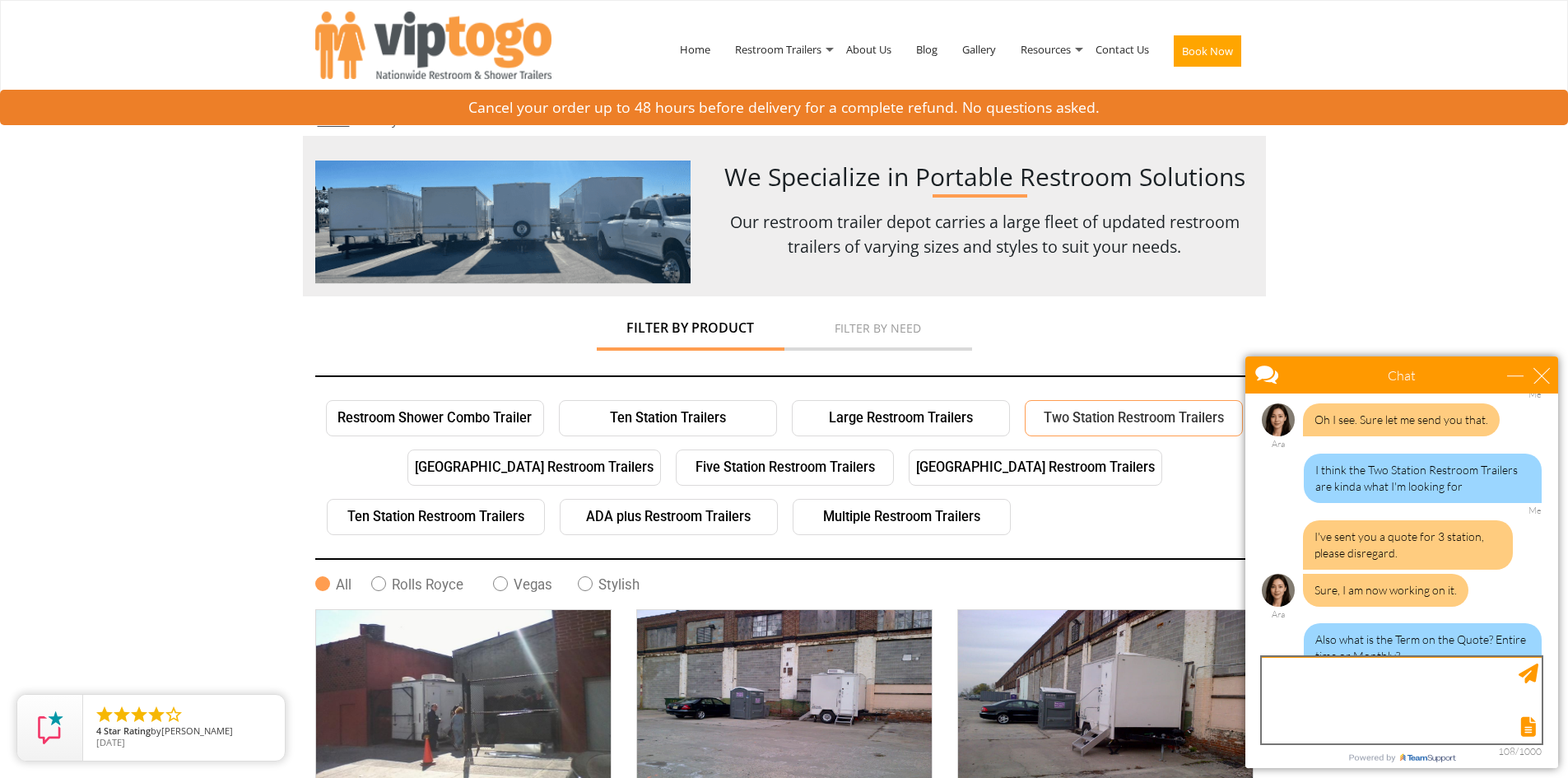
scroll to position [2495, 0]
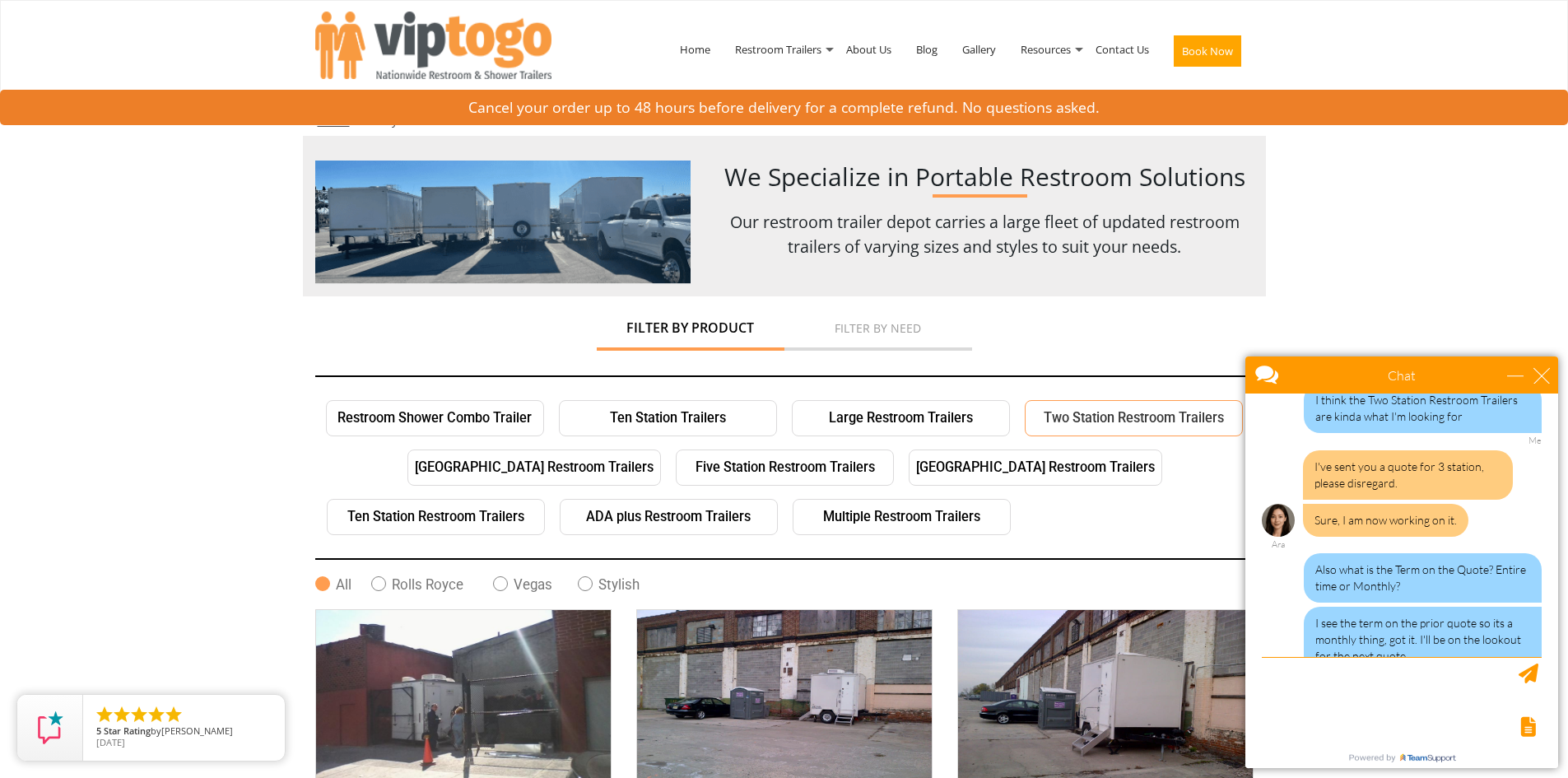
click at [888, 326] on link "Filter by Need" at bounding box center [879, 324] width 188 height 22
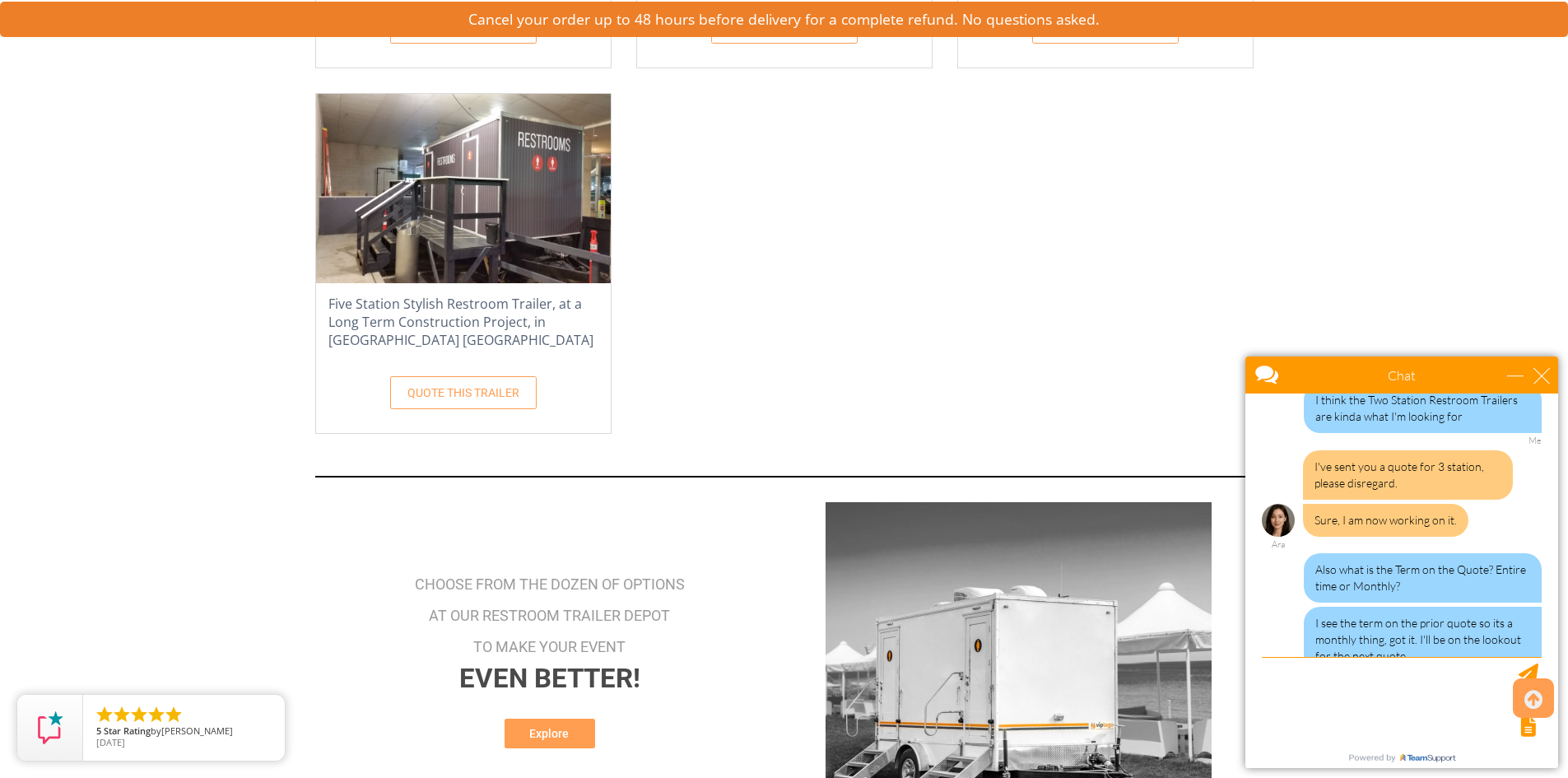
scroll to position [2545, 0]
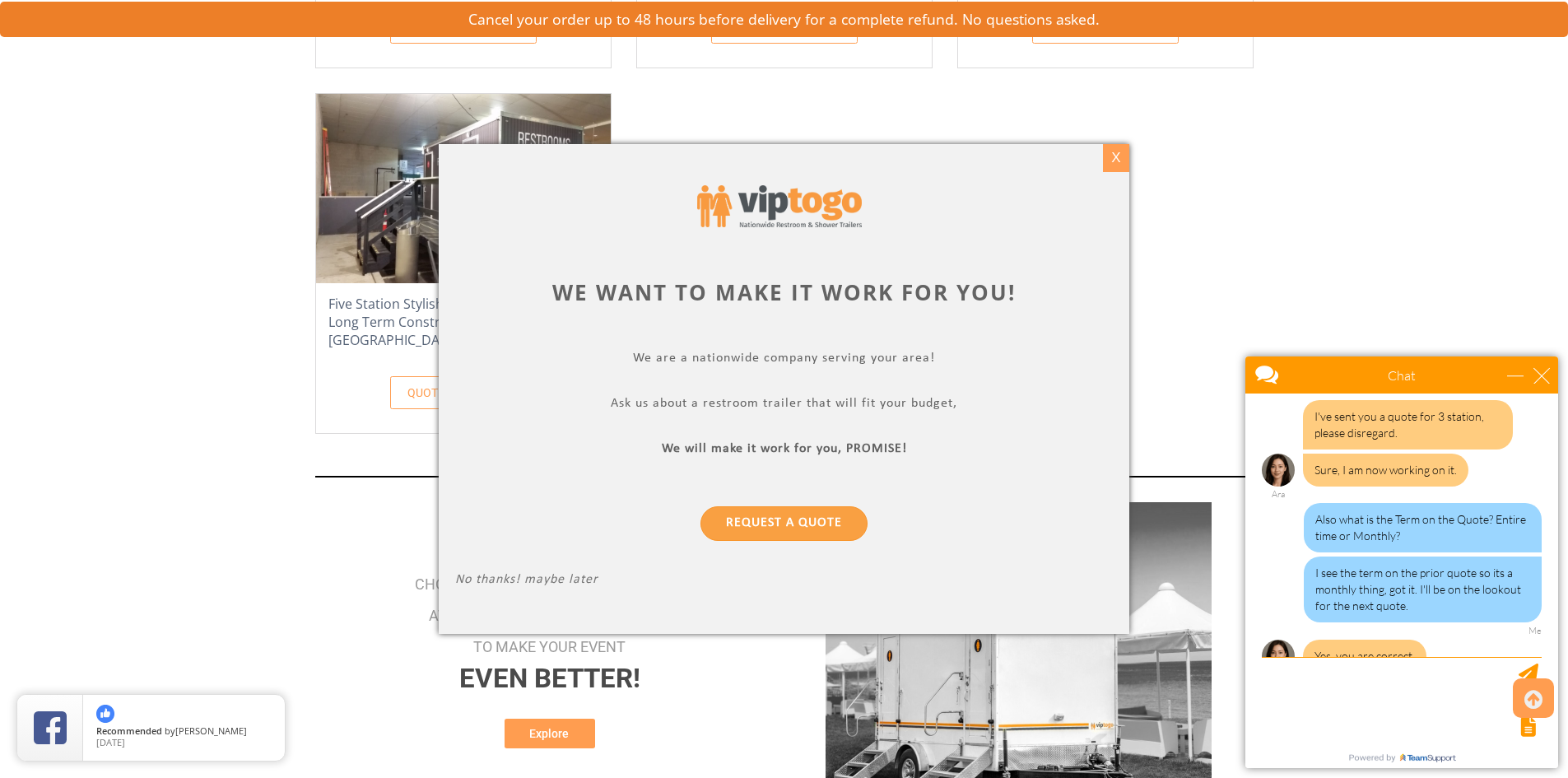
click at [1119, 151] on div "X" at bounding box center [1115, 158] width 26 height 28
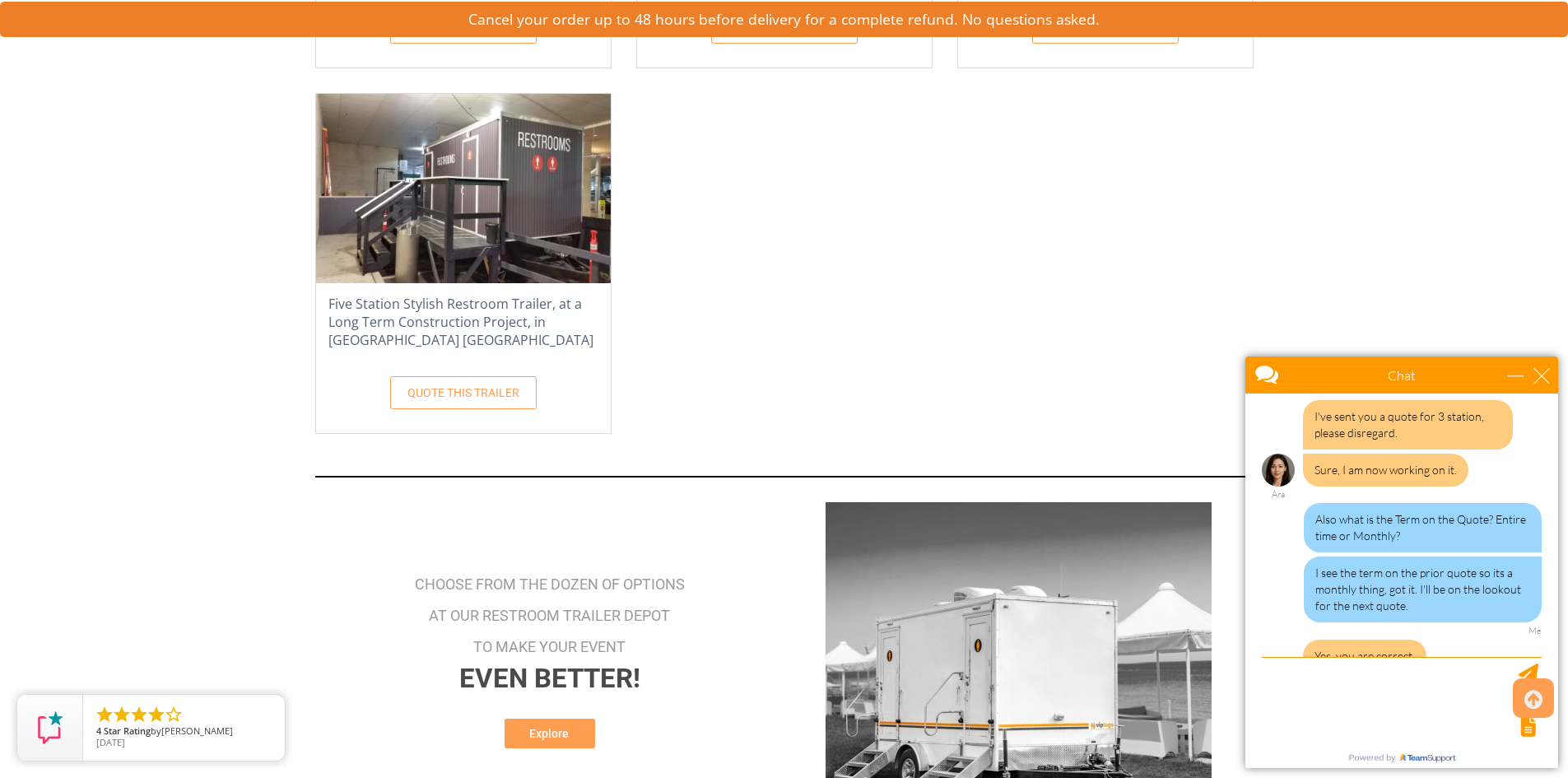
scroll to position [2809, 0]
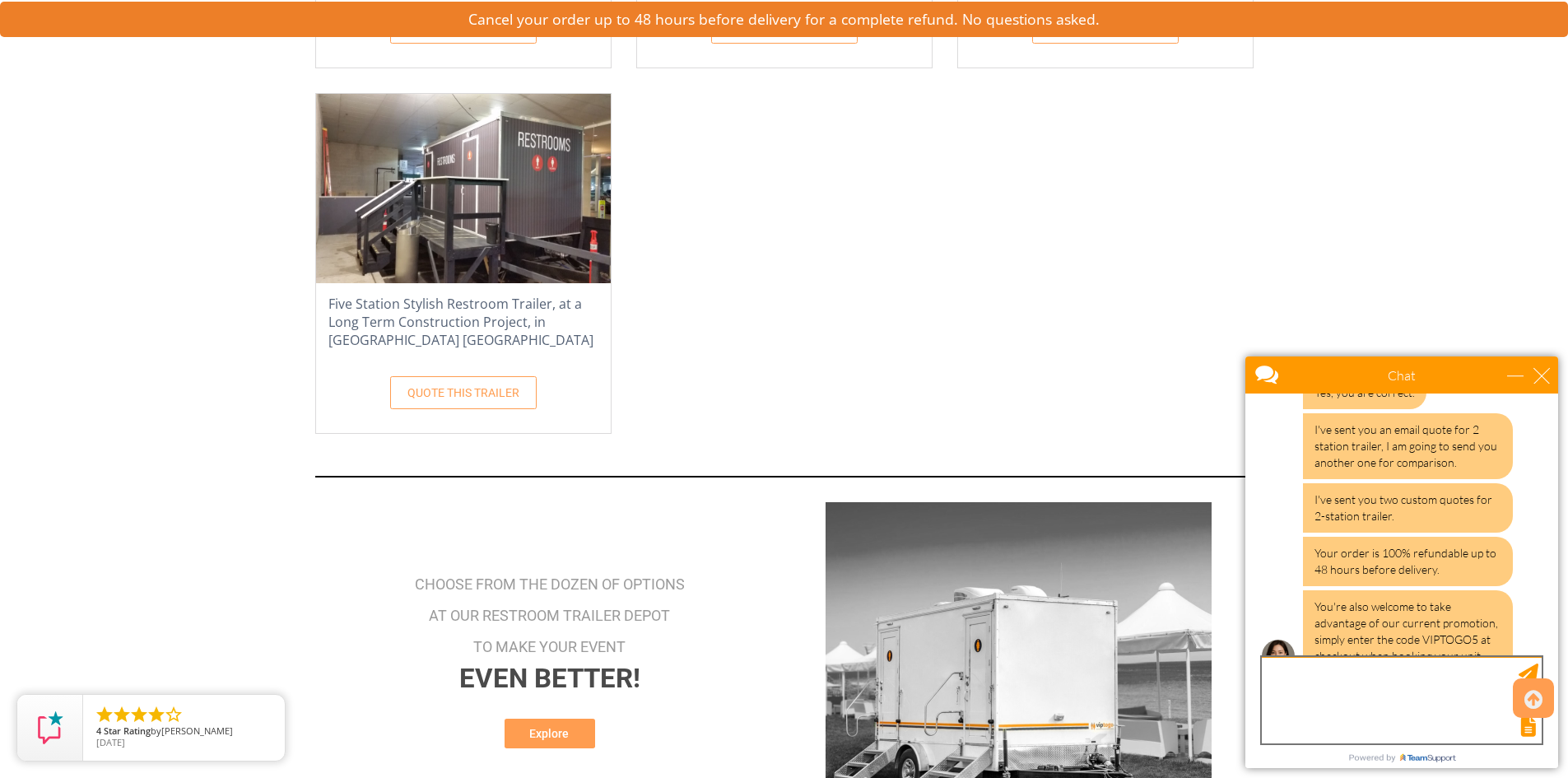
click at [1328, 695] on textarea "type your message" at bounding box center [1402, 700] width 280 height 87
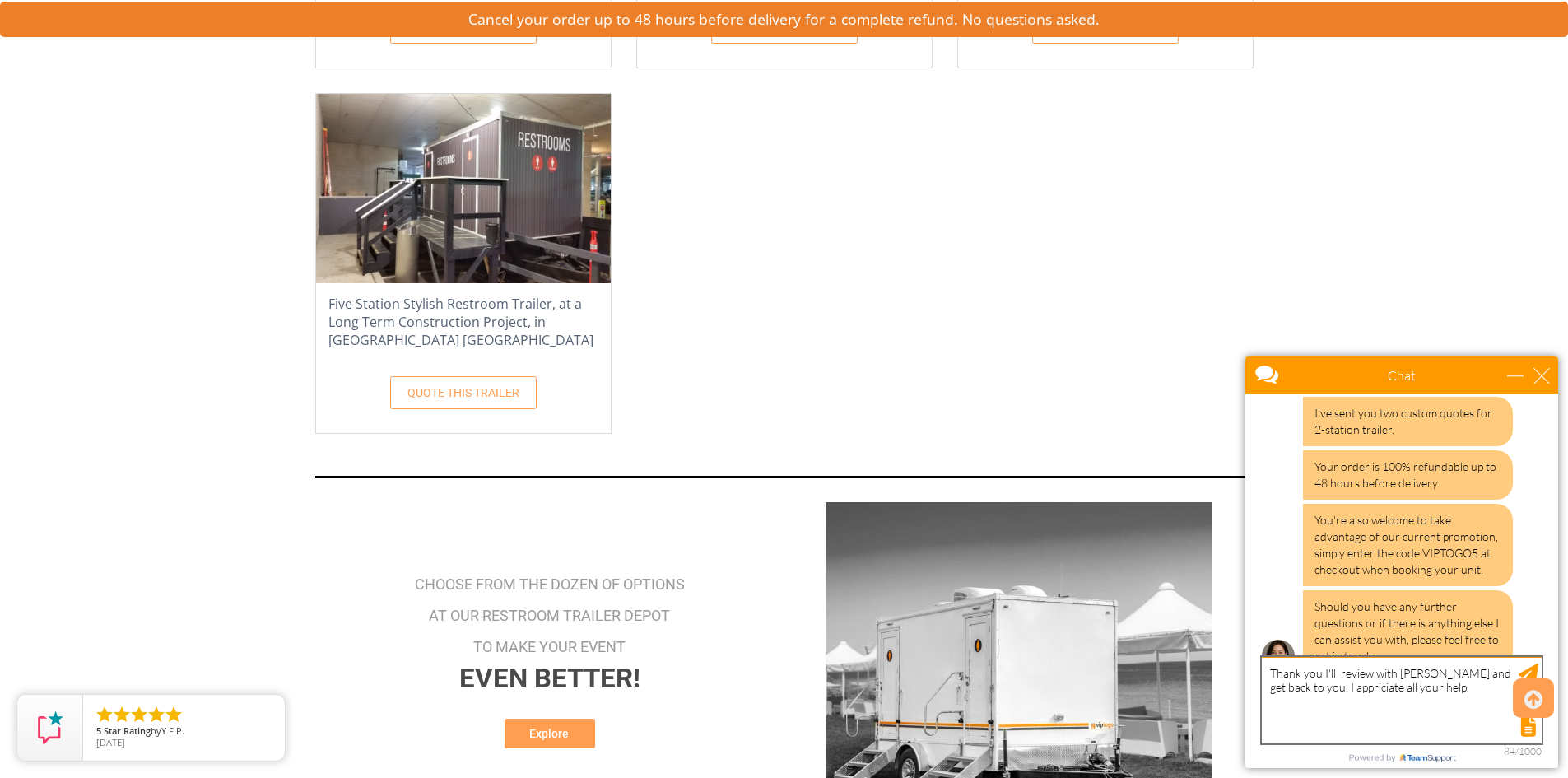
type textarea "Thank you I'll review with [PERSON_NAME] and get back to you. I appreciate all …"
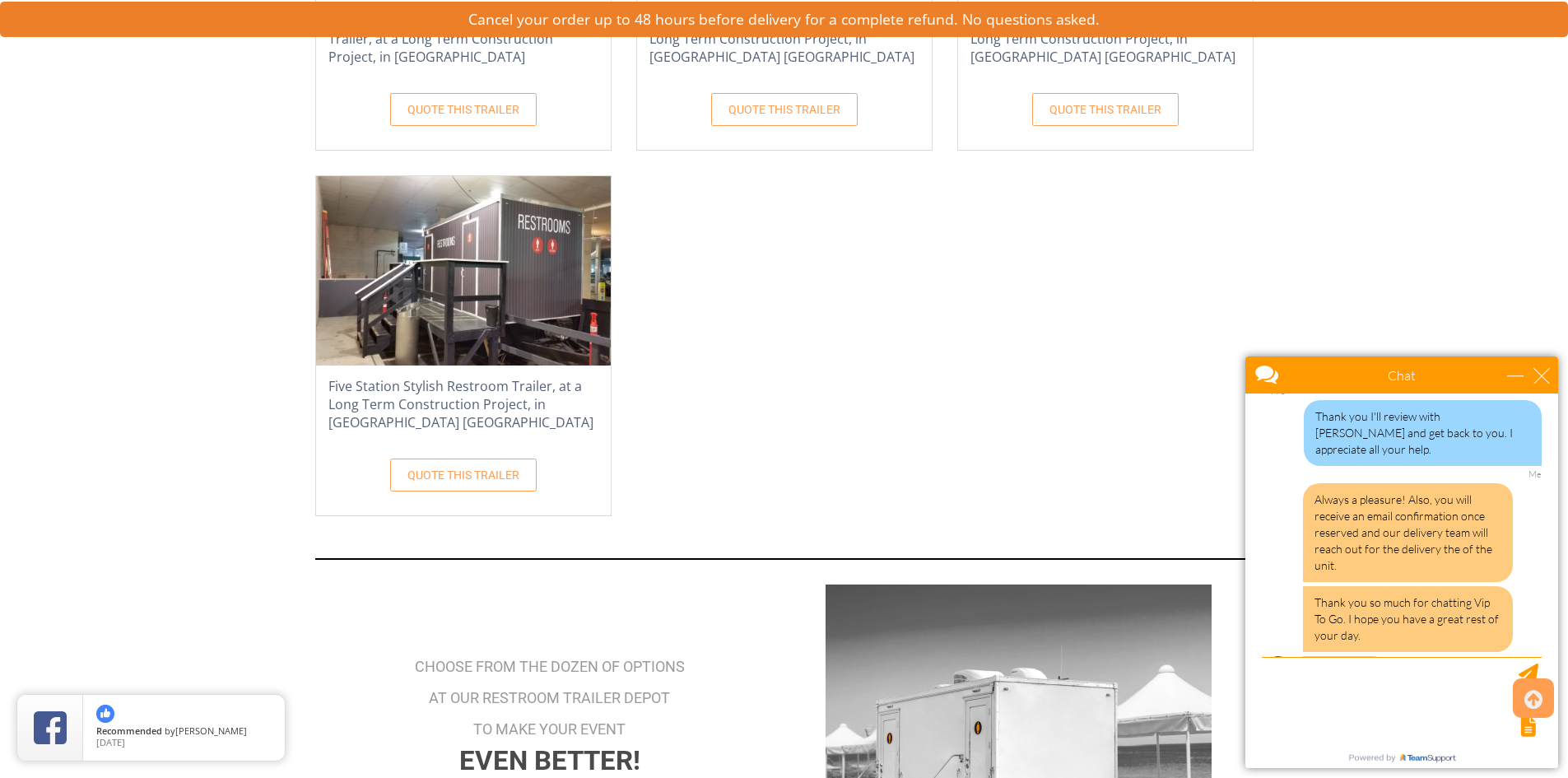
scroll to position [3329, 0]
